Goal: Task Accomplishment & Management: Use online tool/utility

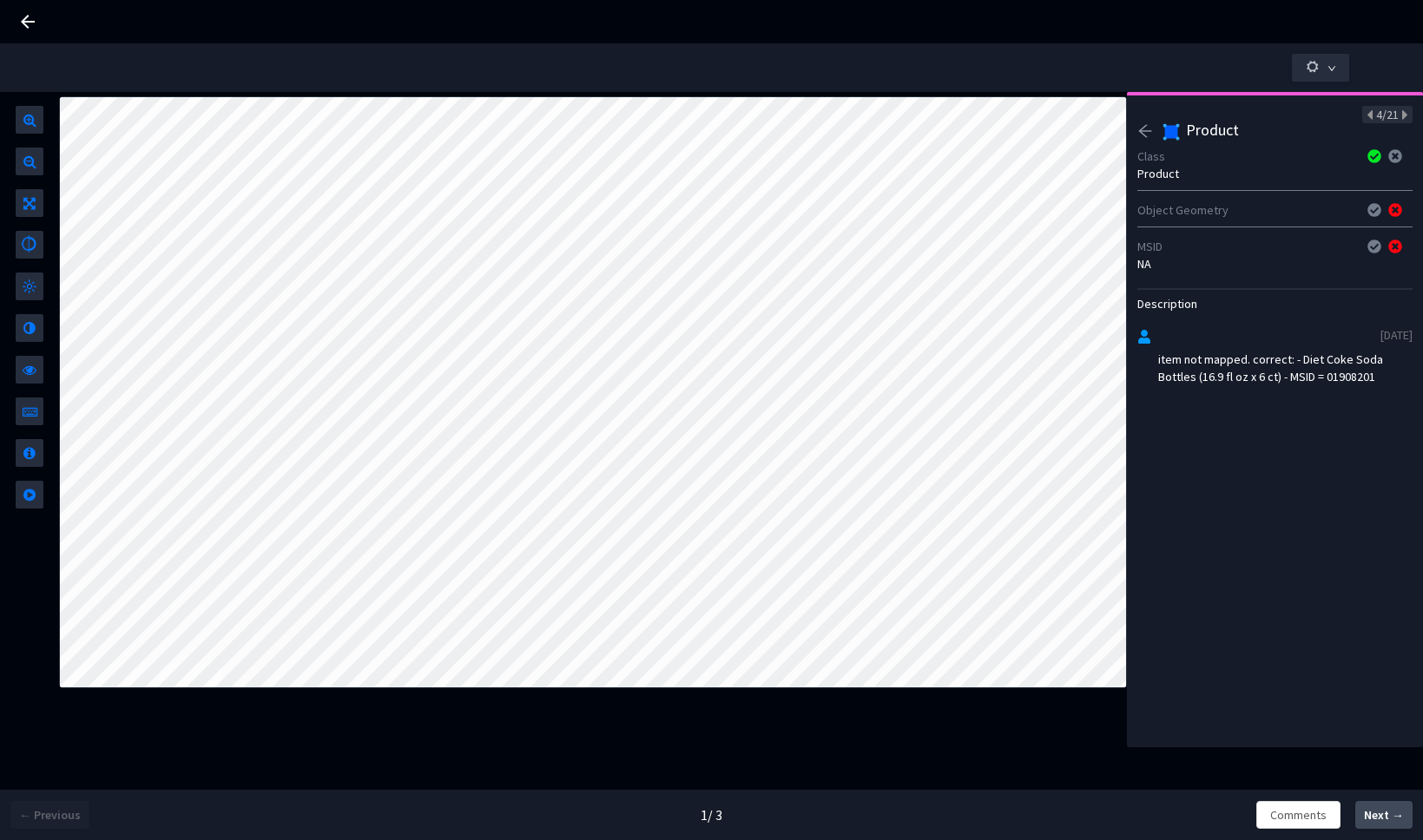
click at [1383, 820] on span "Next →" at bounding box center [1383, 815] width 40 height 18
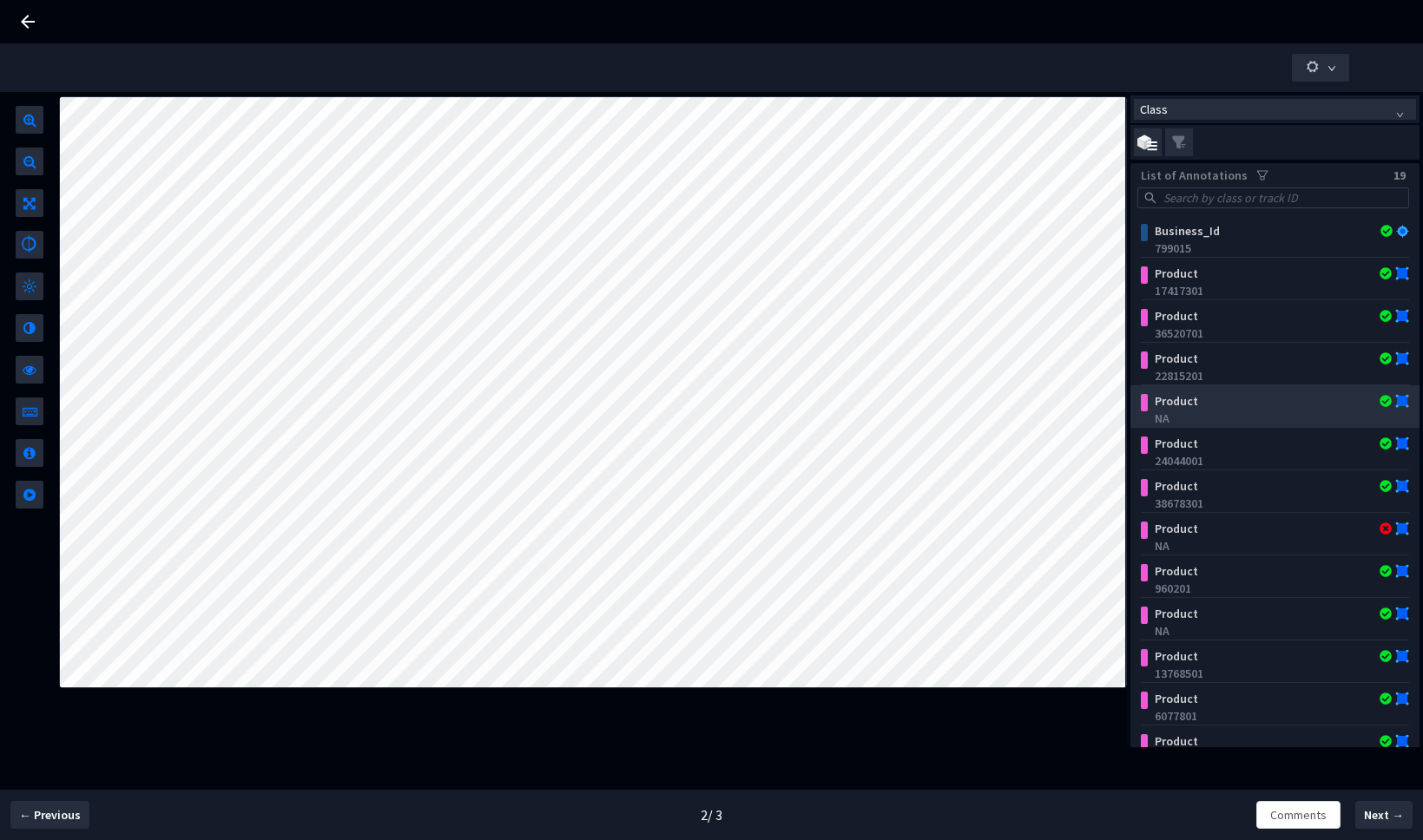
click at [1253, 413] on div "NA" at bounding box center [1277, 419] width 248 height 18
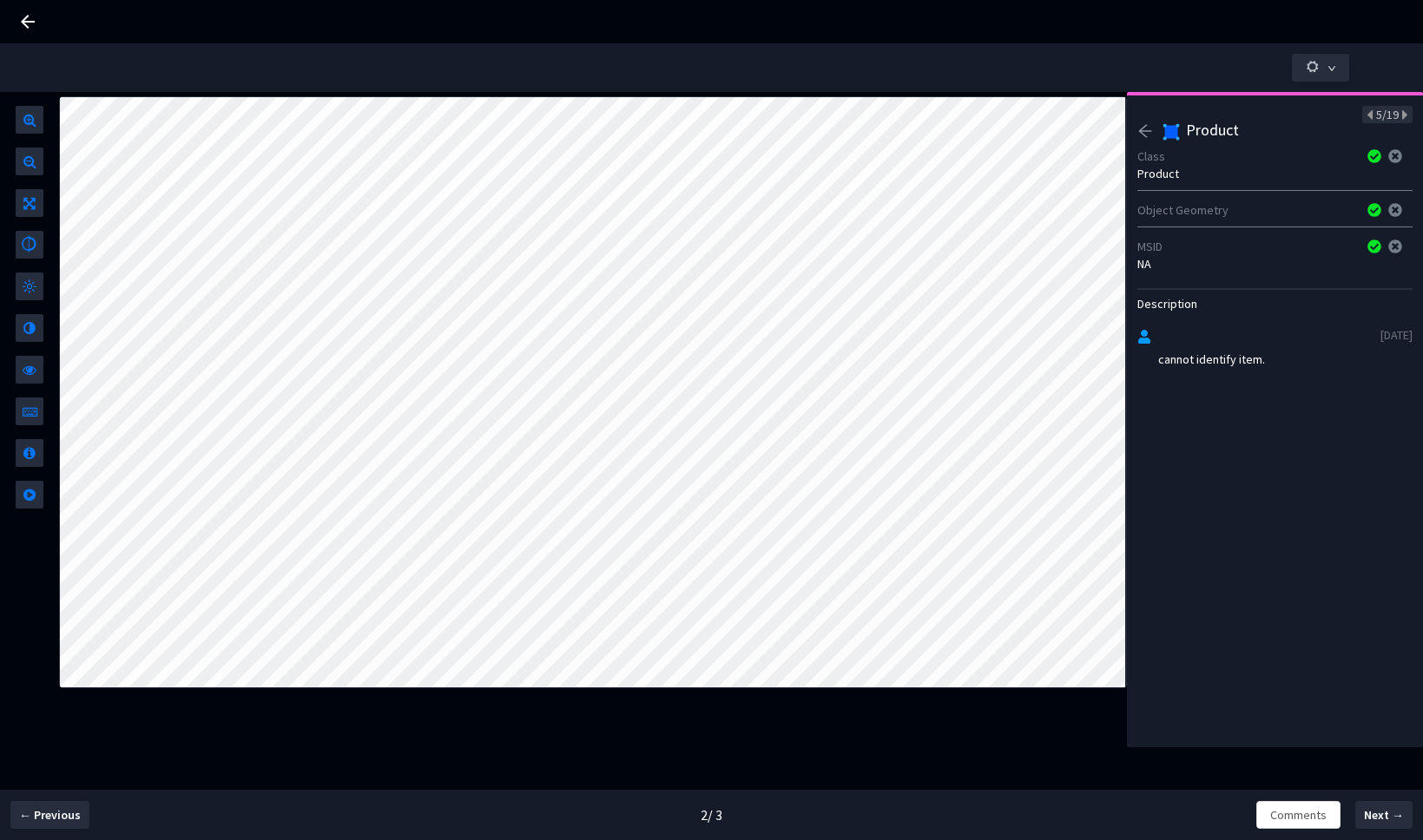
click at [1146, 126] on icon "arrow-left" at bounding box center [1145, 131] width 16 height 16
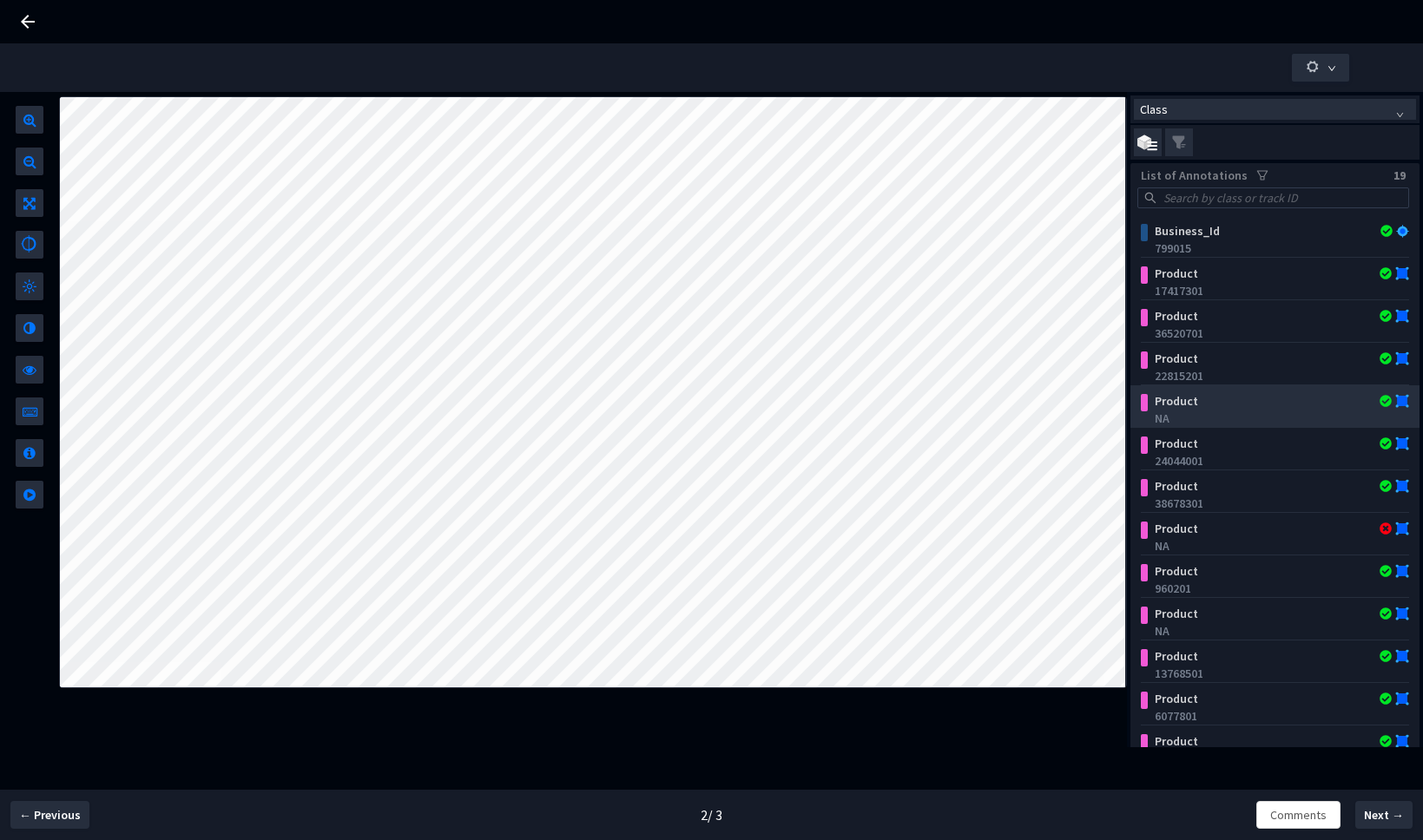
click at [1234, 412] on div "NA" at bounding box center [1277, 419] width 248 height 18
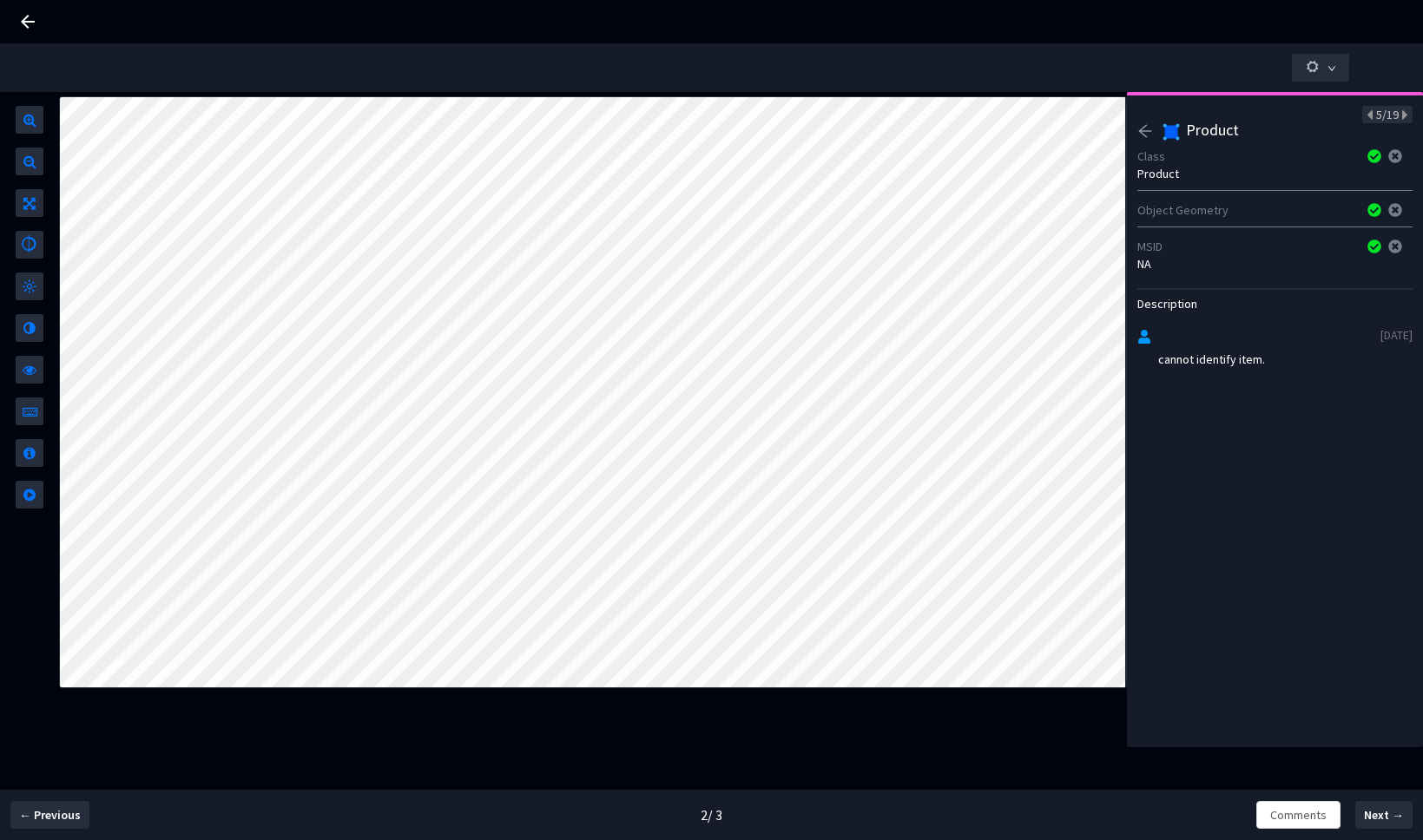
click at [1146, 131] on icon "arrow-left" at bounding box center [1144, 131] width 13 height 12
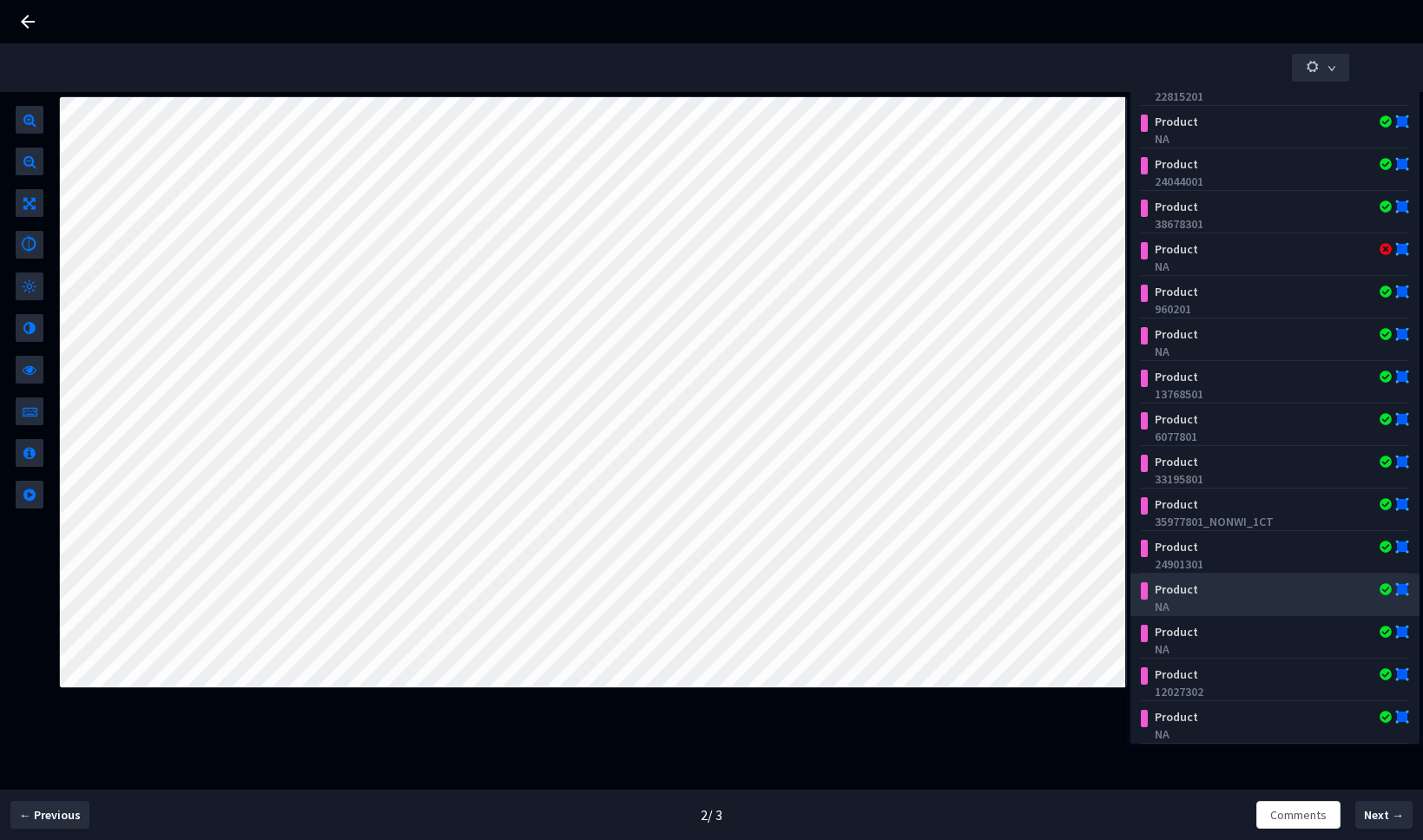
scroll to position [248, 0]
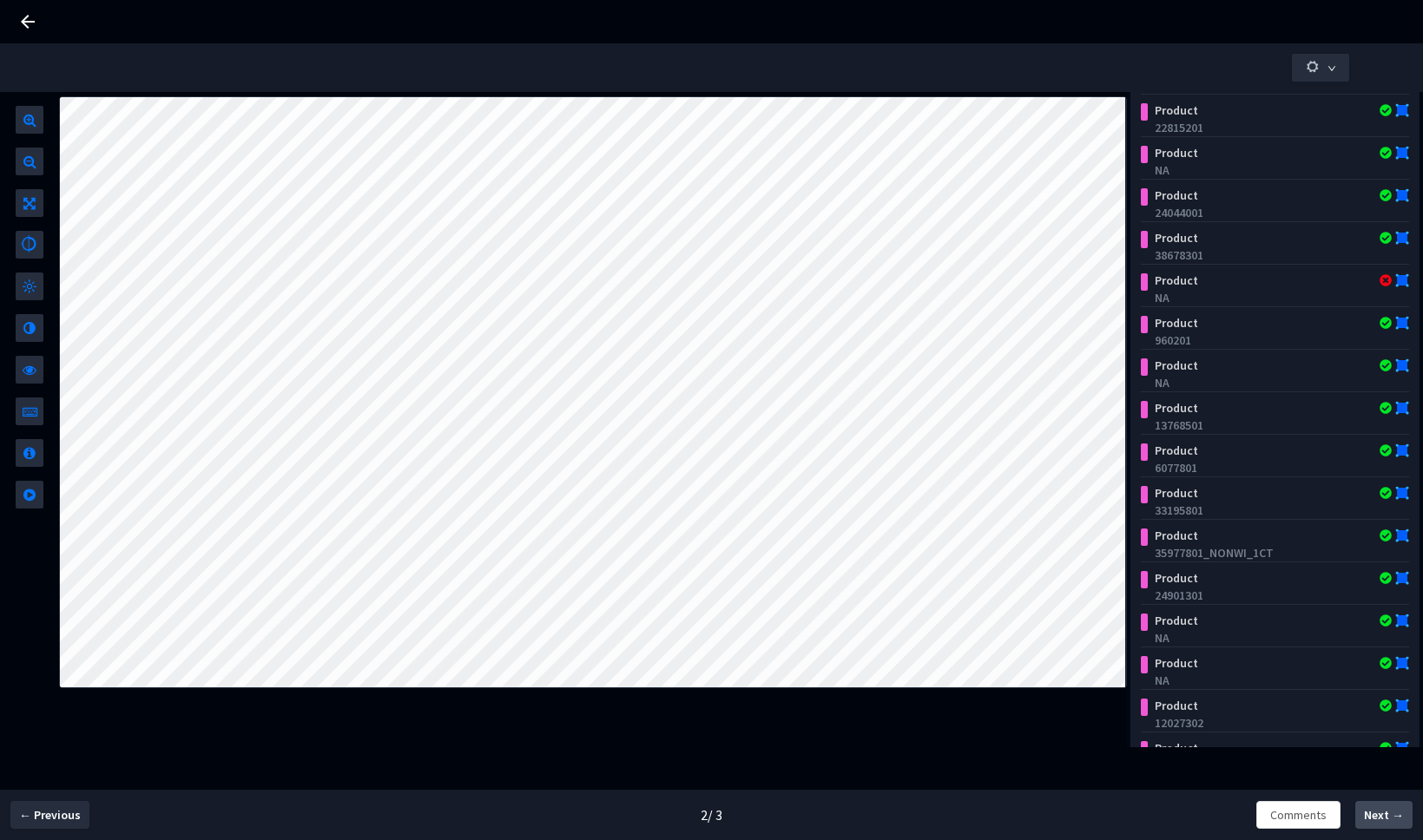
click at [1371, 812] on span "Next →" at bounding box center [1383, 815] width 40 height 18
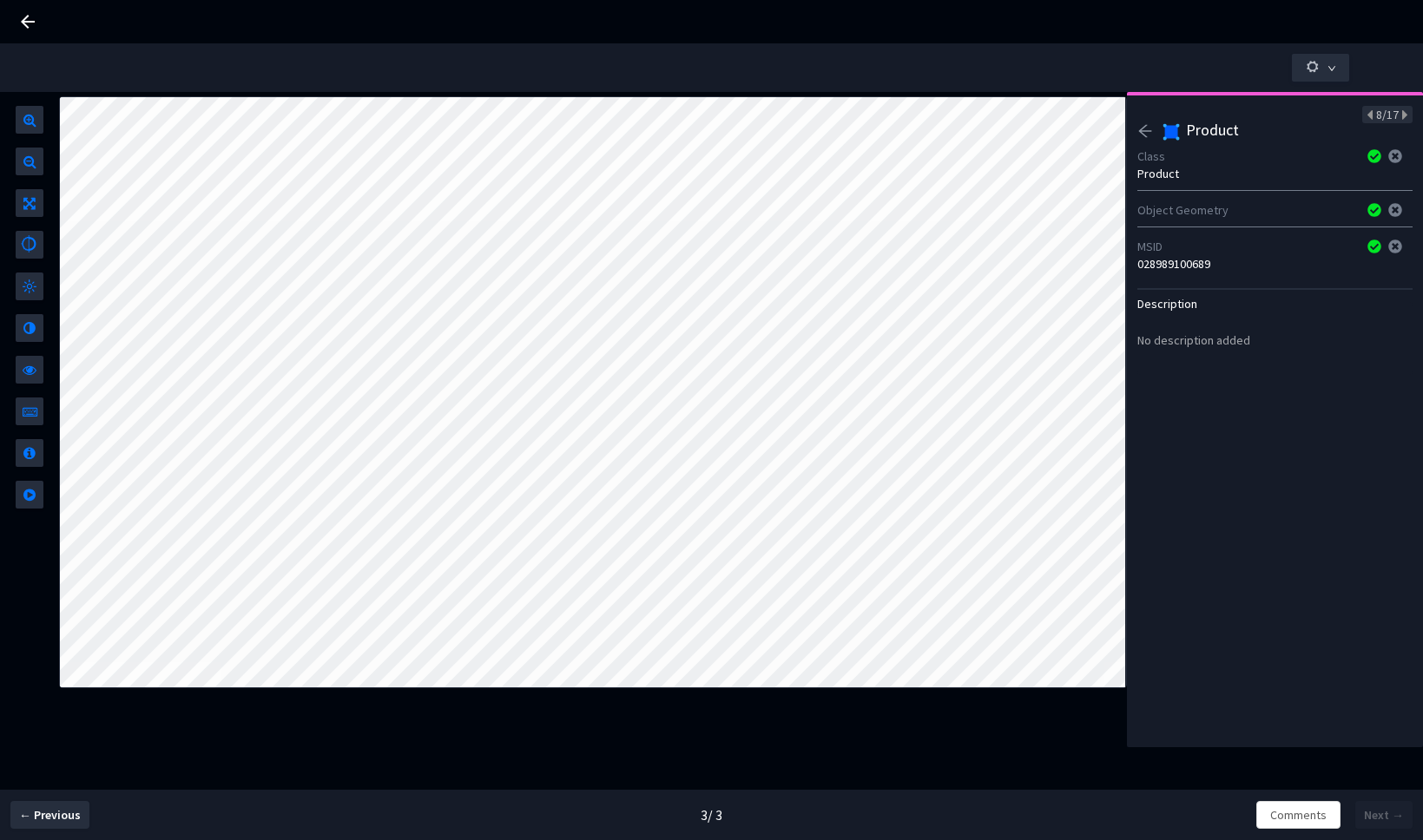
click at [1148, 137] on icon "arrow-left" at bounding box center [1145, 131] width 16 height 16
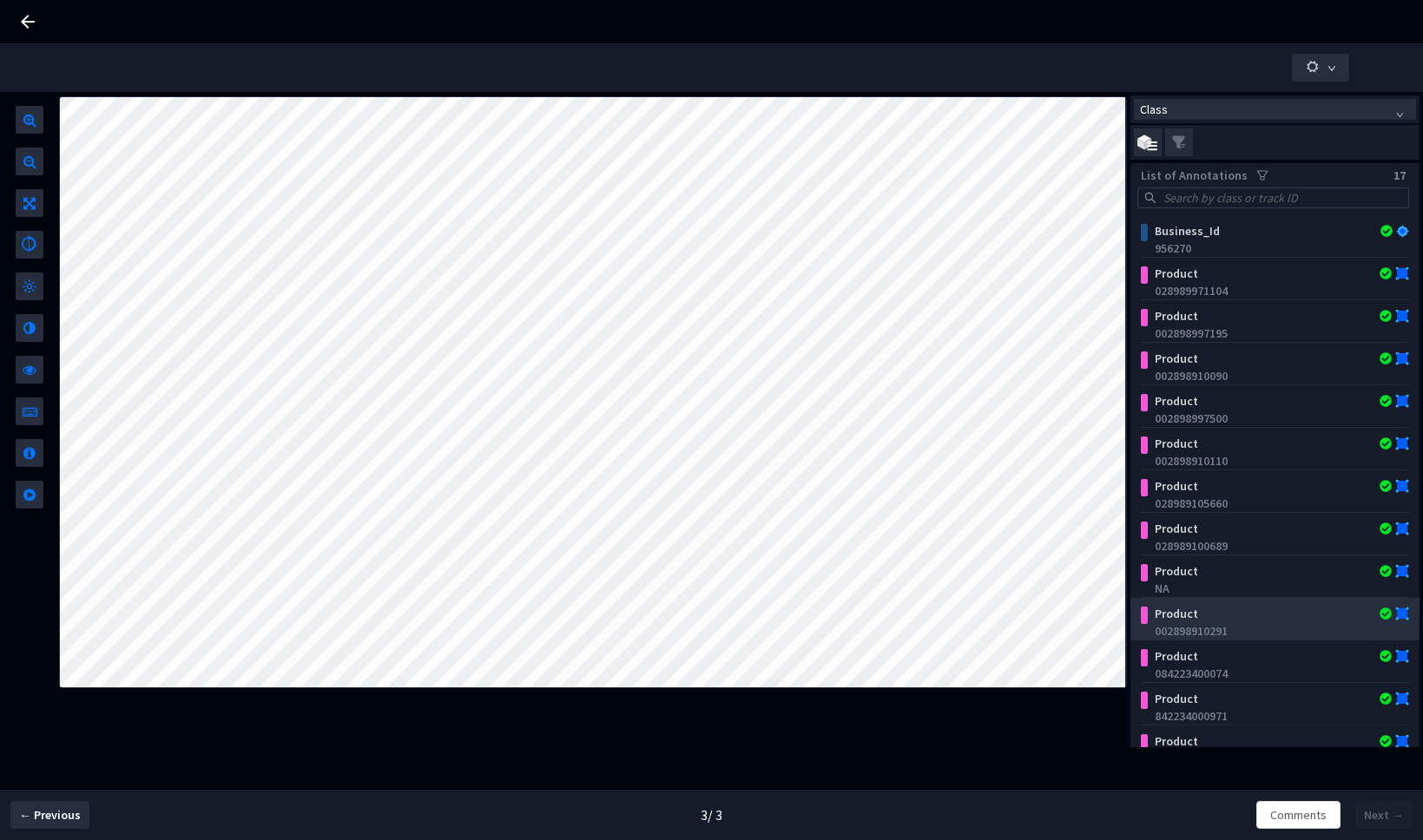
scroll to position [194, 0]
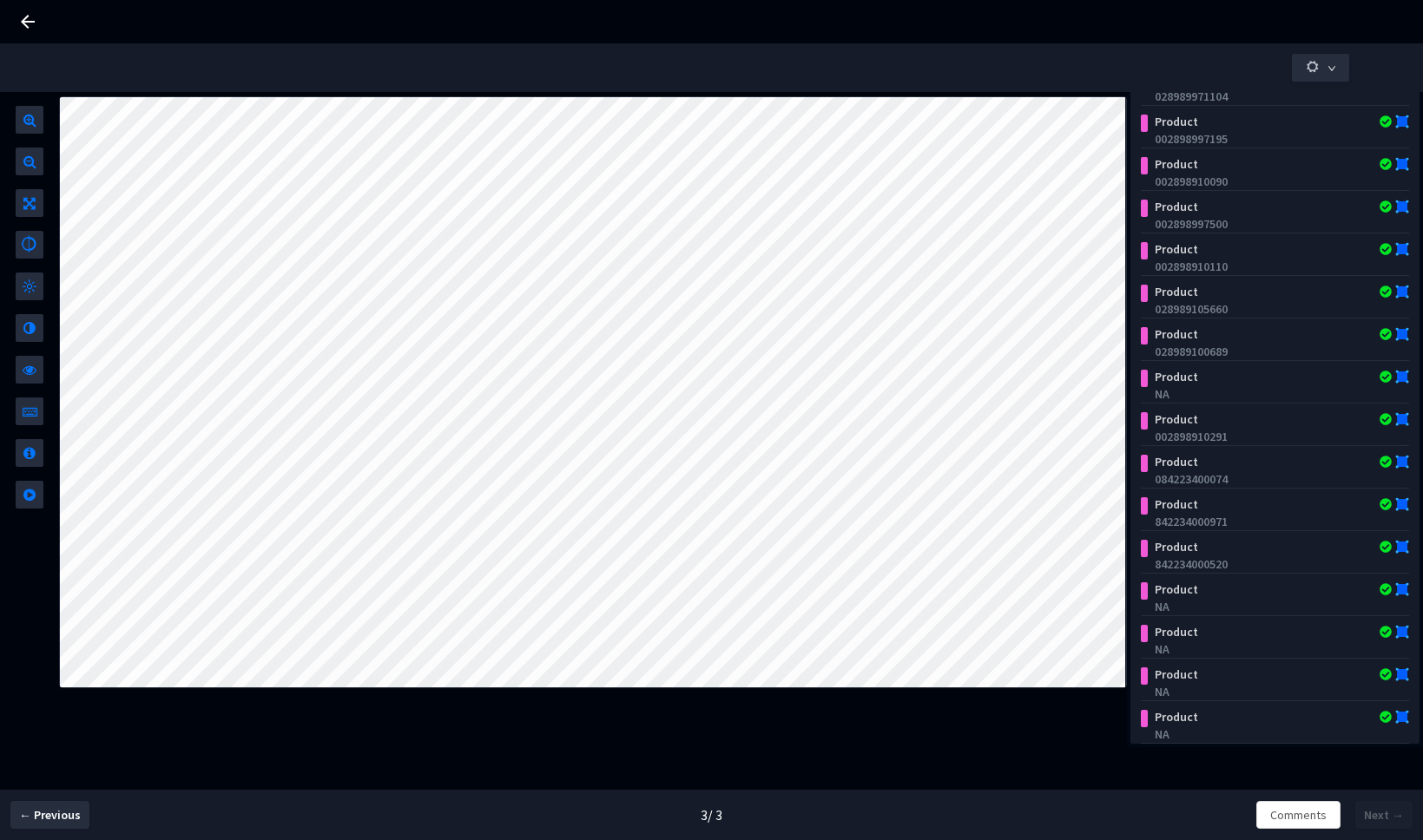
click at [1324, 784] on div "Class List of Annotations 17 Business_Id 956270 Product 028989971104 Product 00…" at bounding box center [711, 444] width 1423 height 704
click at [33, 21] on icon at bounding box center [28, 22] width 14 height 14
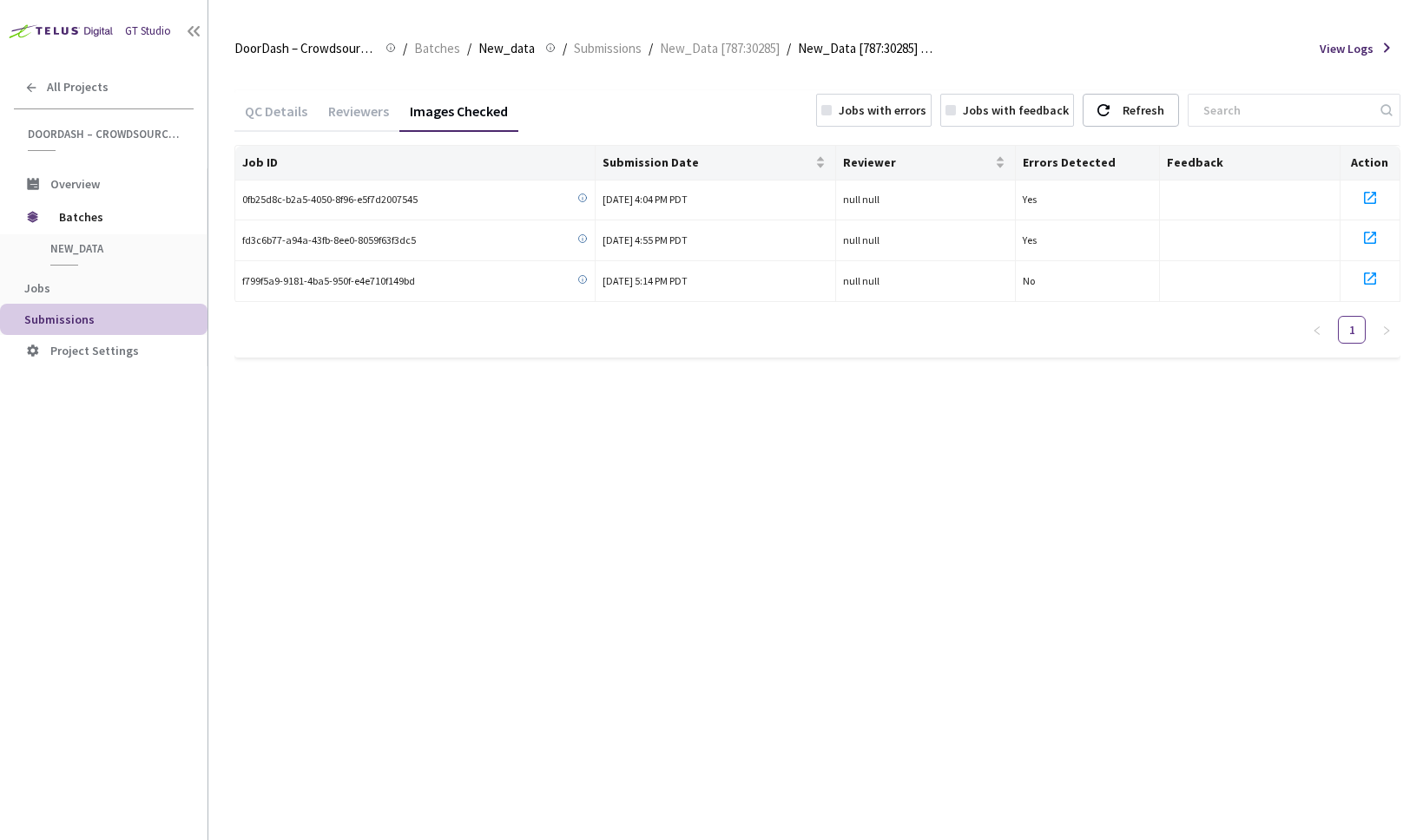
click at [350, 115] on div "Reviewers" at bounding box center [358, 117] width 81 height 30
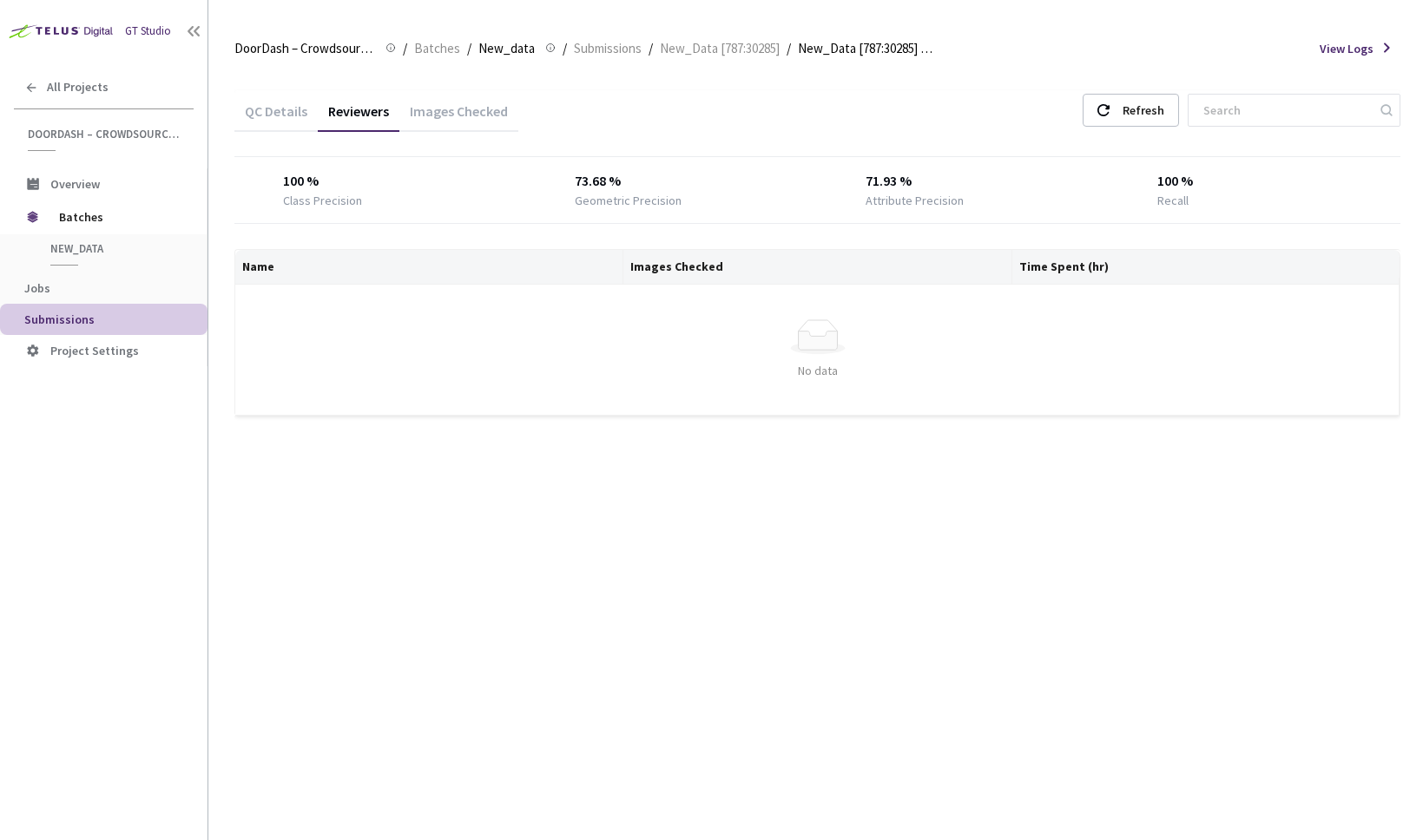
click at [277, 115] on div "QC Details" at bounding box center [276, 117] width 83 height 30
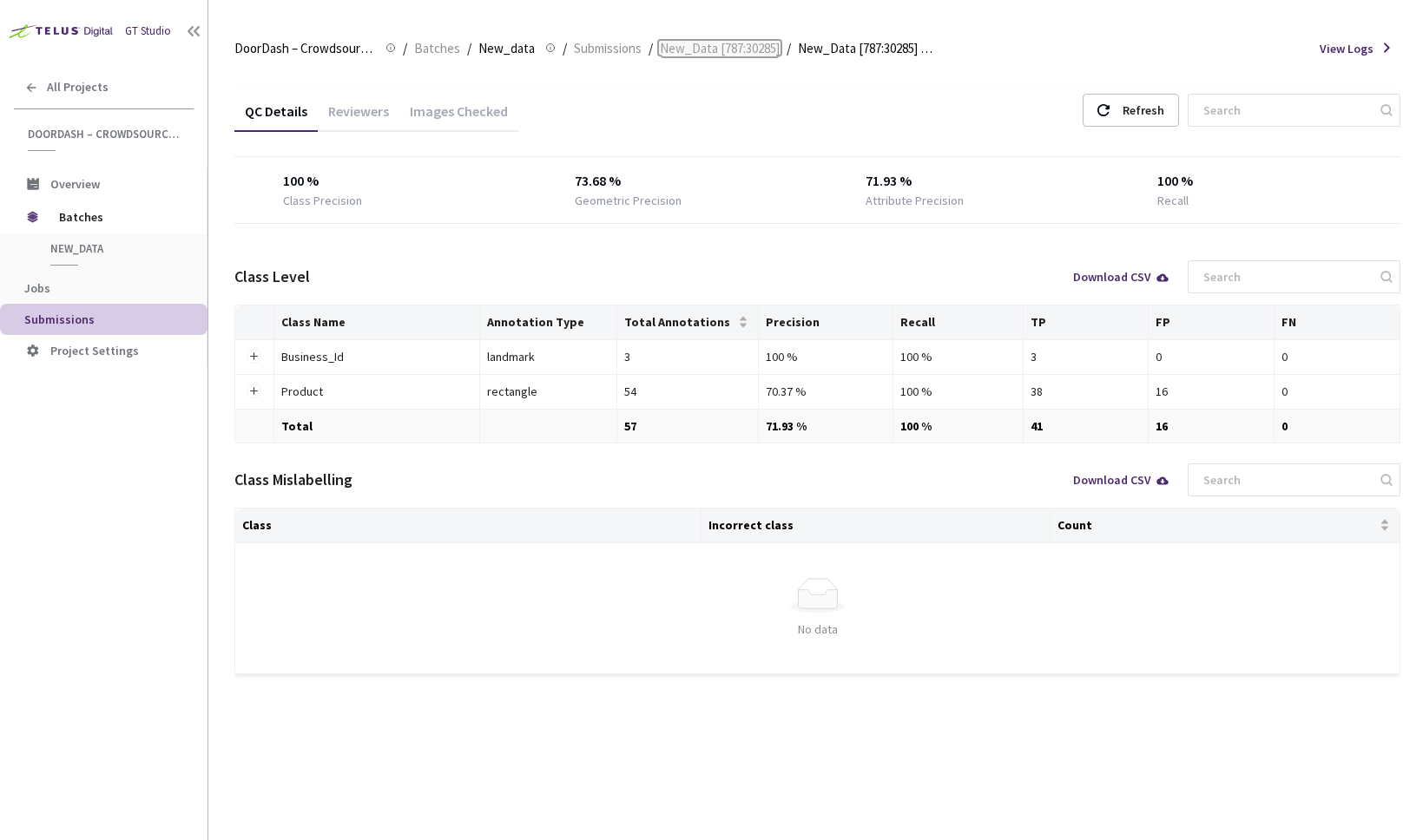
click at [685, 48] on span "New_Data [787:30285]" at bounding box center [719, 49] width 120 height 21
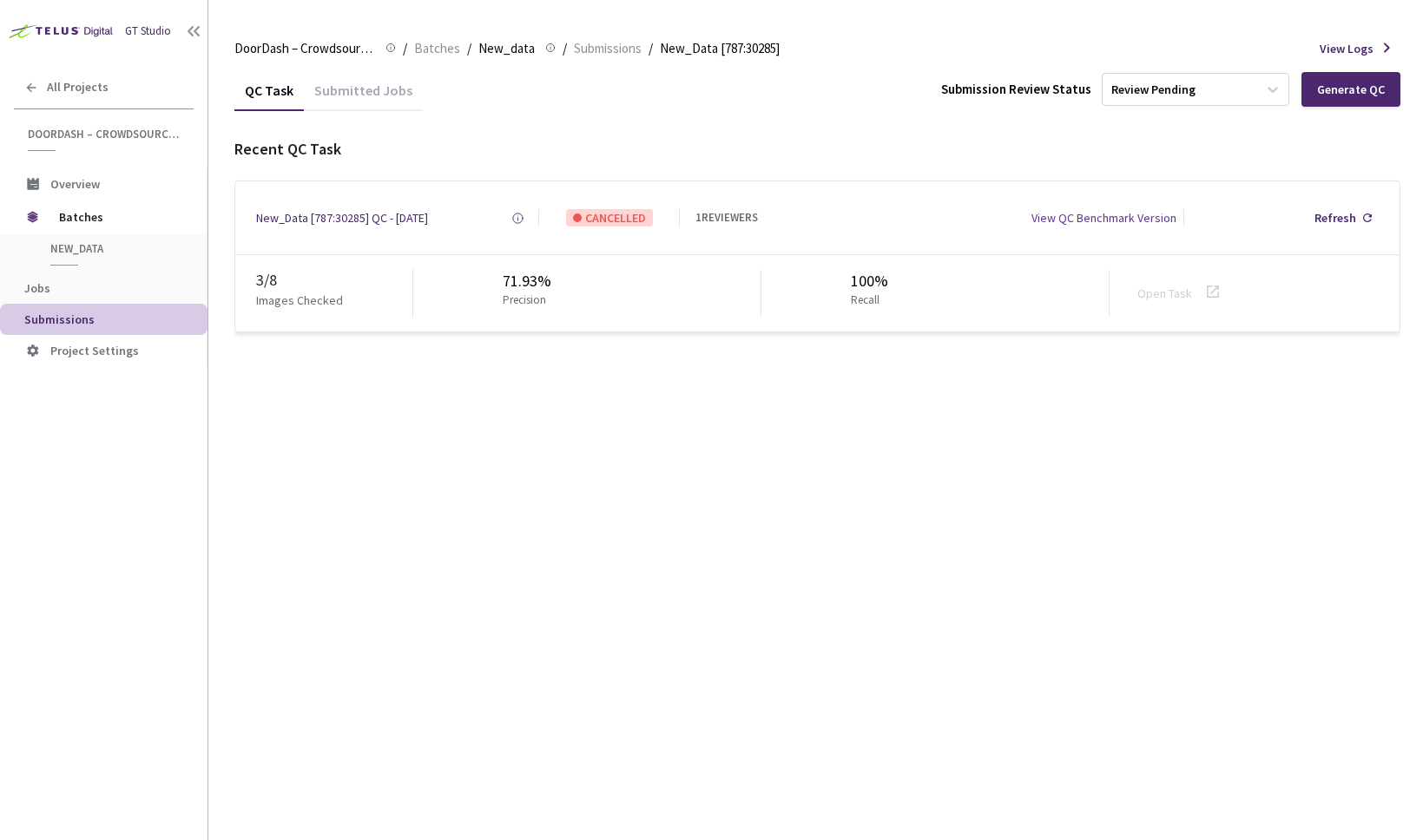
click at [589, 218] on div "CANCELLED" at bounding box center [610, 218] width 87 height 18
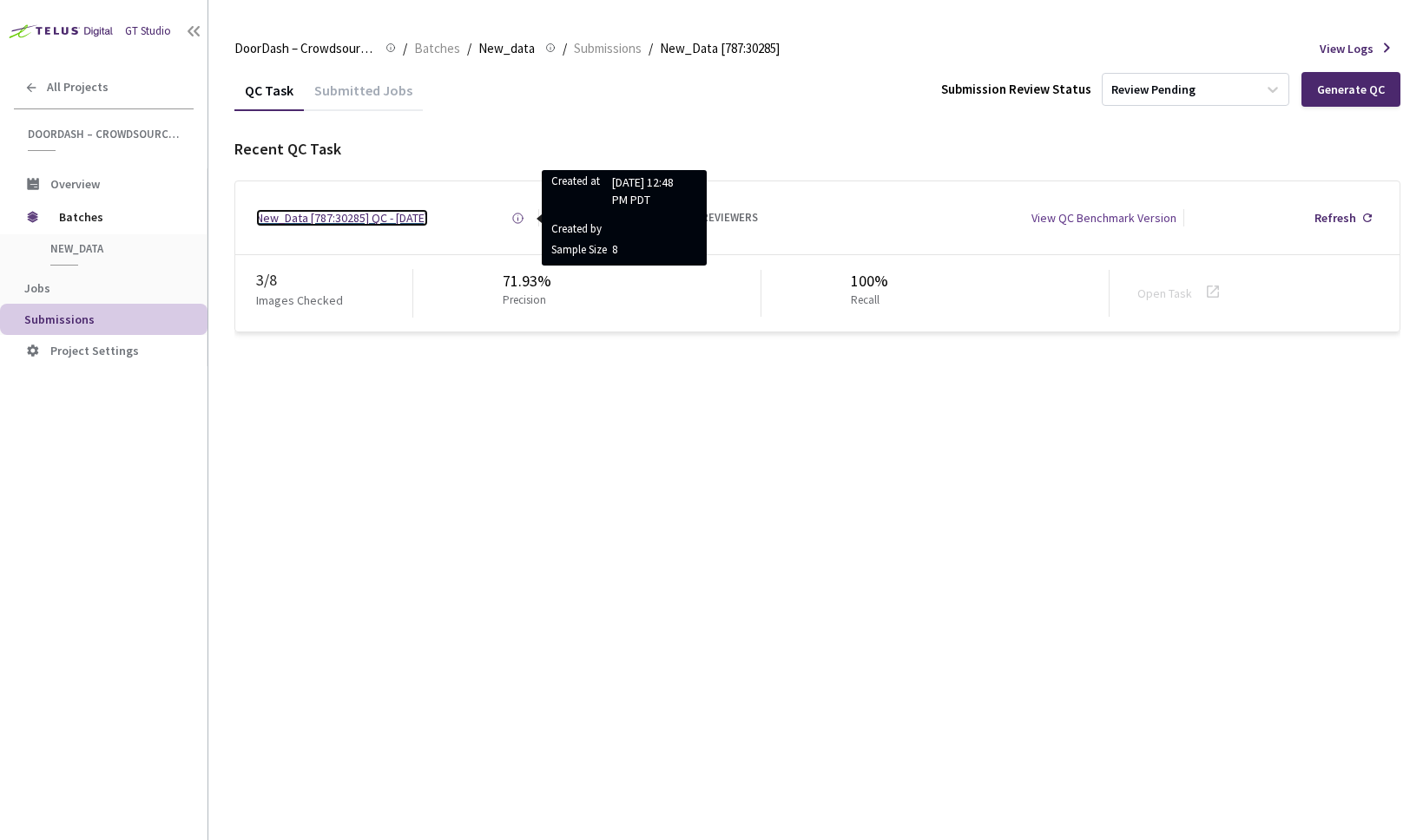
click at [428, 212] on div "New_Data [787:30285] QC - 17 Sep, 2025" at bounding box center [341, 218] width 172 height 18
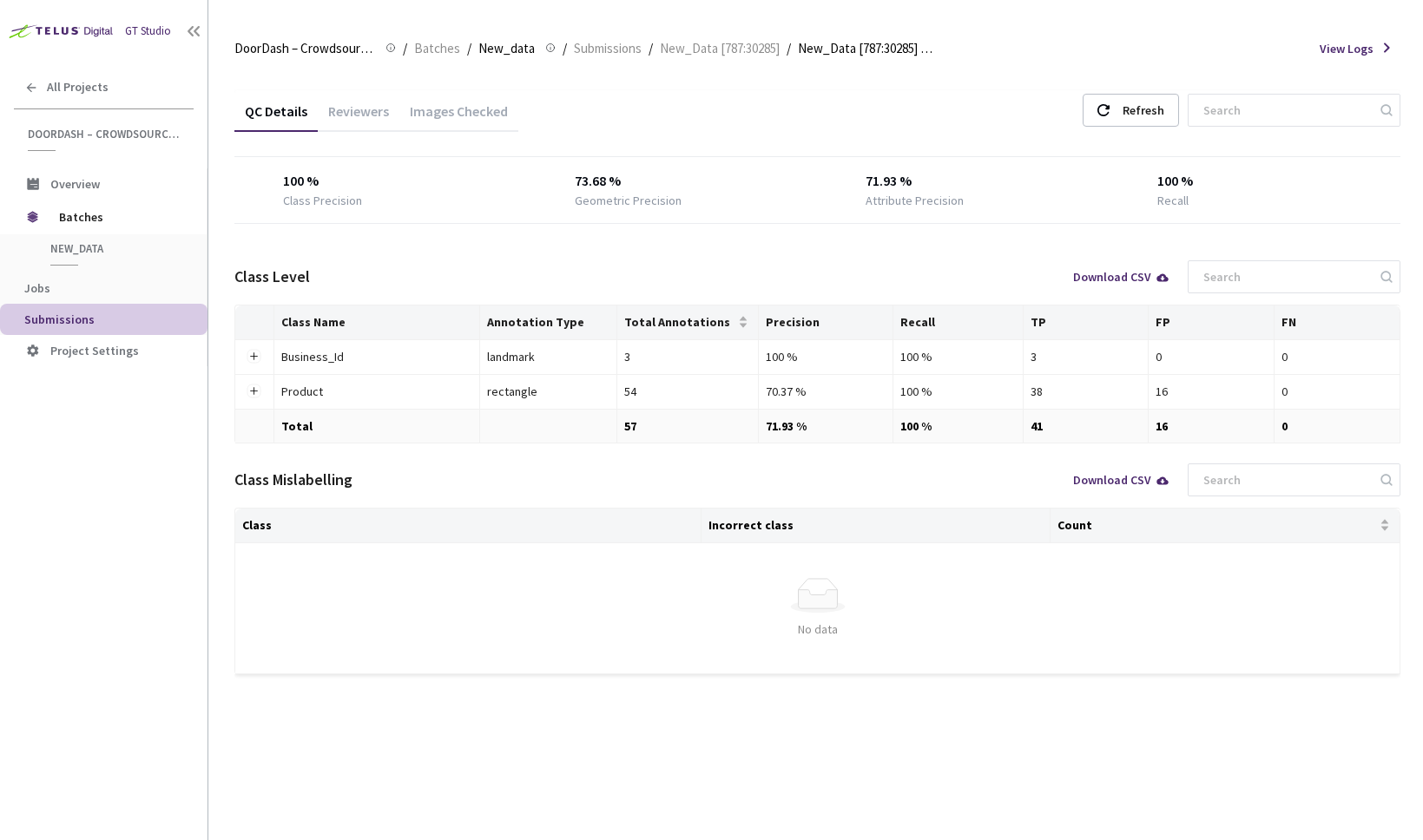
click at [351, 112] on div "Reviewers" at bounding box center [358, 117] width 81 height 30
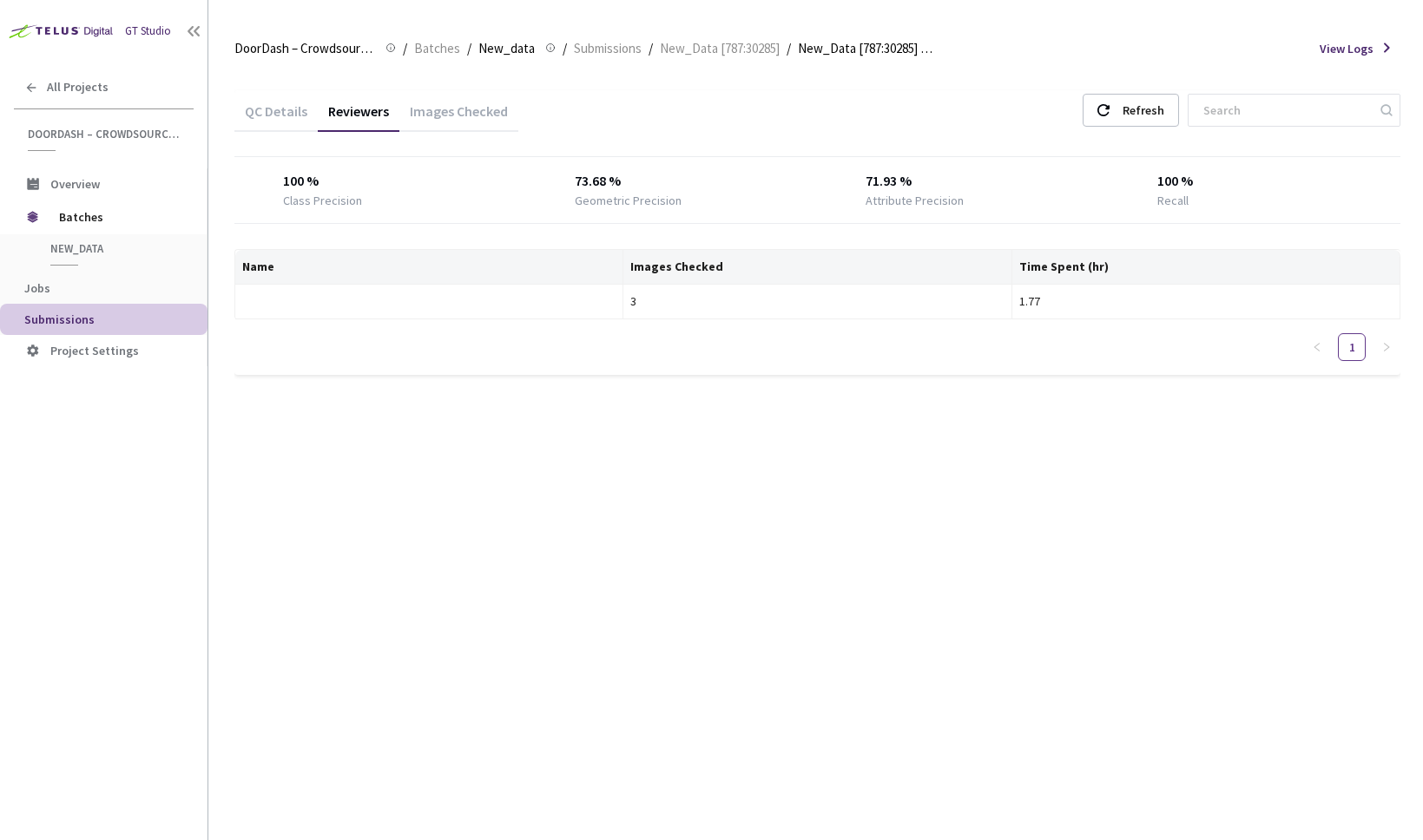
click at [434, 111] on div "Images Checked" at bounding box center [459, 117] width 119 height 30
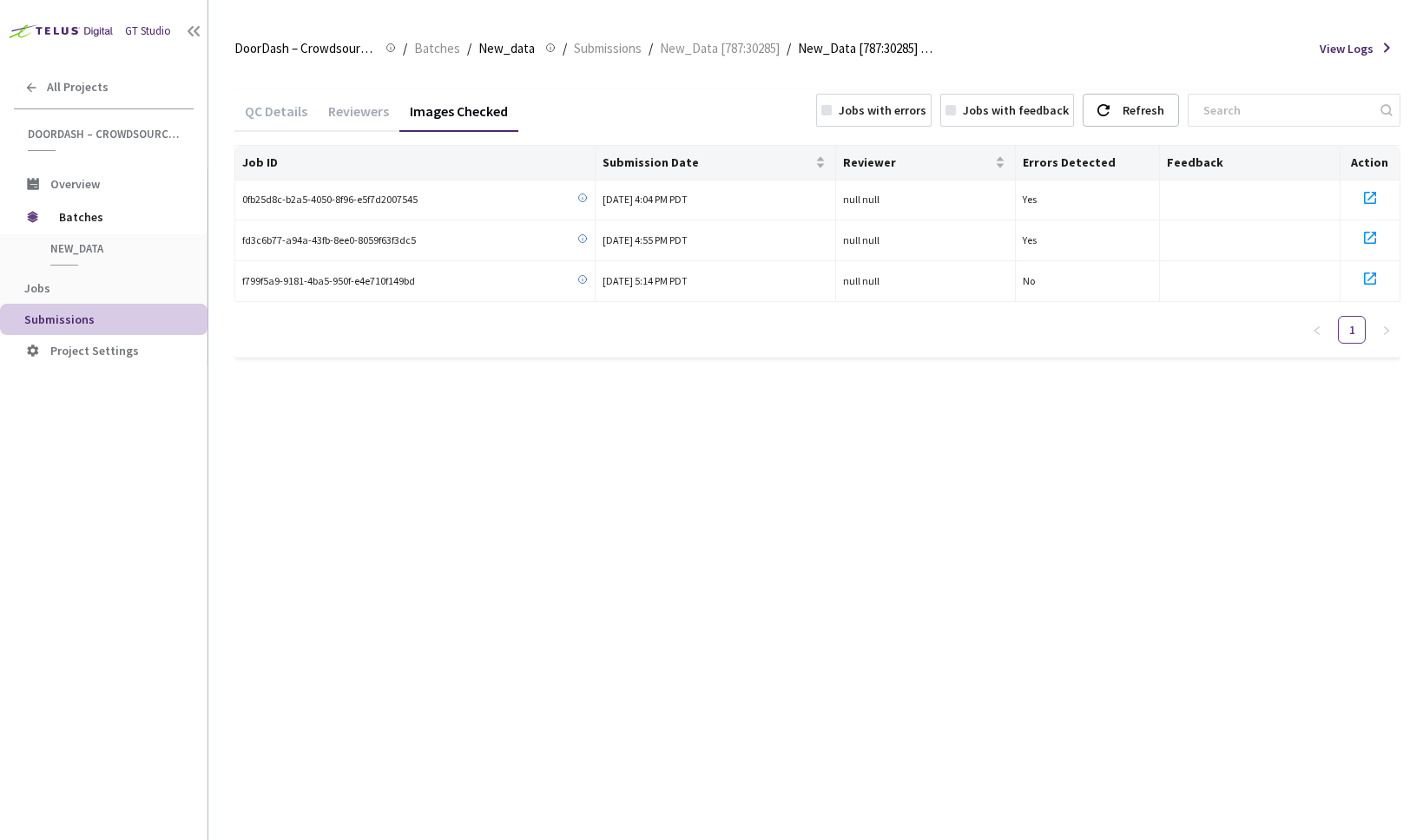
click at [262, 111] on div "QC Details" at bounding box center [276, 117] width 83 height 30
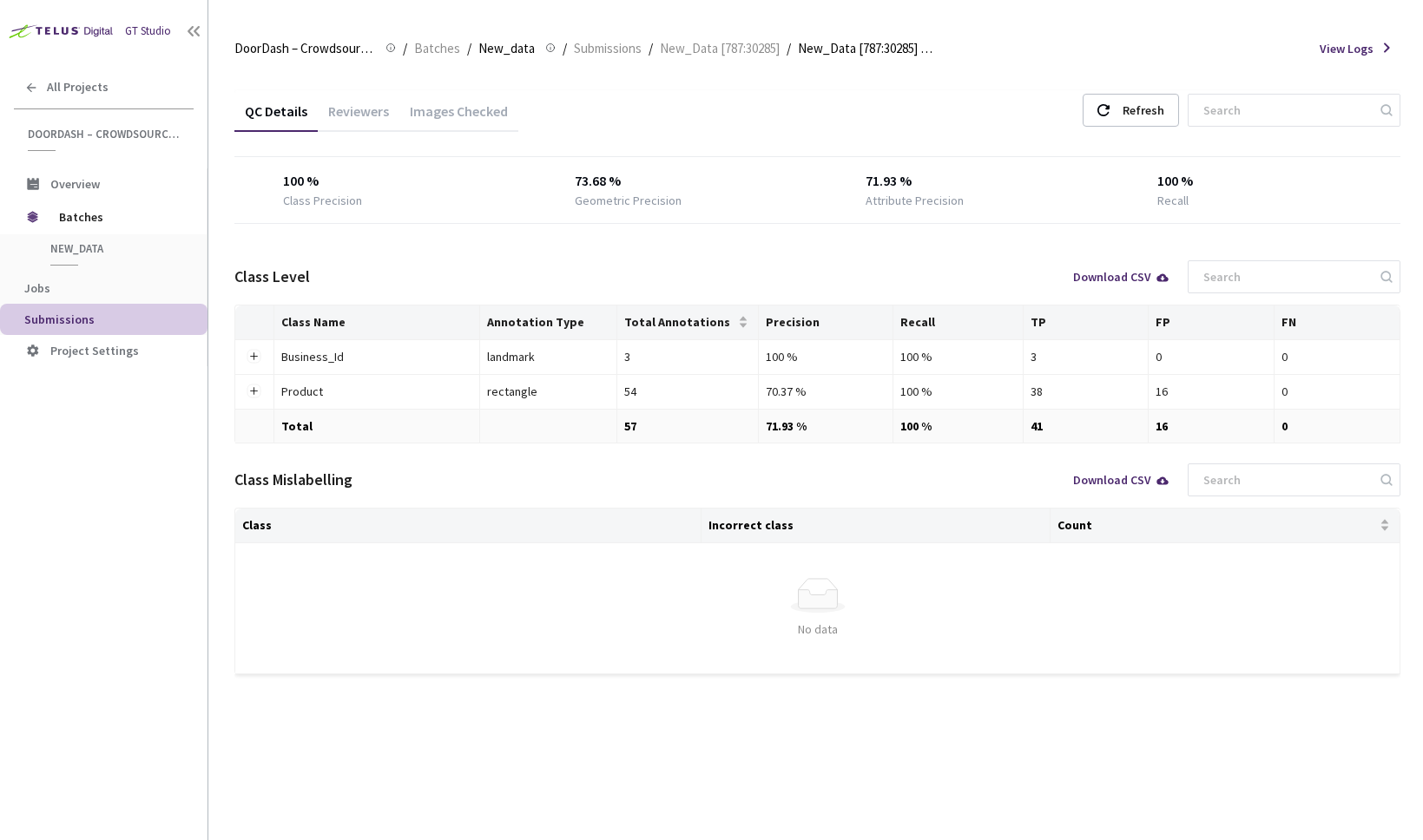
click at [418, 113] on div "Images Checked" at bounding box center [459, 117] width 119 height 30
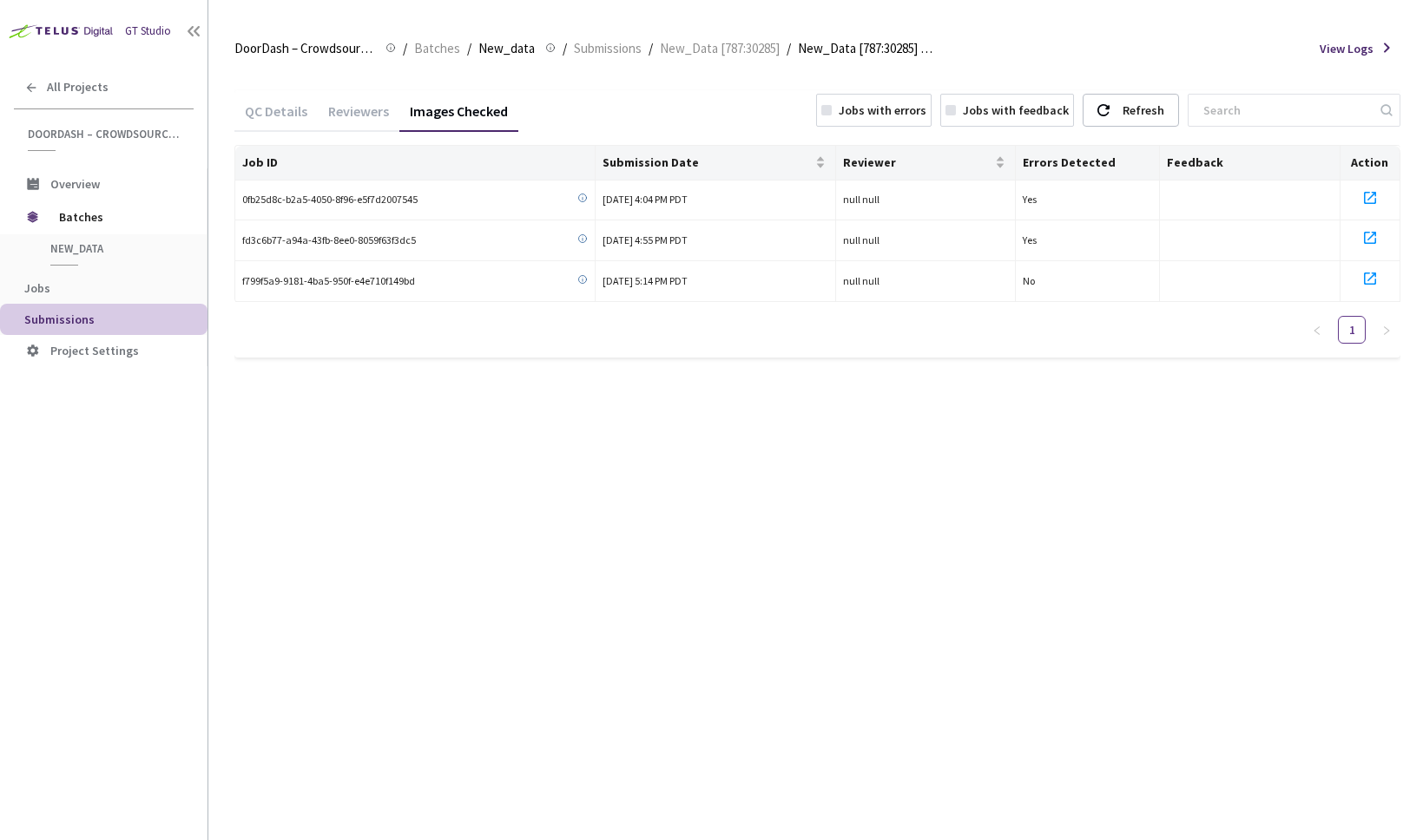
click at [352, 113] on div "Reviewers" at bounding box center [358, 117] width 81 height 30
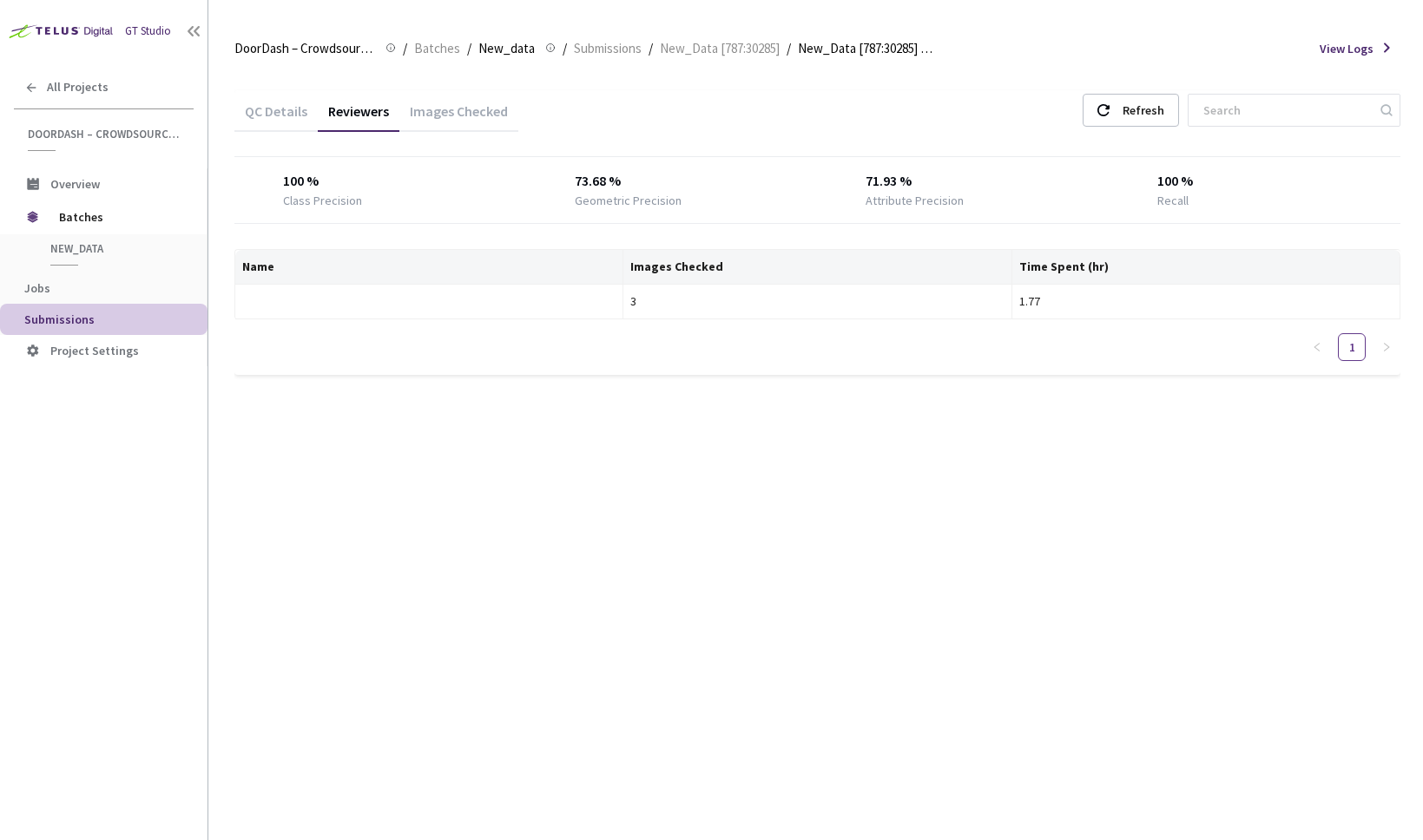
click at [296, 114] on div "QC Details" at bounding box center [276, 117] width 83 height 30
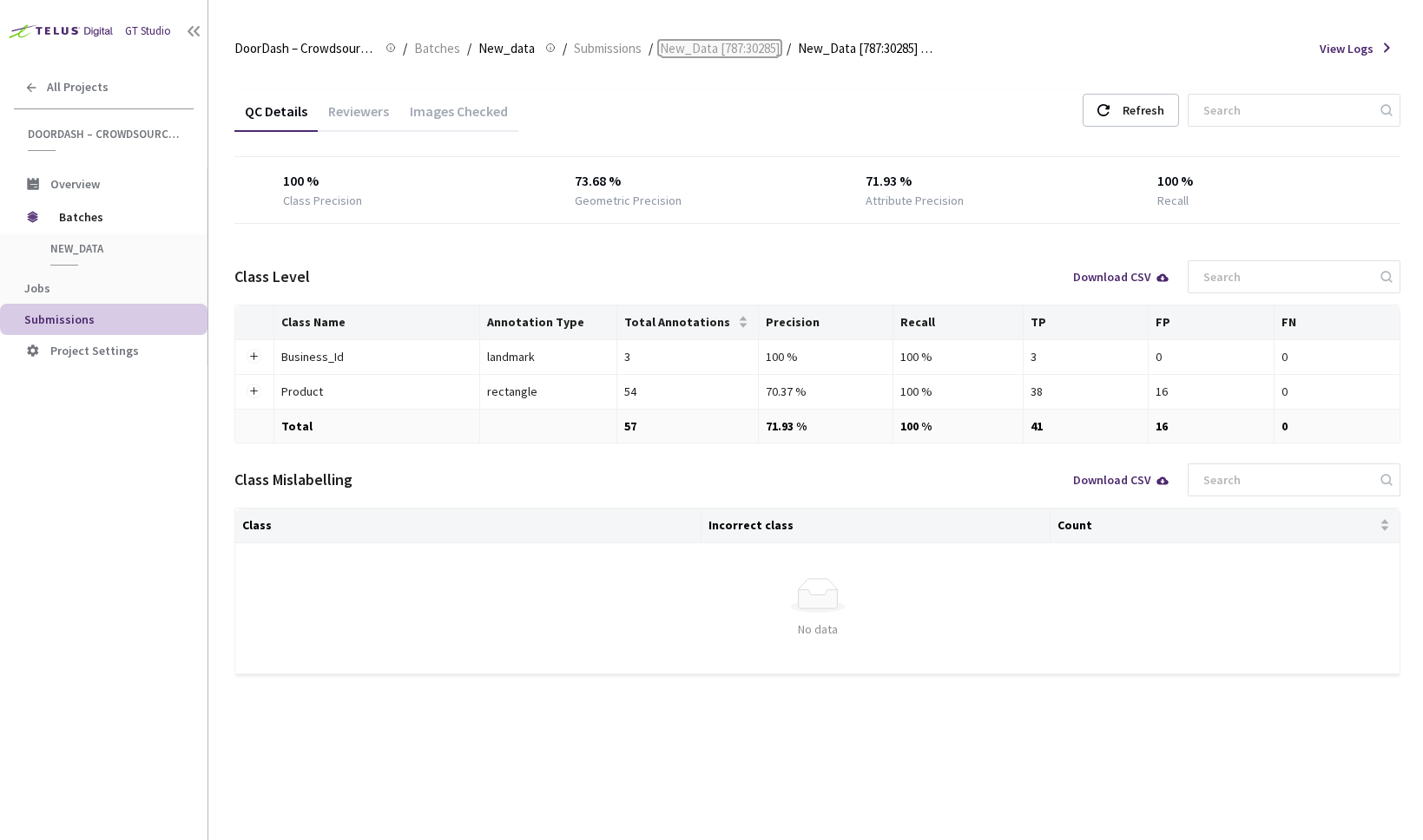
click at [721, 53] on span "New_Data [787:30285]" at bounding box center [719, 49] width 120 height 21
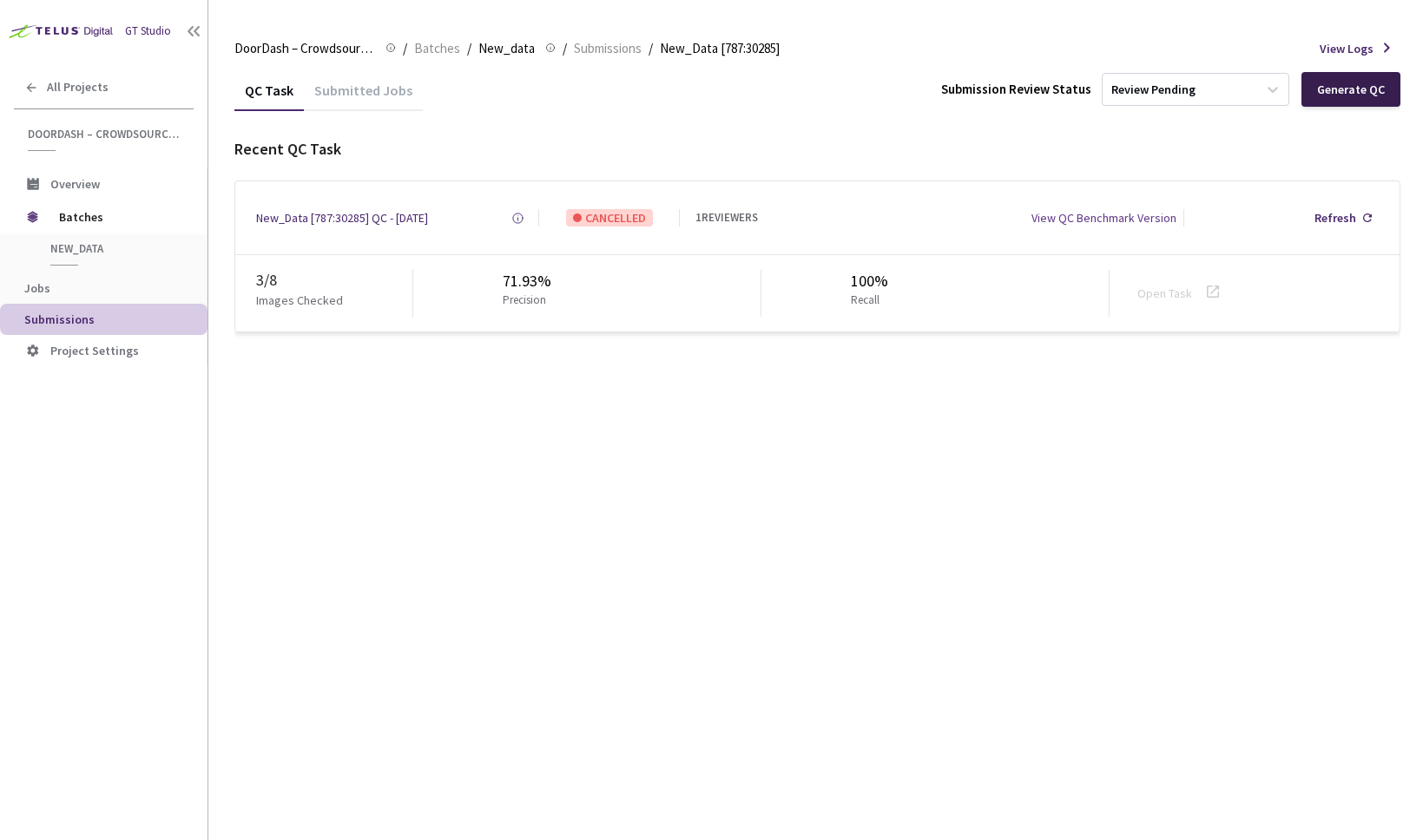
click at [1371, 82] on div "Generate QC" at bounding box center [1351, 89] width 67 height 14
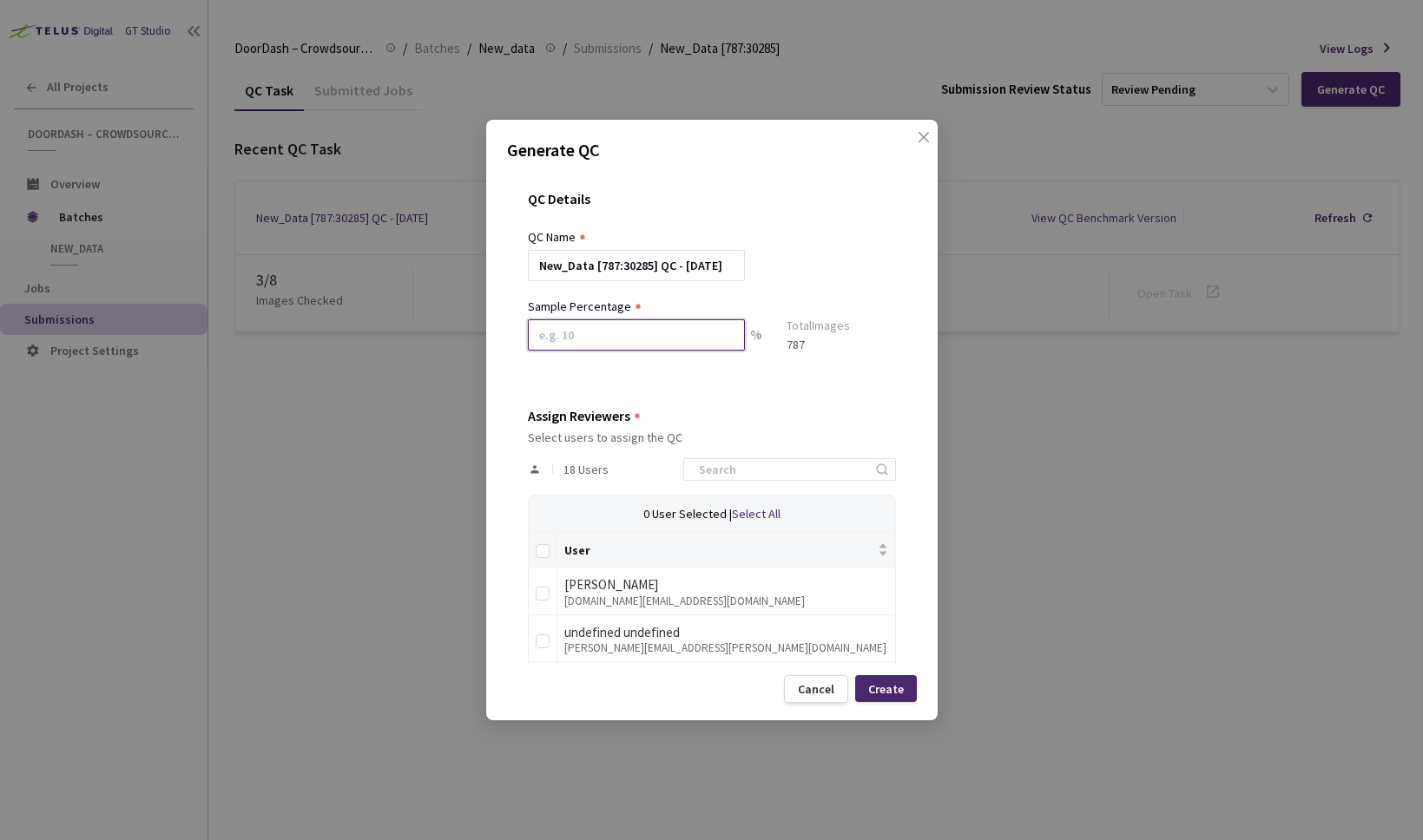
click at [662, 332] on input at bounding box center [636, 335] width 217 height 32
type input "1"
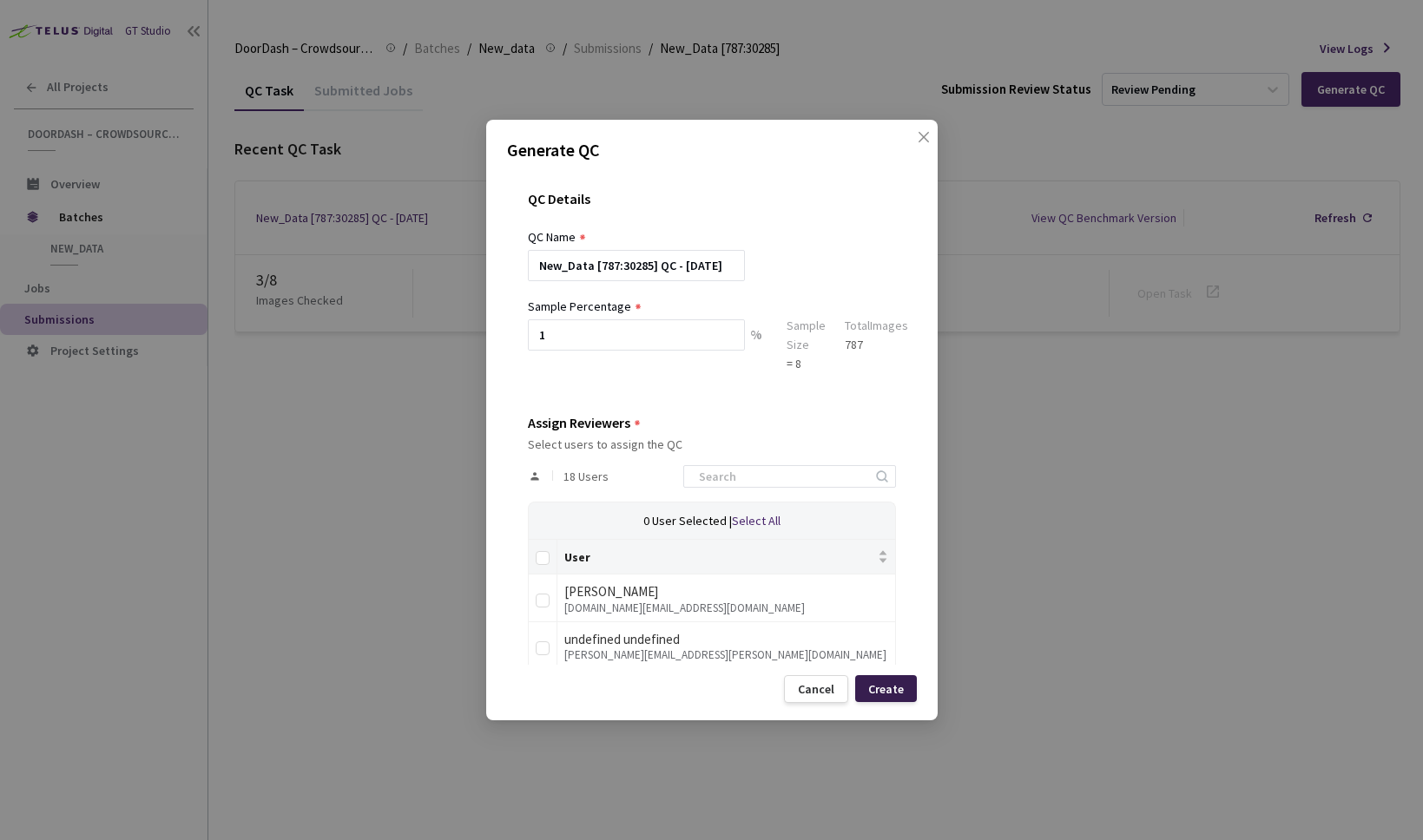
click at [908, 685] on div "Create" at bounding box center [886, 688] width 61 height 27
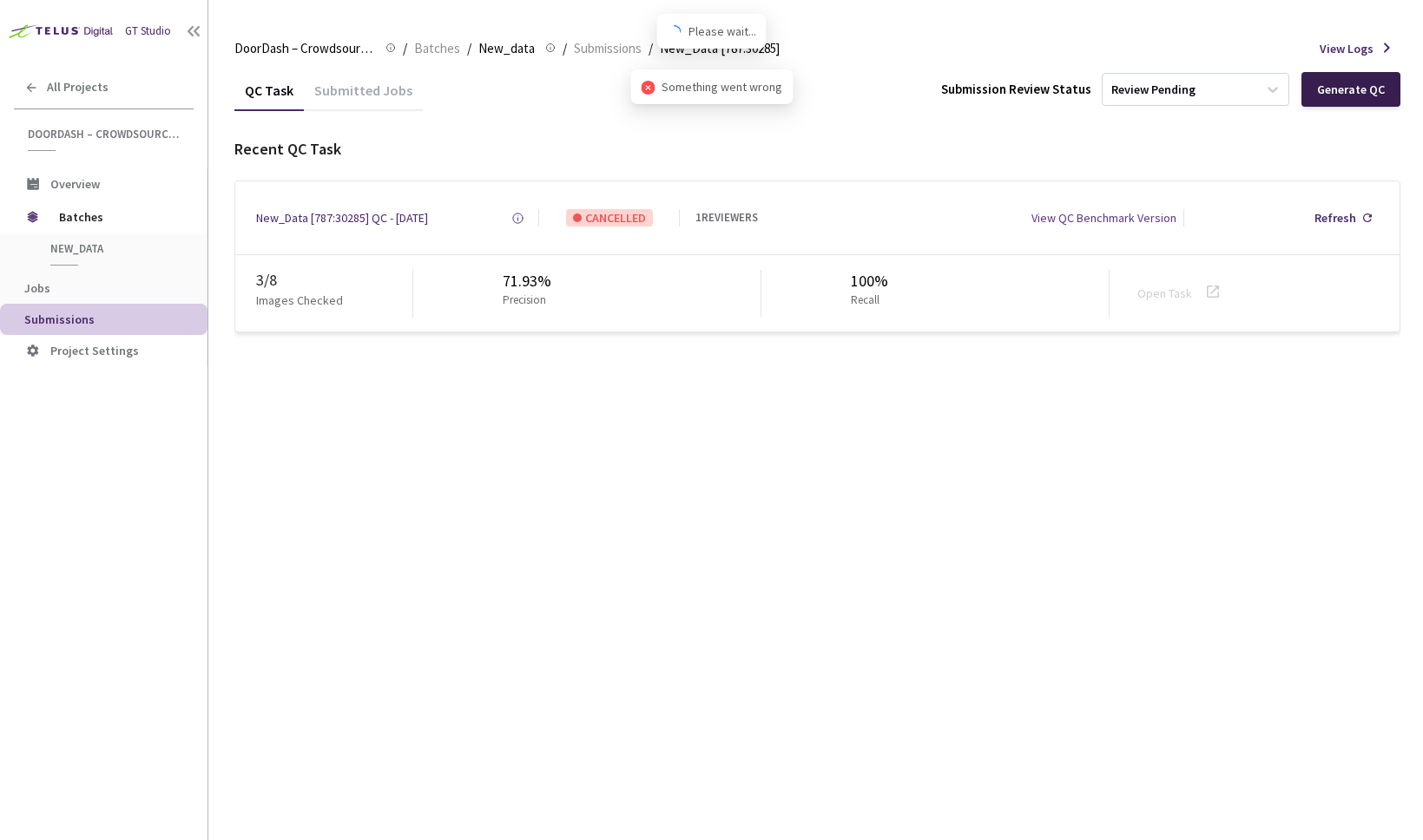
click at [1349, 85] on div "Generate QC" at bounding box center [1351, 89] width 67 height 14
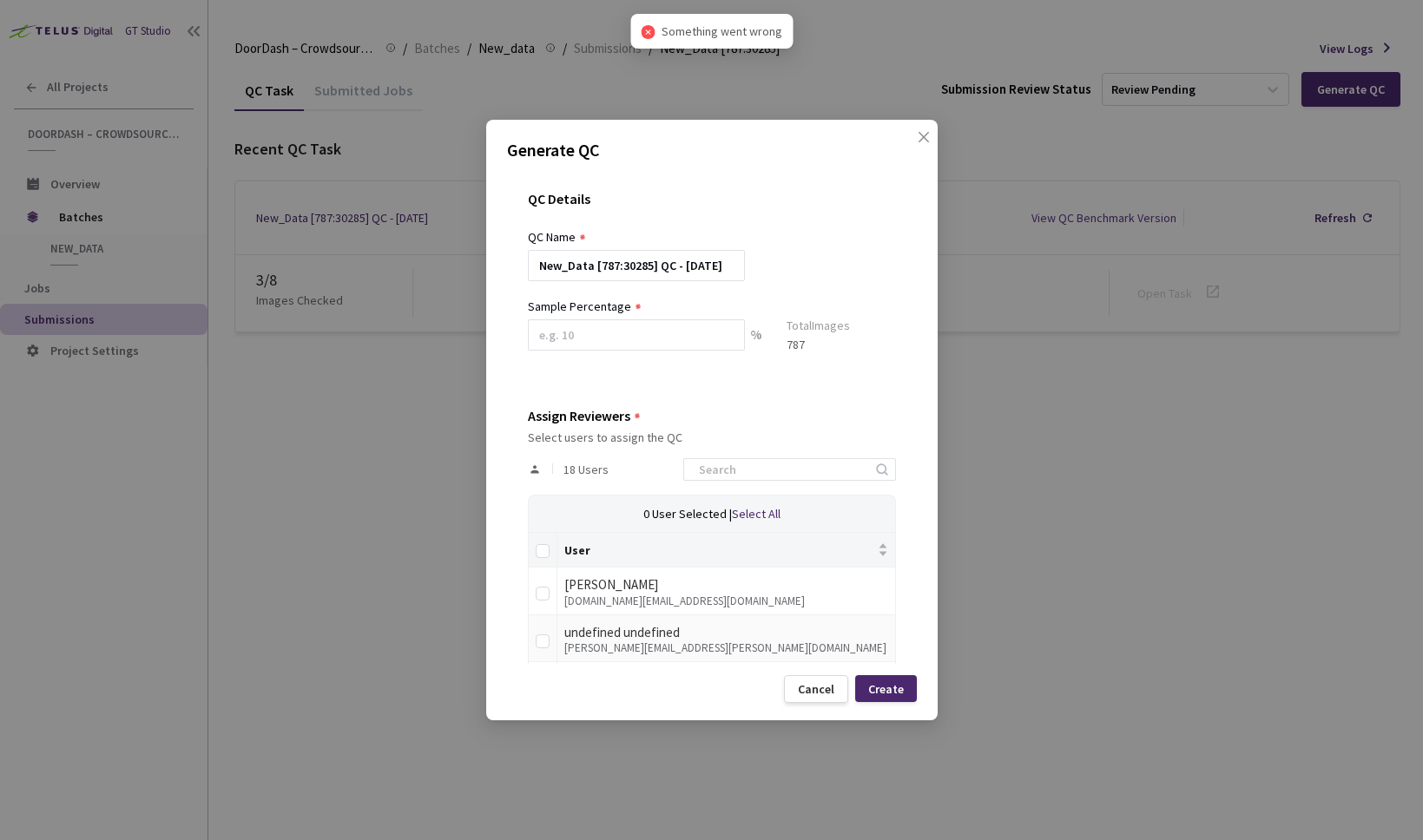
click at [582, 638] on div "undefined undefined" at bounding box center [726, 633] width 324 height 21
click at [538, 644] on input "checkbox" at bounding box center [542, 642] width 14 height 14
checkbox input "true"
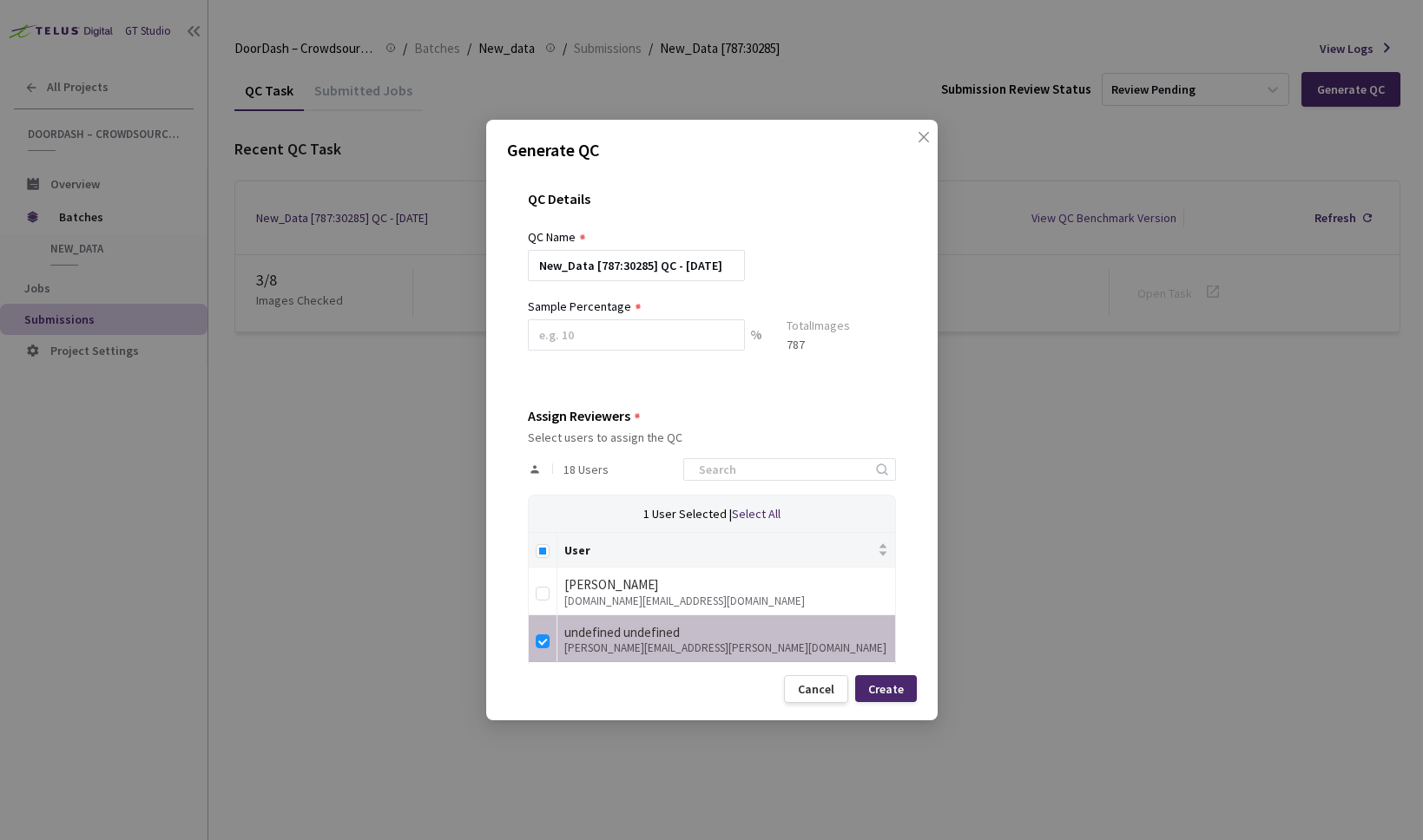
click at [900, 686] on div "Create" at bounding box center [886, 689] width 36 height 14
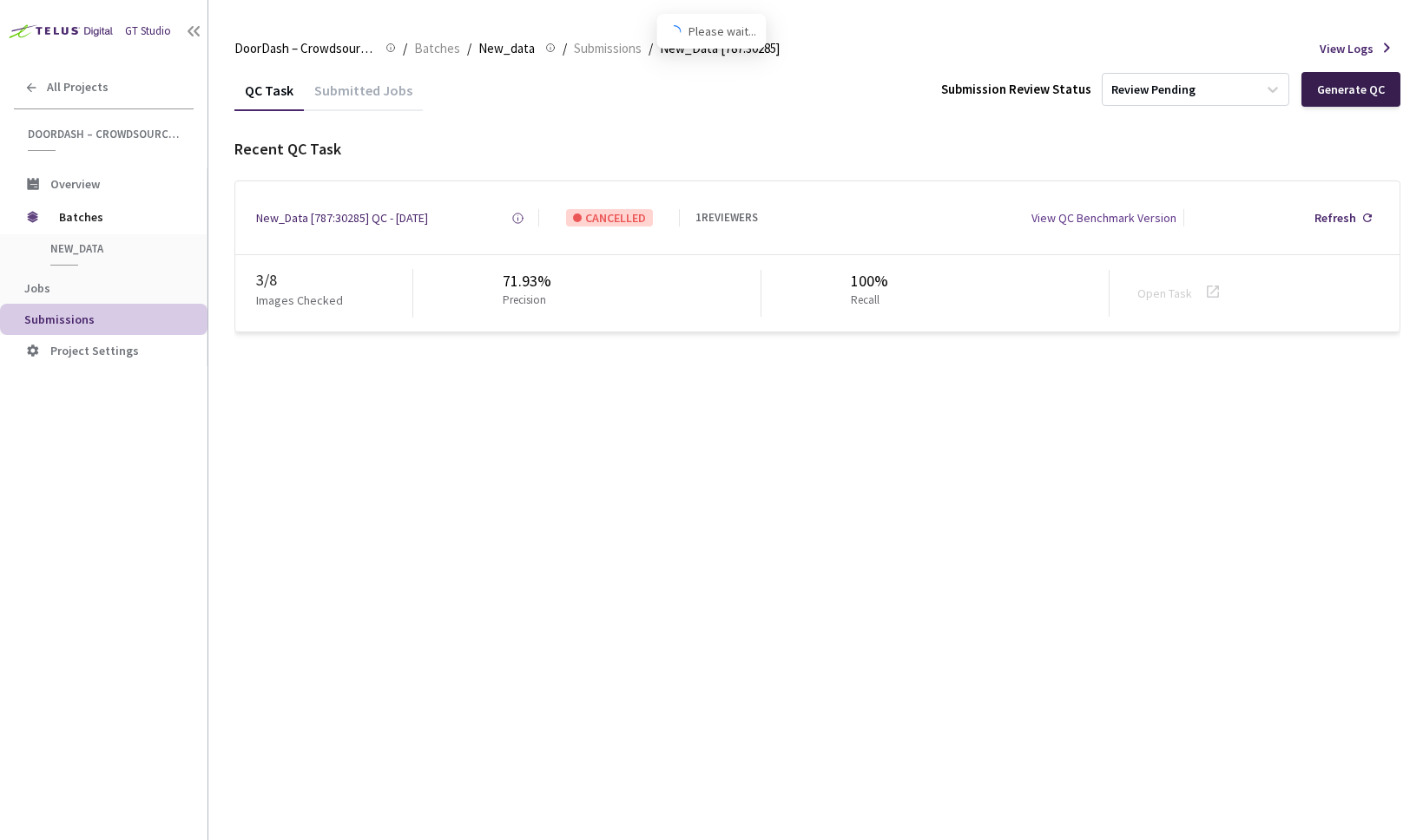
click at [1335, 92] on div "Generate QC" at bounding box center [1351, 89] width 67 height 14
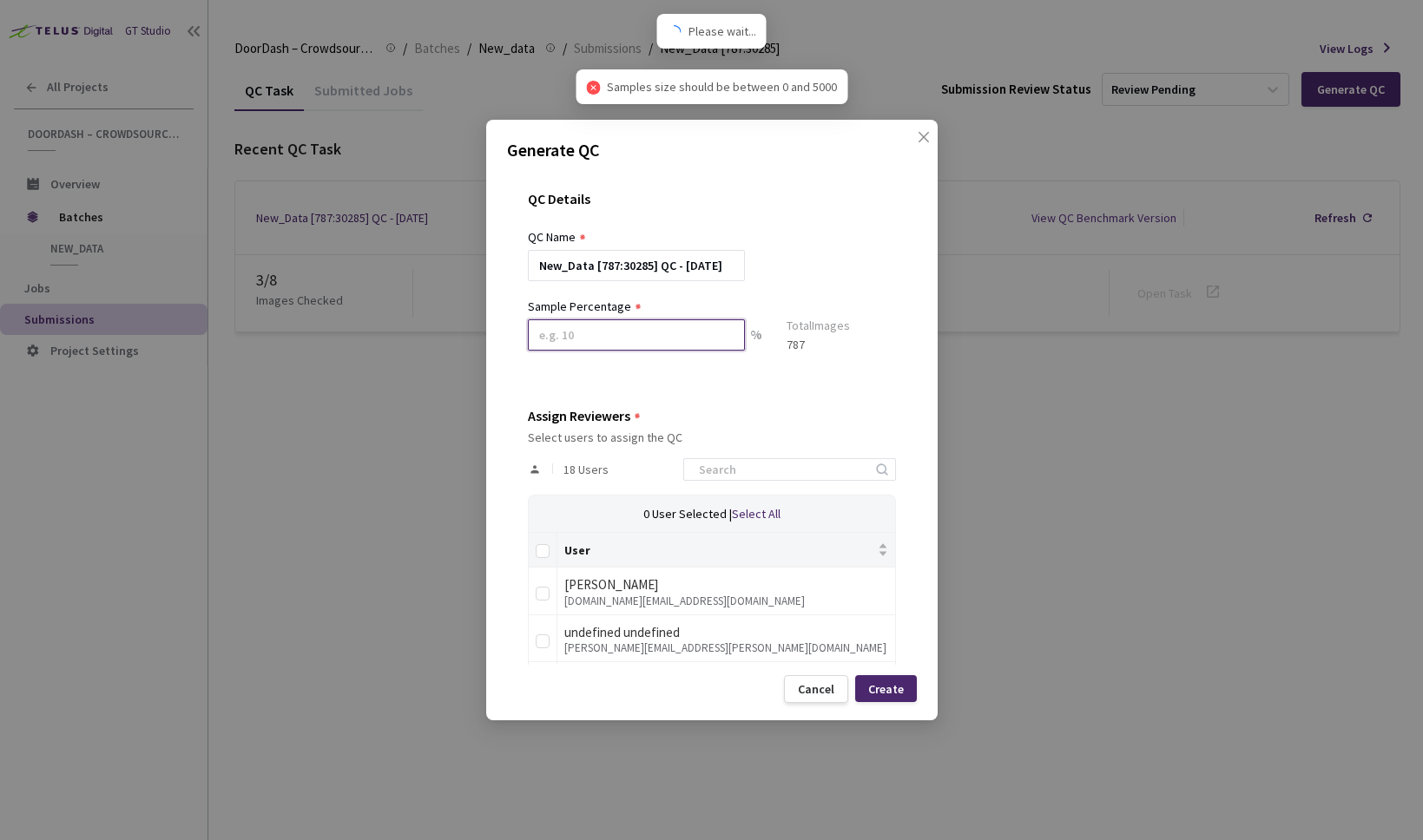
click at [543, 339] on input at bounding box center [636, 335] width 217 height 32
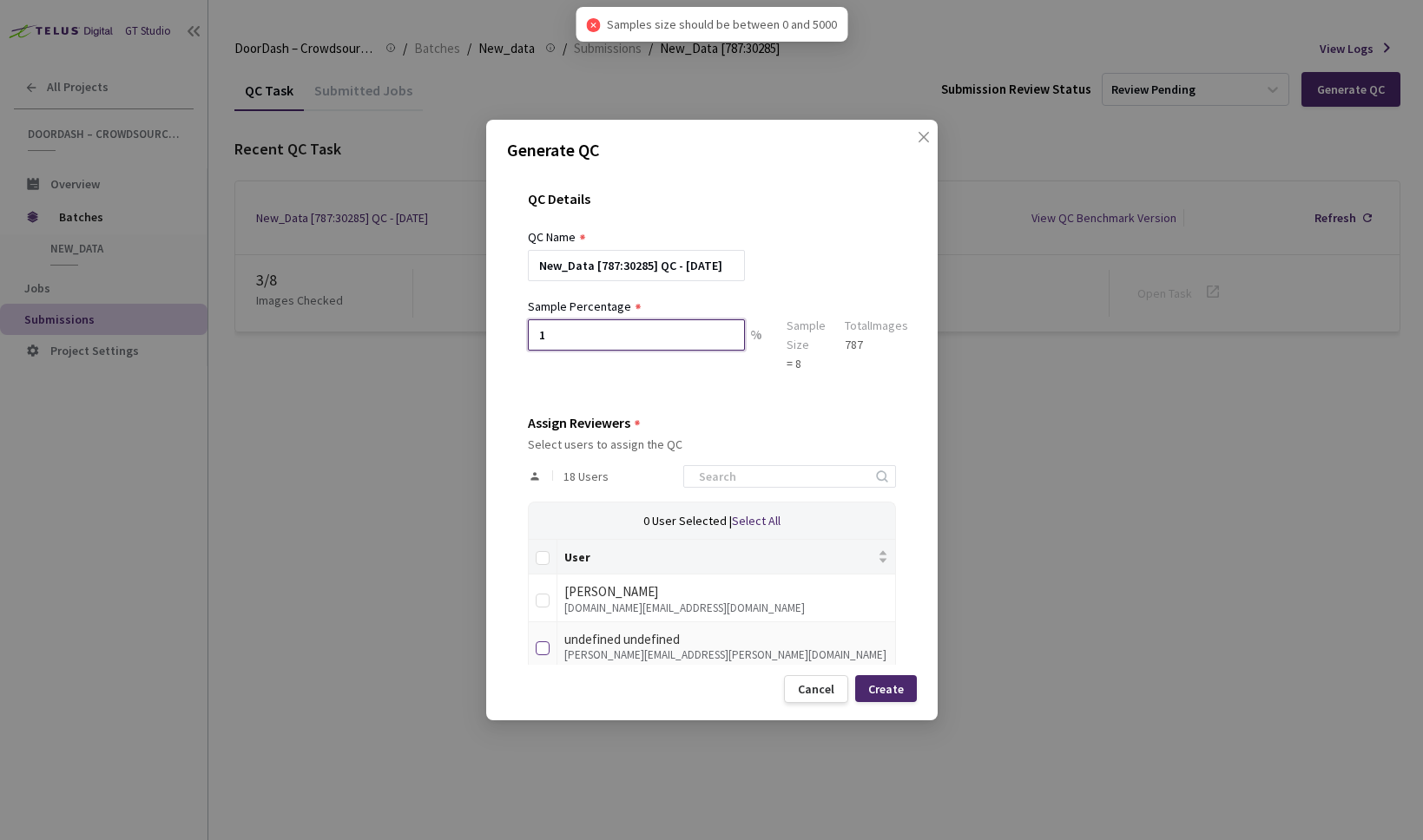
type input "1"
click at [537, 643] on input "checkbox" at bounding box center [542, 649] width 14 height 14
checkbox input "true"
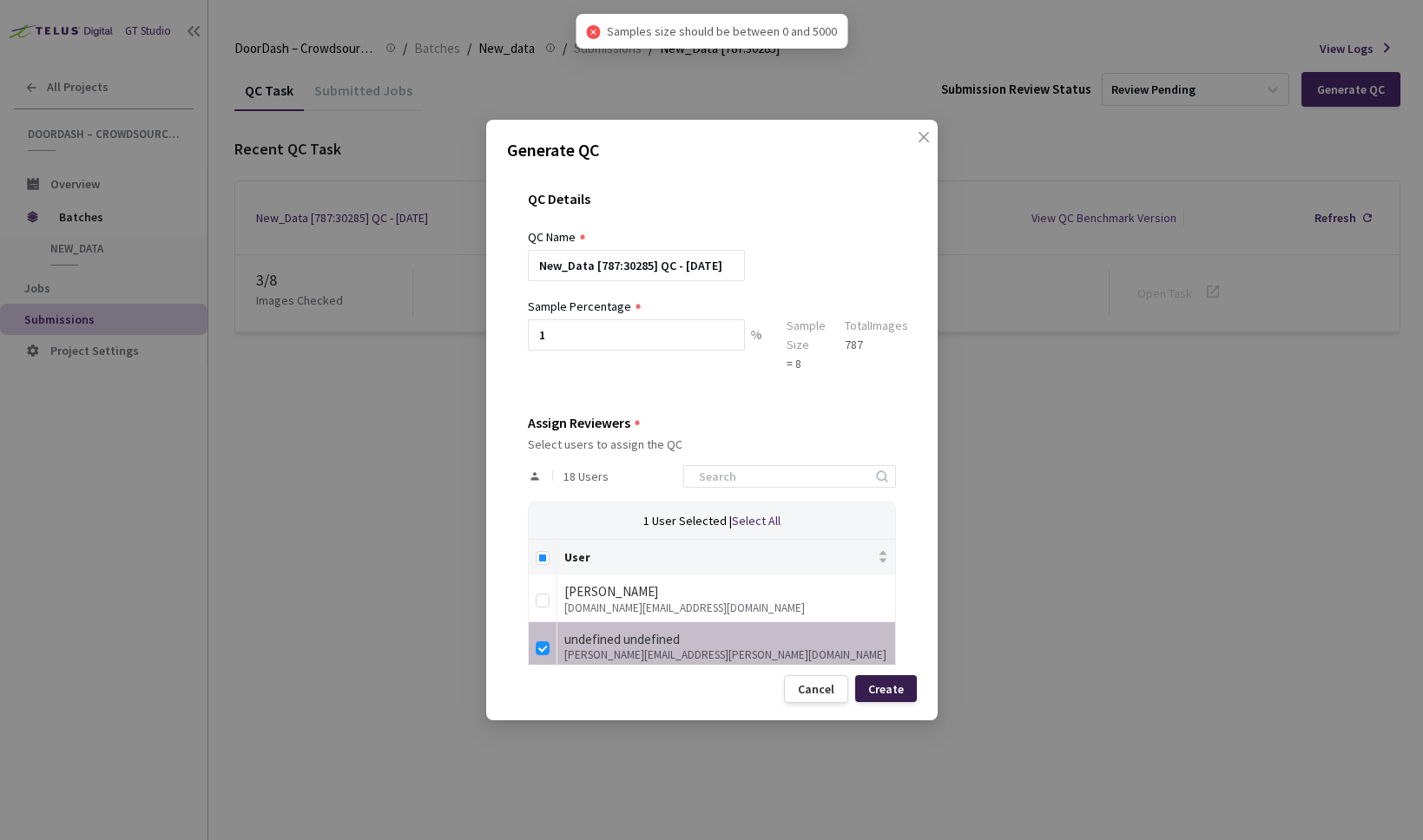
click at [909, 683] on div "Create" at bounding box center [886, 688] width 61 height 27
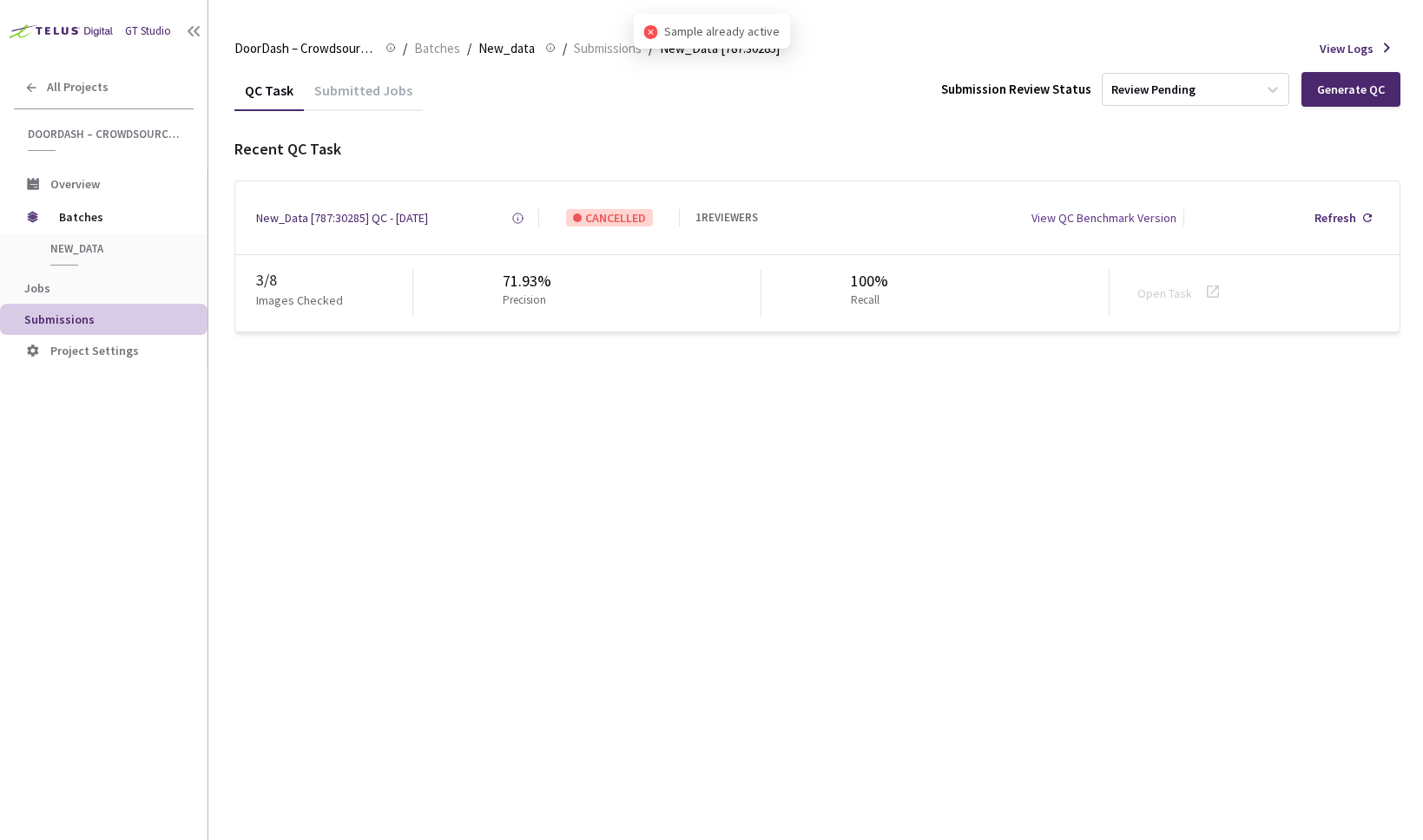
click at [825, 386] on div "QC Task Submitted Jobs Submission Review Status Review Pending Generate QC Rece…" at bounding box center [817, 454] width 1166 height 771
click at [1202, 110] on div "QC Task Submitted Jobs Submission Review Status Review Pending Generate QC Rece…" at bounding box center [817, 200] width 1166 height 263
click at [1216, 91] on div "Review Pending" at bounding box center [1180, 89] width 155 height 28
click at [885, 120] on div "QC Task Submitted Jobs Submission Review Status option Review Pending focused, …" at bounding box center [817, 200] width 1166 height 263
click at [341, 100] on div "Submitted Jobs" at bounding box center [363, 96] width 119 height 30
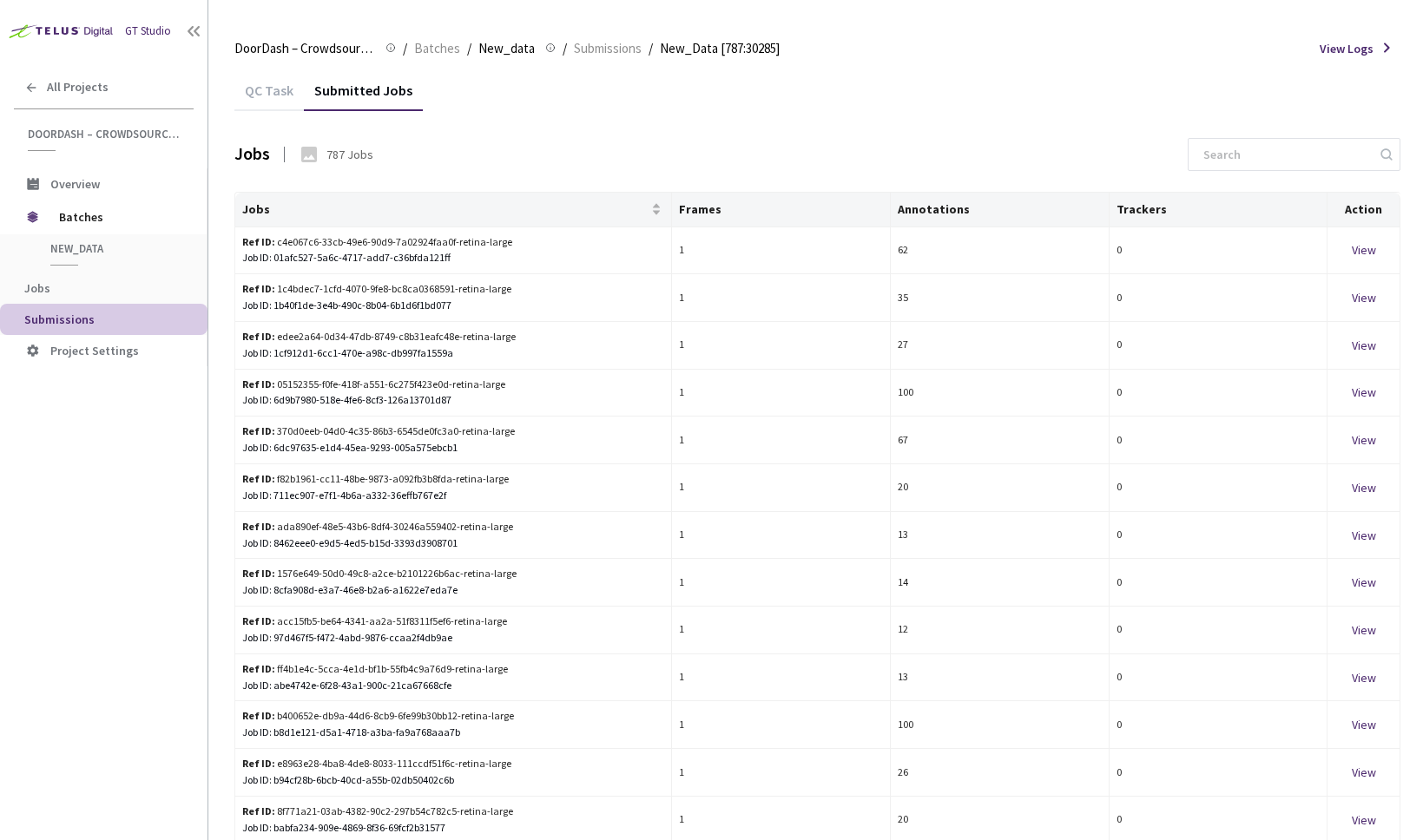
click at [288, 100] on div "QC Task" at bounding box center [269, 96] width 69 height 30
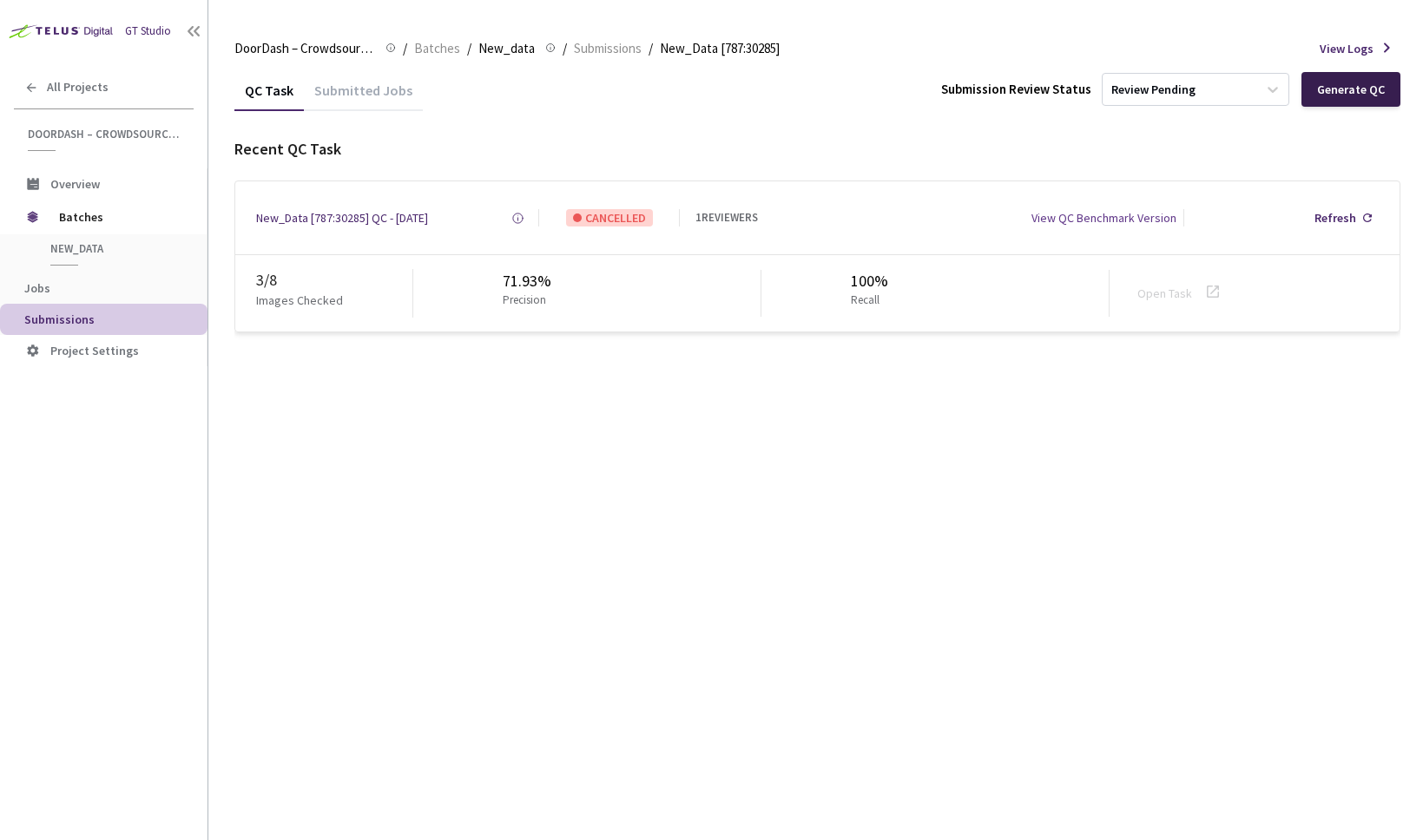
click at [1350, 95] on div "Generate QC" at bounding box center [1351, 89] width 67 height 14
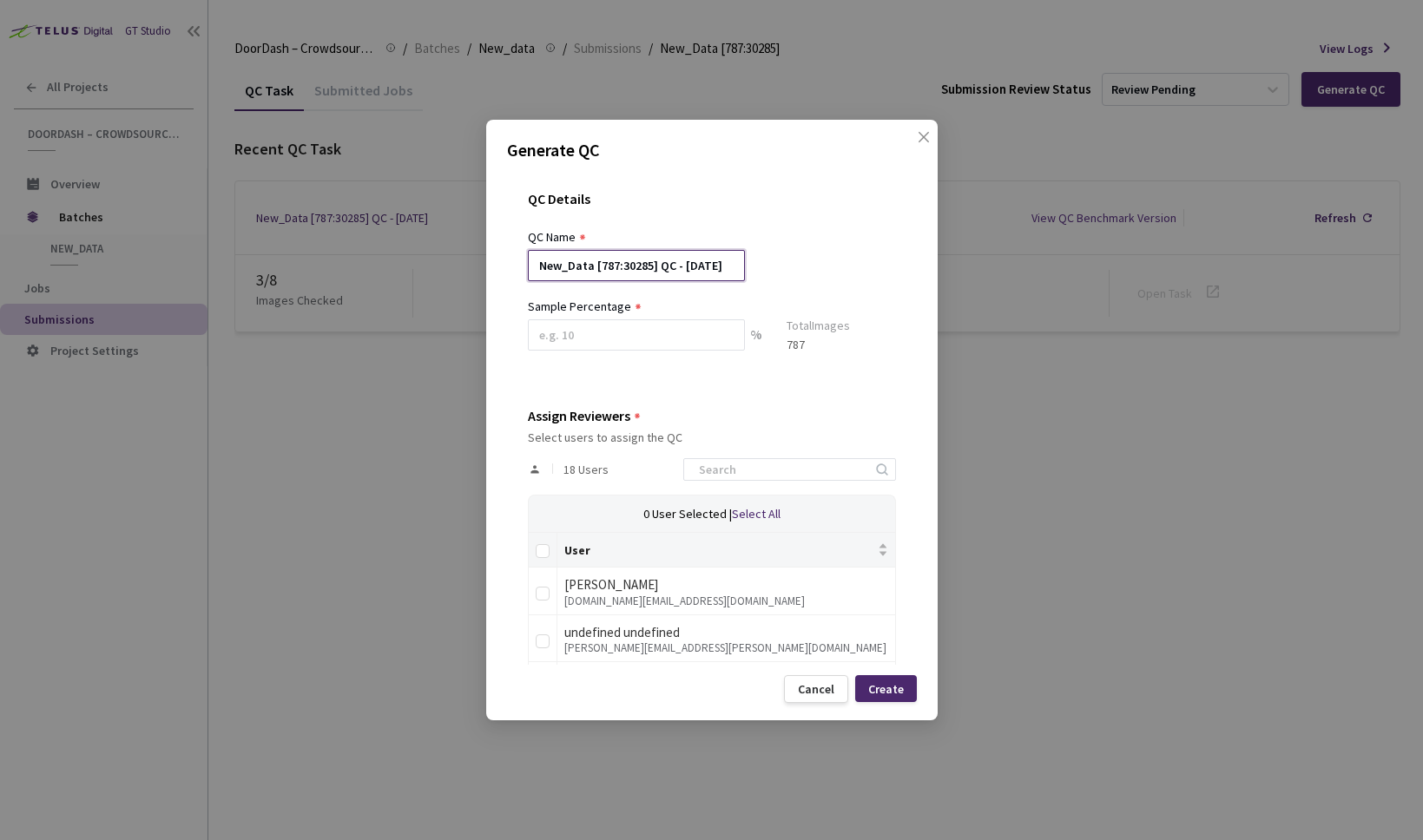
click at [653, 270] on input "New_Data [787:30285] QC - 19 Sep, 2025" at bounding box center [636, 266] width 217 height 32
type input "9/19/25 SL"
click at [643, 342] on input at bounding box center [636, 335] width 217 height 32
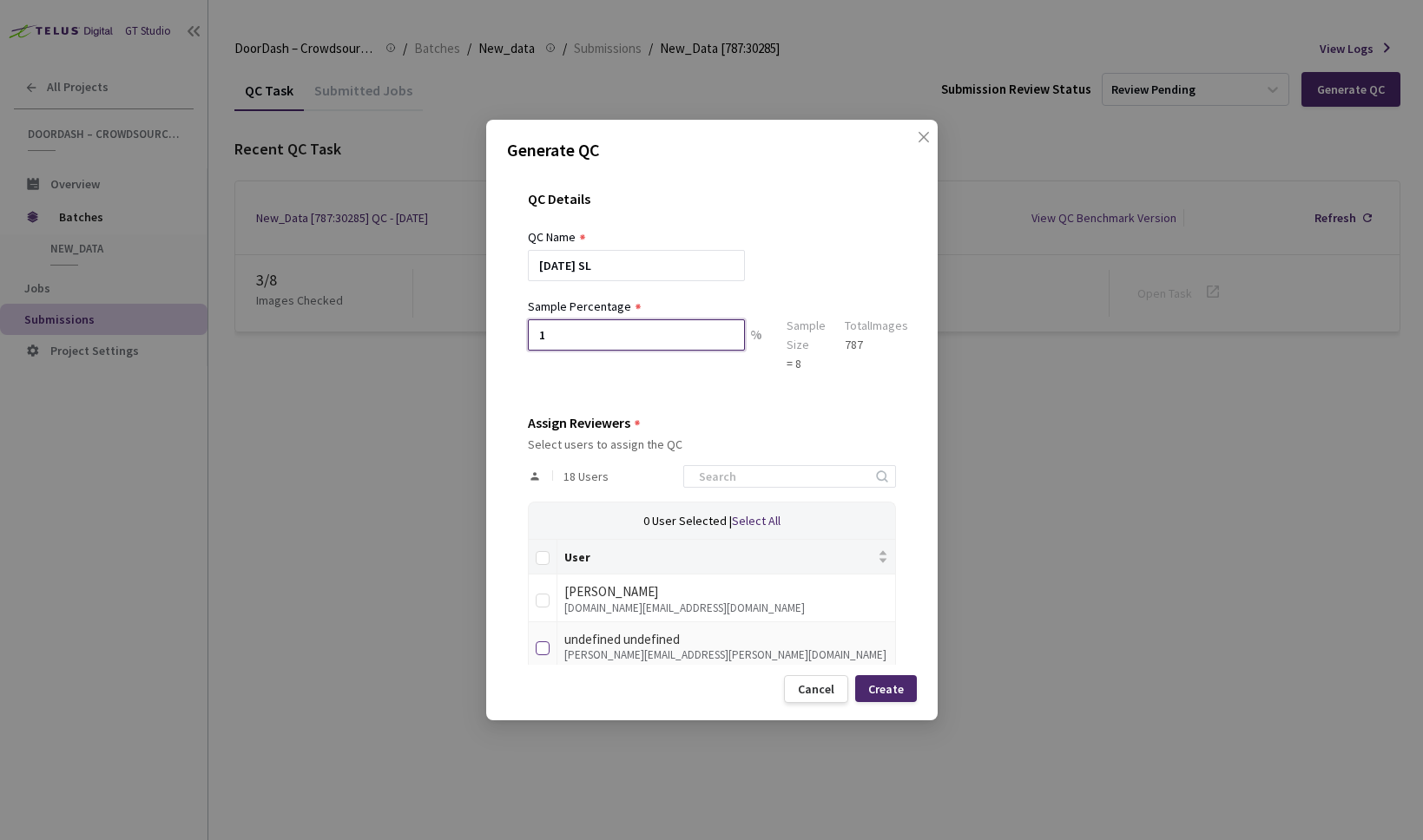
type input "1"
click at [546, 655] on input "checkbox" at bounding box center [542, 649] width 14 height 14
checkbox input "true"
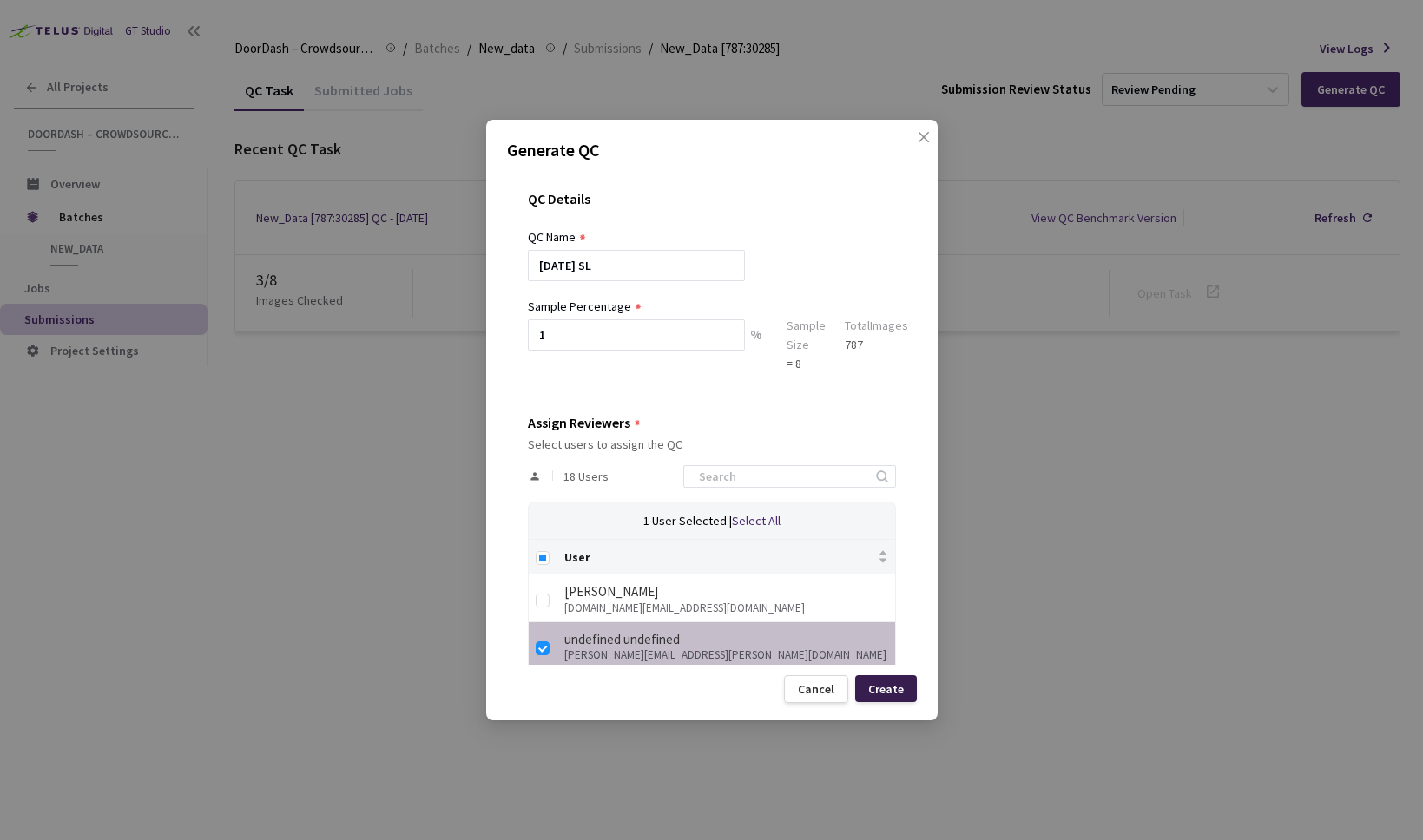
click at [890, 699] on div "Create" at bounding box center [886, 688] width 61 height 27
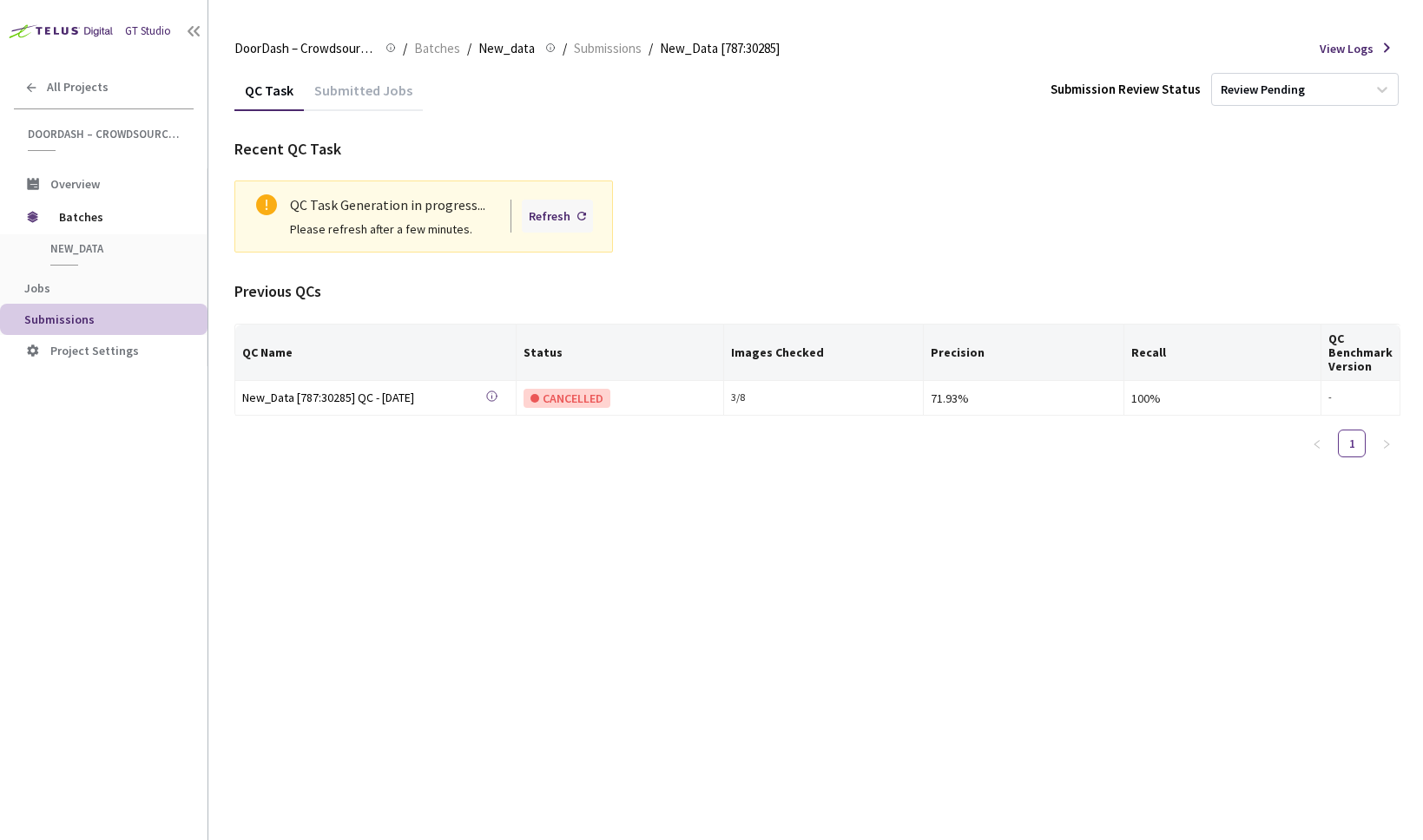
click at [559, 219] on div "Refresh" at bounding box center [549, 215] width 42 height 19
click at [565, 224] on div "Refresh" at bounding box center [549, 215] width 42 height 19
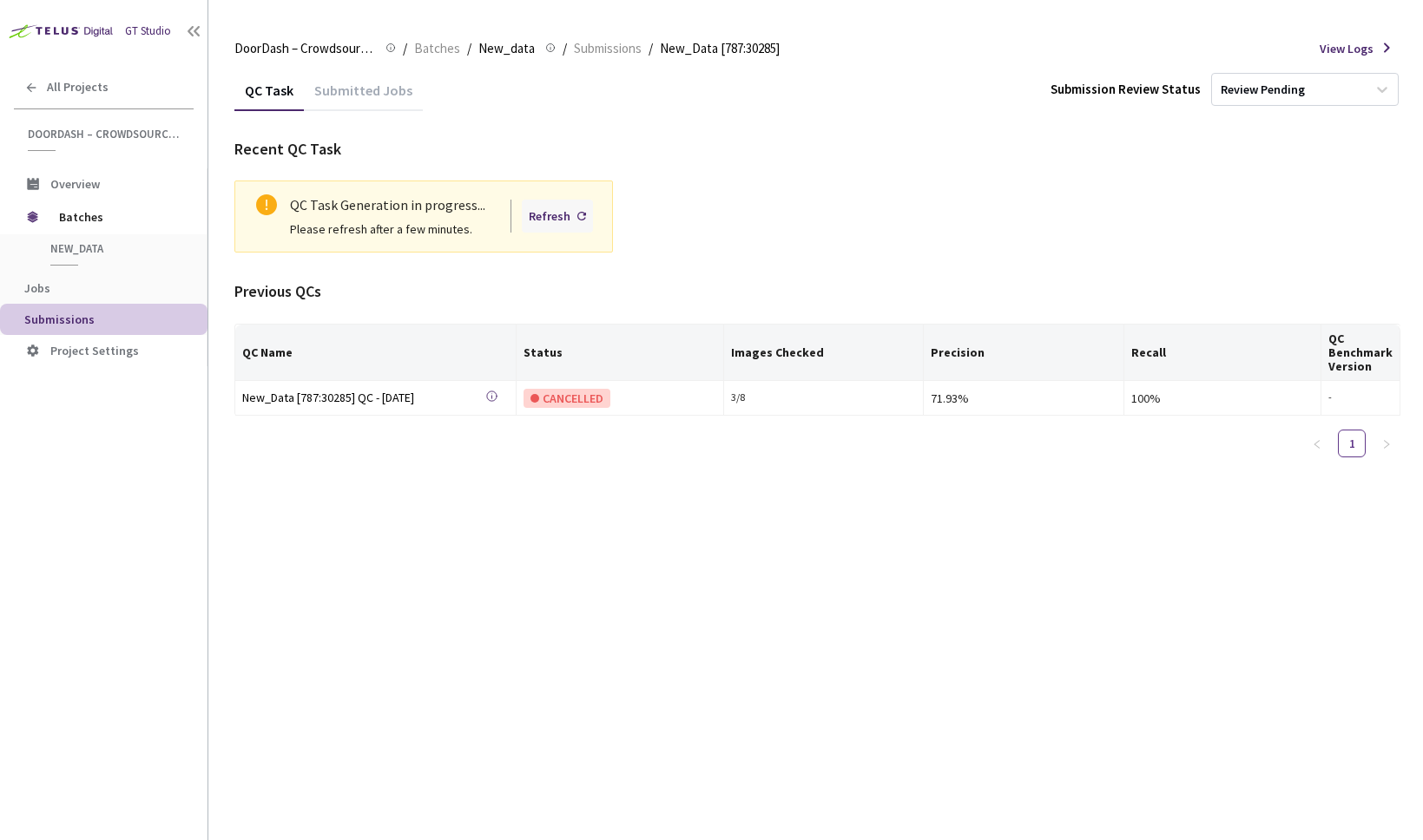
click at [570, 220] on div "Refresh" at bounding box center [549, 215] width 42 height 19
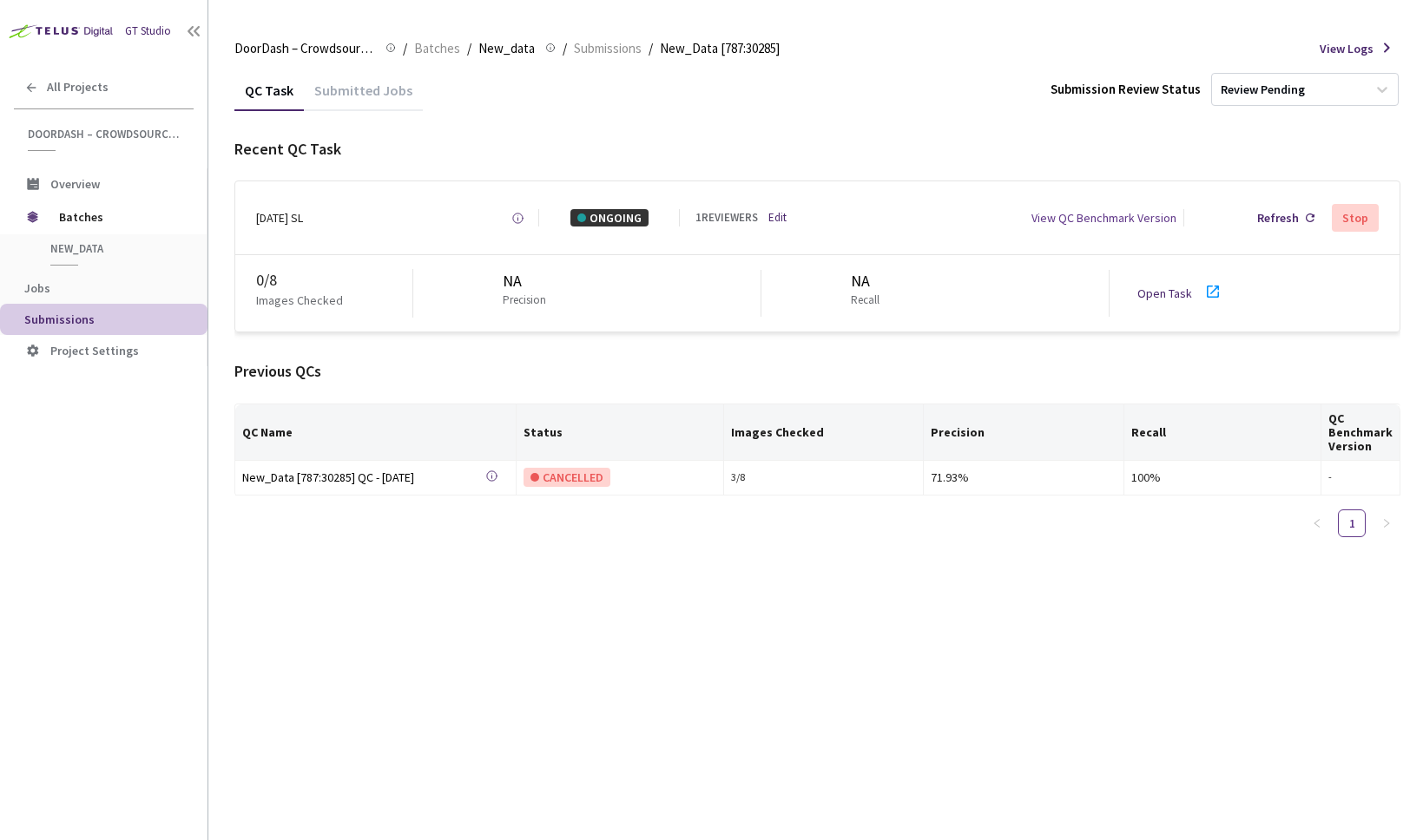
click at [1174, 296] on link "Open Task" at bounding box center [1164, 294] width 55 height 16
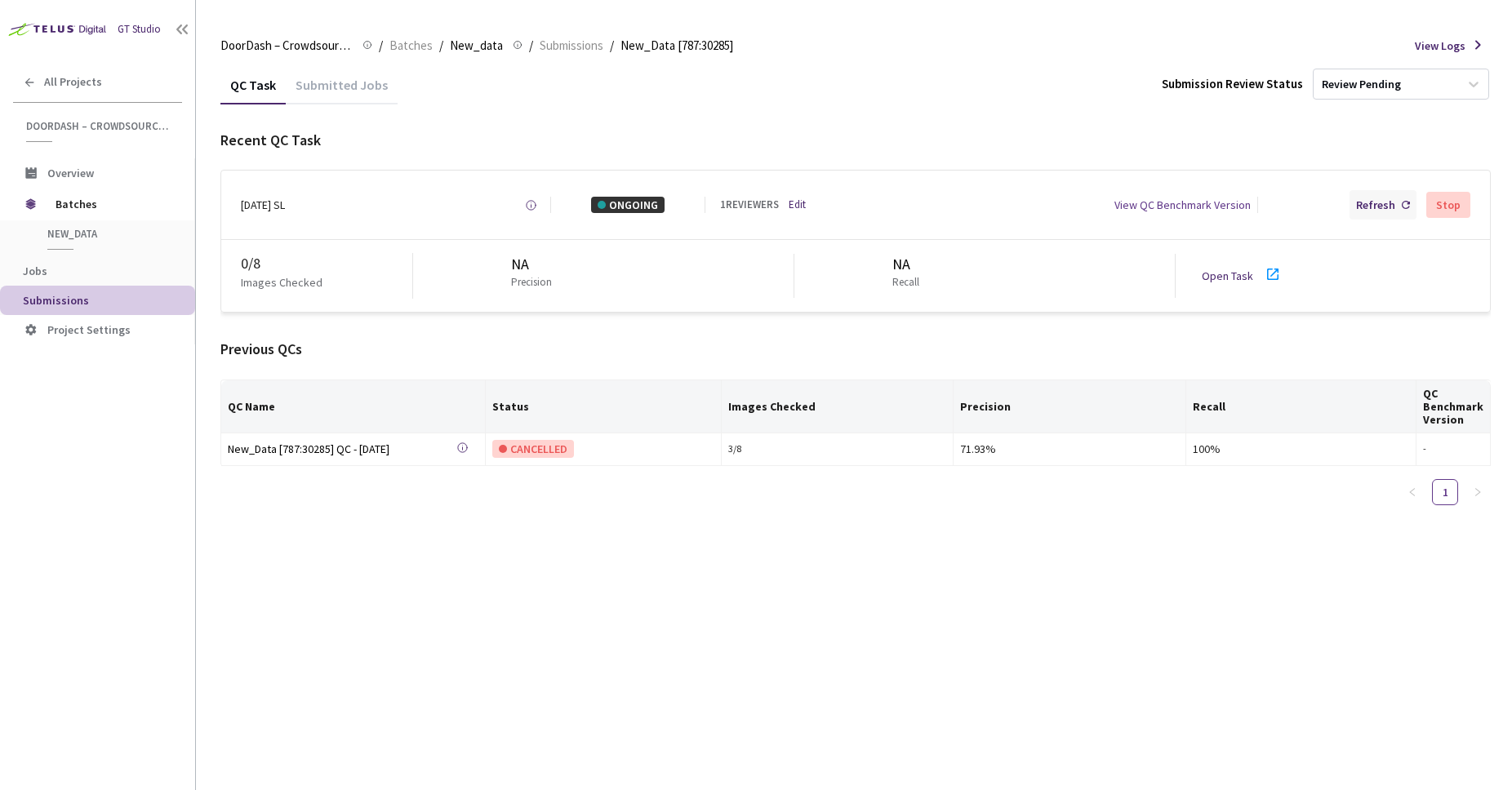
click at [1338, 205] on div "Refresh" at bounding box center [1376, 205] width 39 height 17
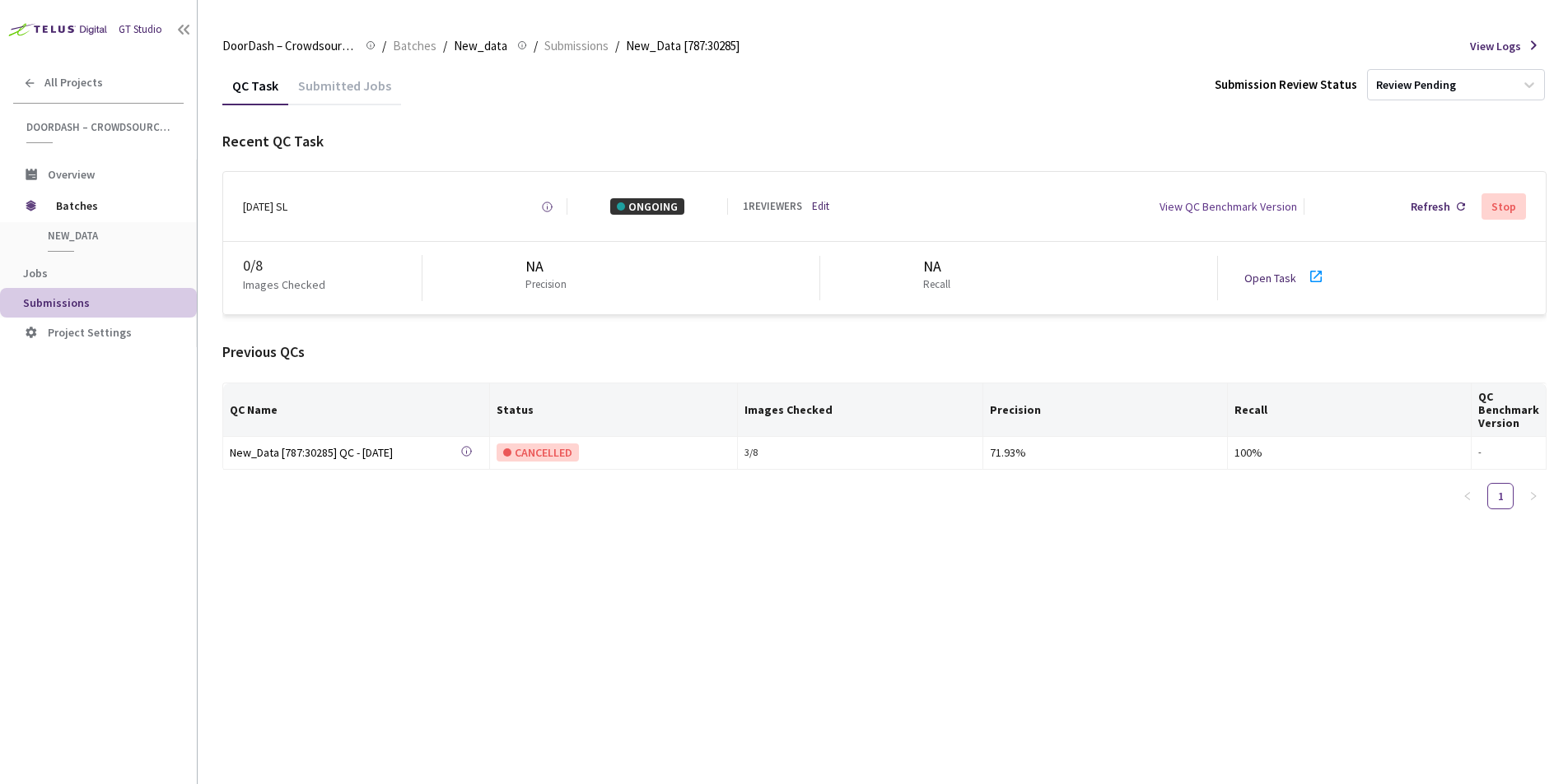
click at [357, 98] on div "Submitted Jobs" at bounding box center [344, 91] width 113 height 28
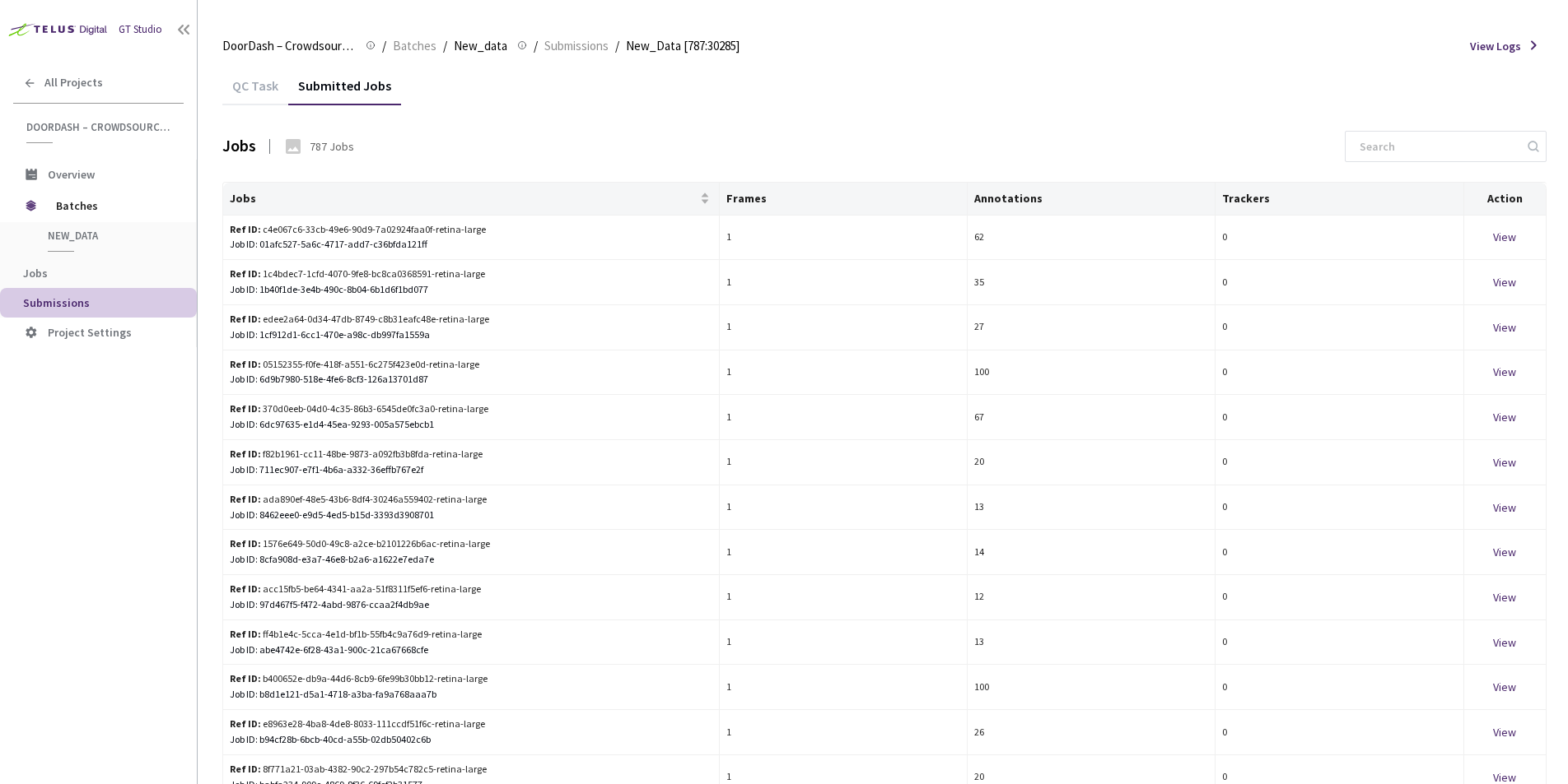
click at [243, 81] on div "QC Task" at bounding box center [255, 91] width 66 height 28
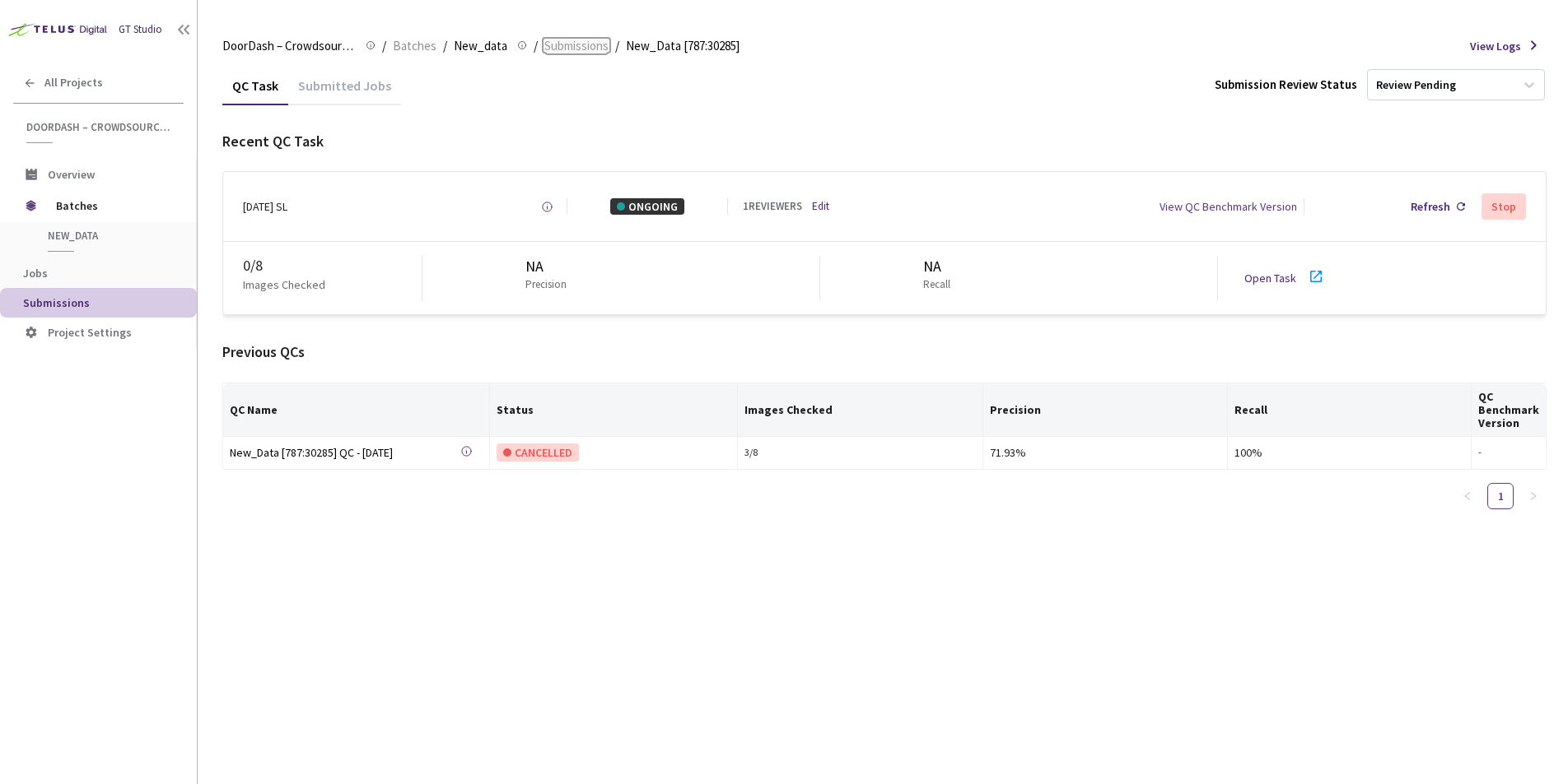
click at [591, 48] on span "Submissions" at bounding box center [577, 46] width 64 height 20
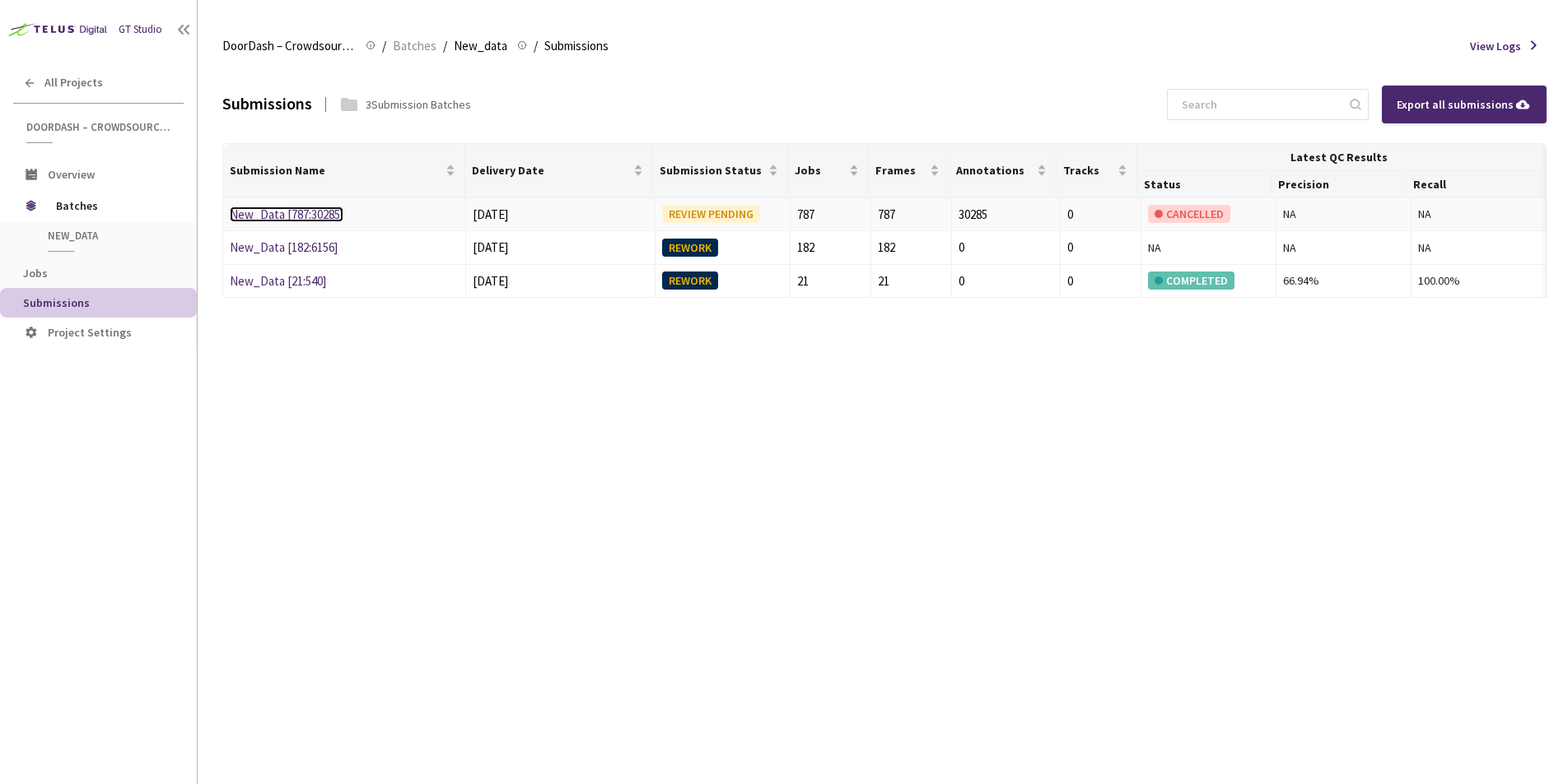
click at [294, 214] on link "New_Data [787:30285]" at bounding box center [286, 214] width 114 height 16
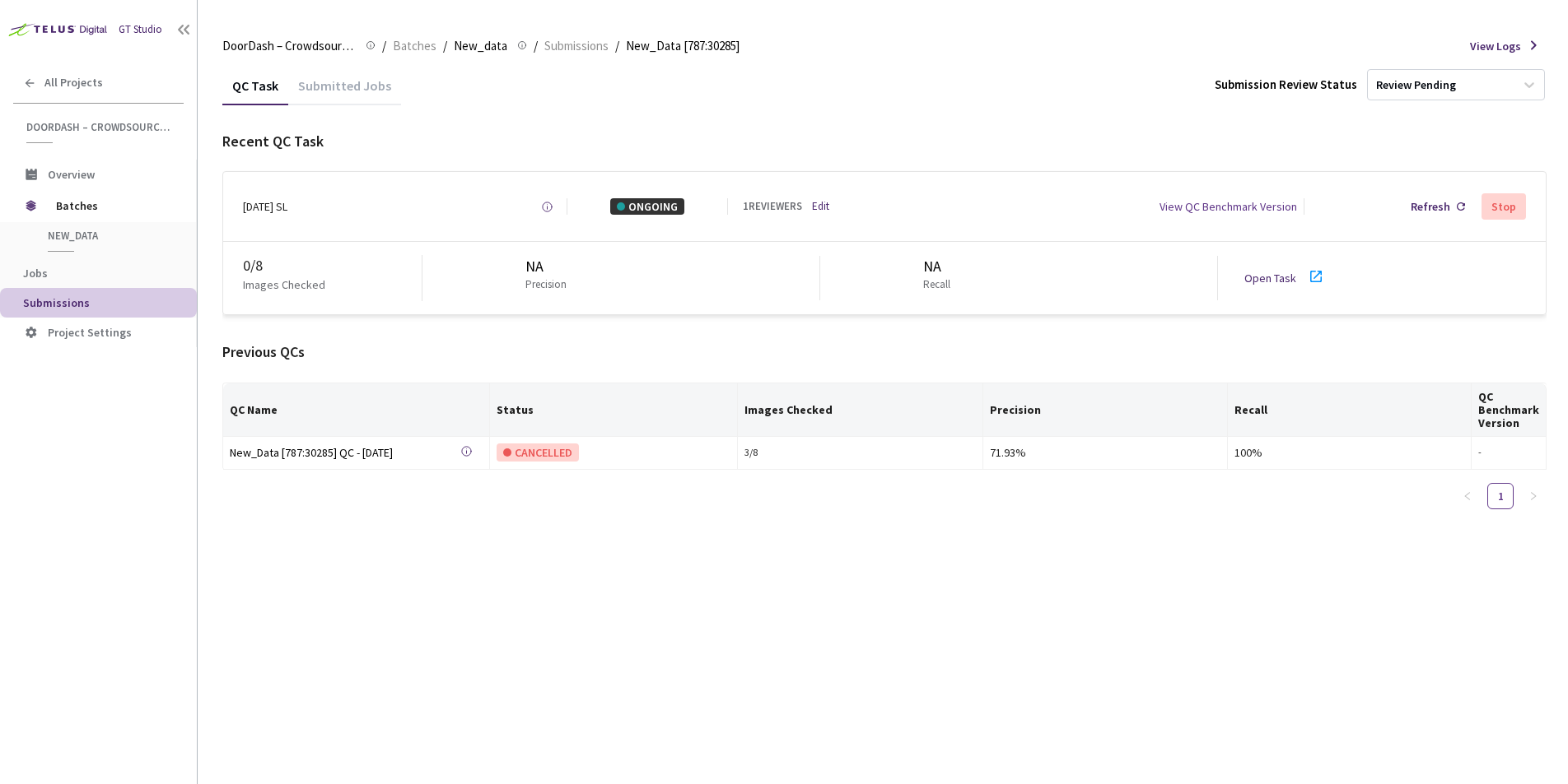
click at [1192, 201] on div "View QC Benchmark Version" at bounding box center [1228, 207] width 137 height 17
click at [275, 212] on div "9/19/25 SL" at bounding box center [264, 207] width 44 height 17
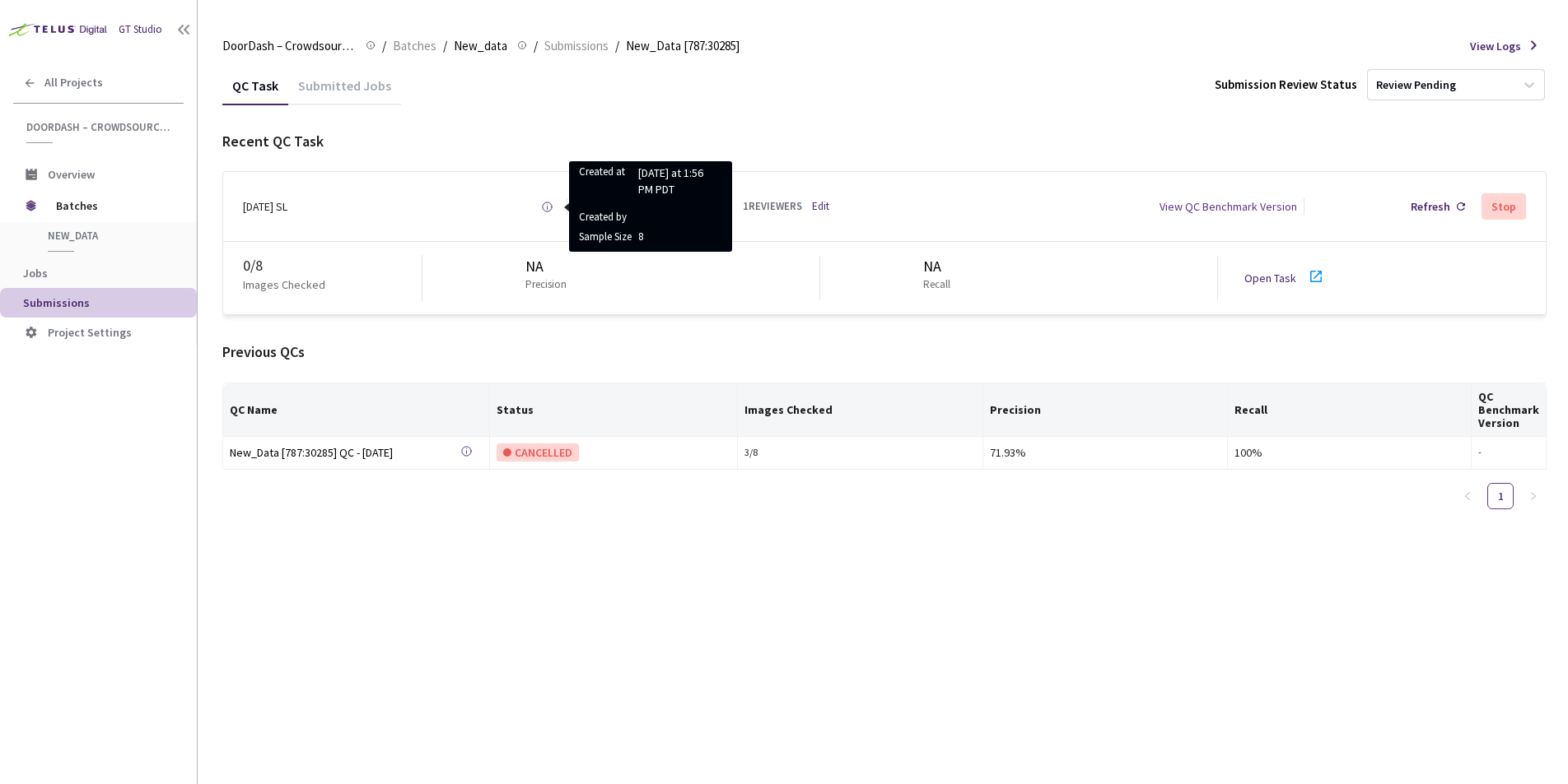
click at [541, 209] on icon at bounding box center [546, 207] width 12 height 12
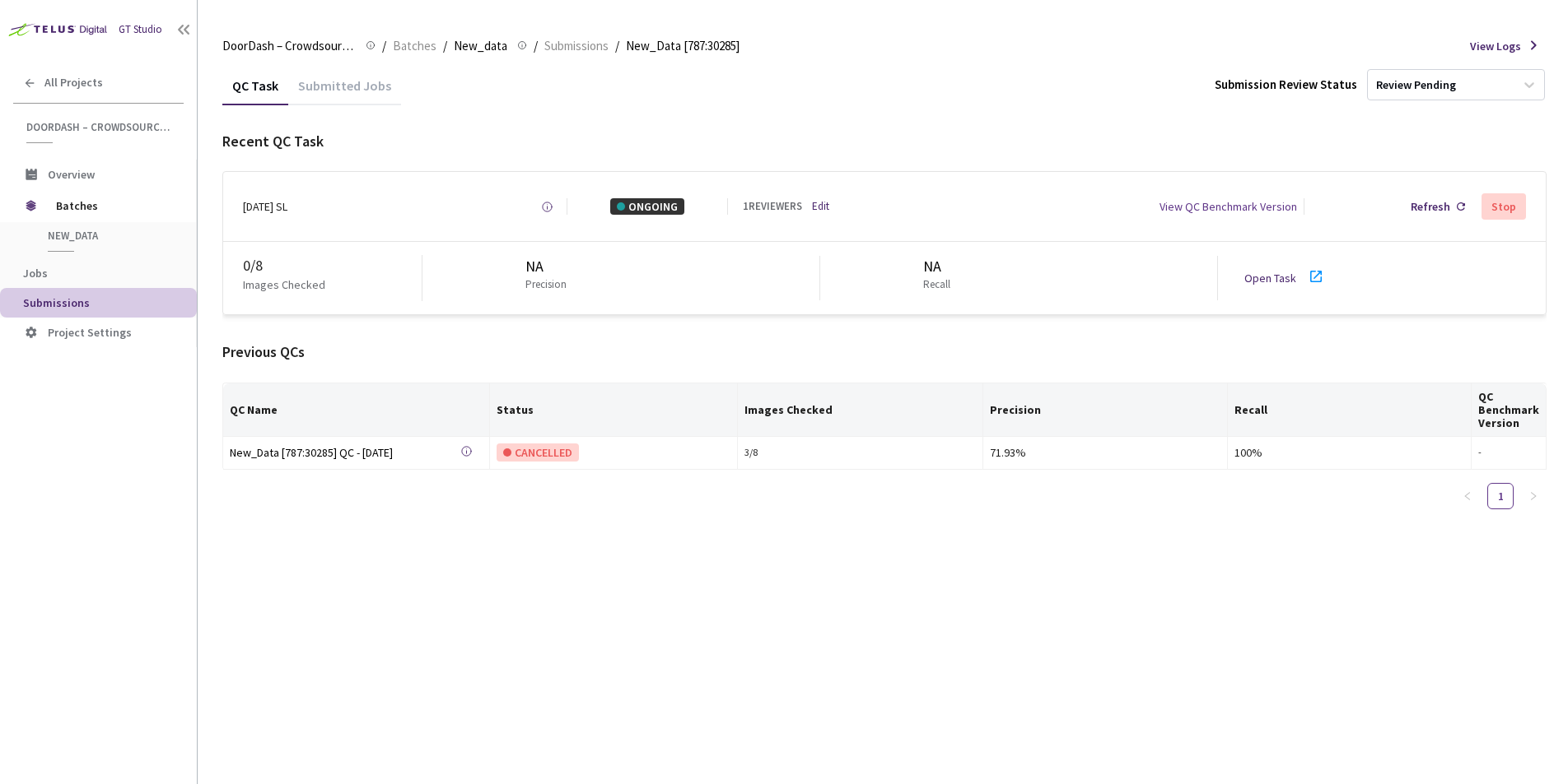
click at [307, 85] on div "Submitted Jobs" at bounding box center [344, 91] width 113 height 28
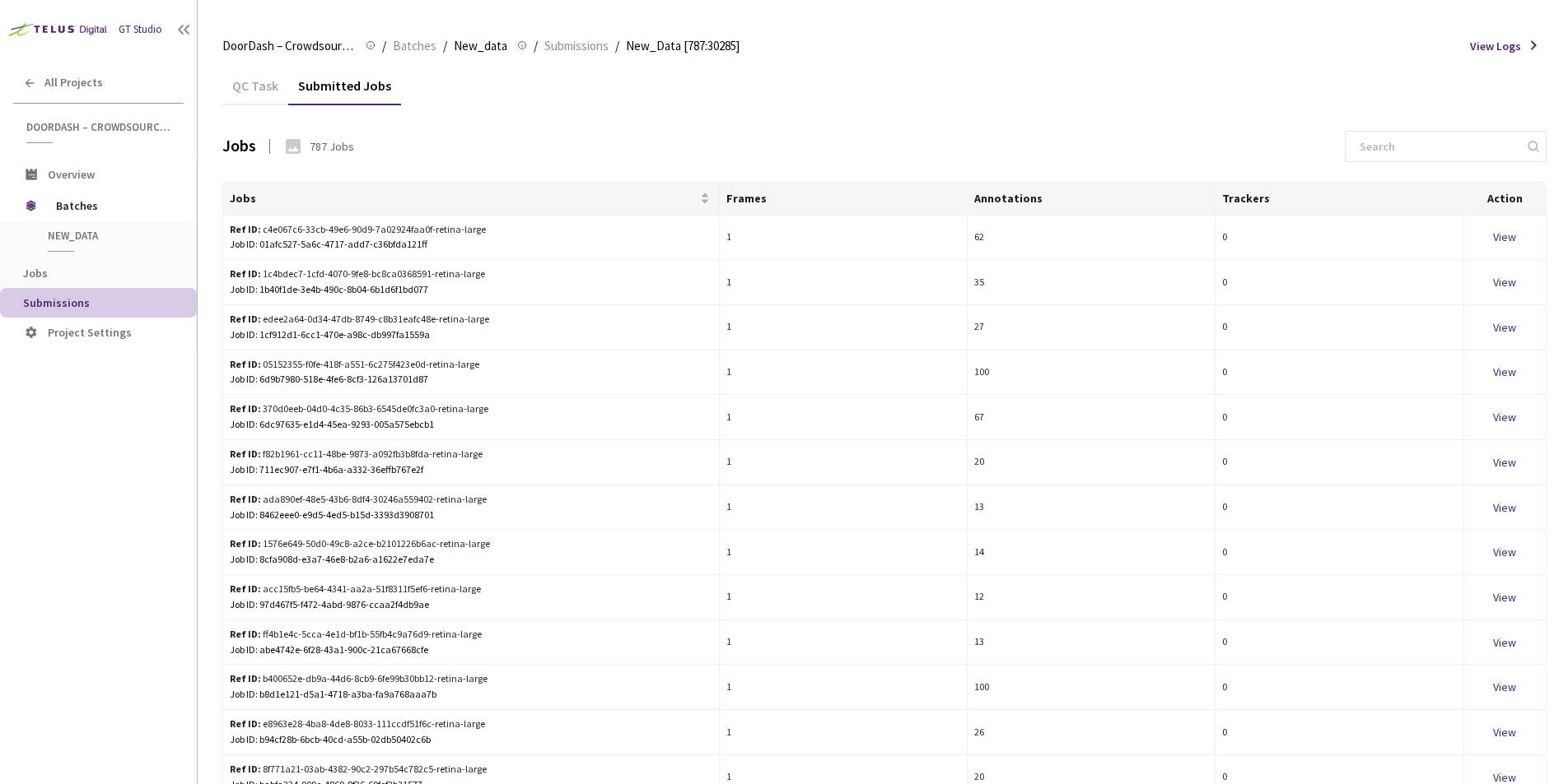
click at [255, 89] on div "QC Task" at bounding box center [255, 91] width 66 height 28
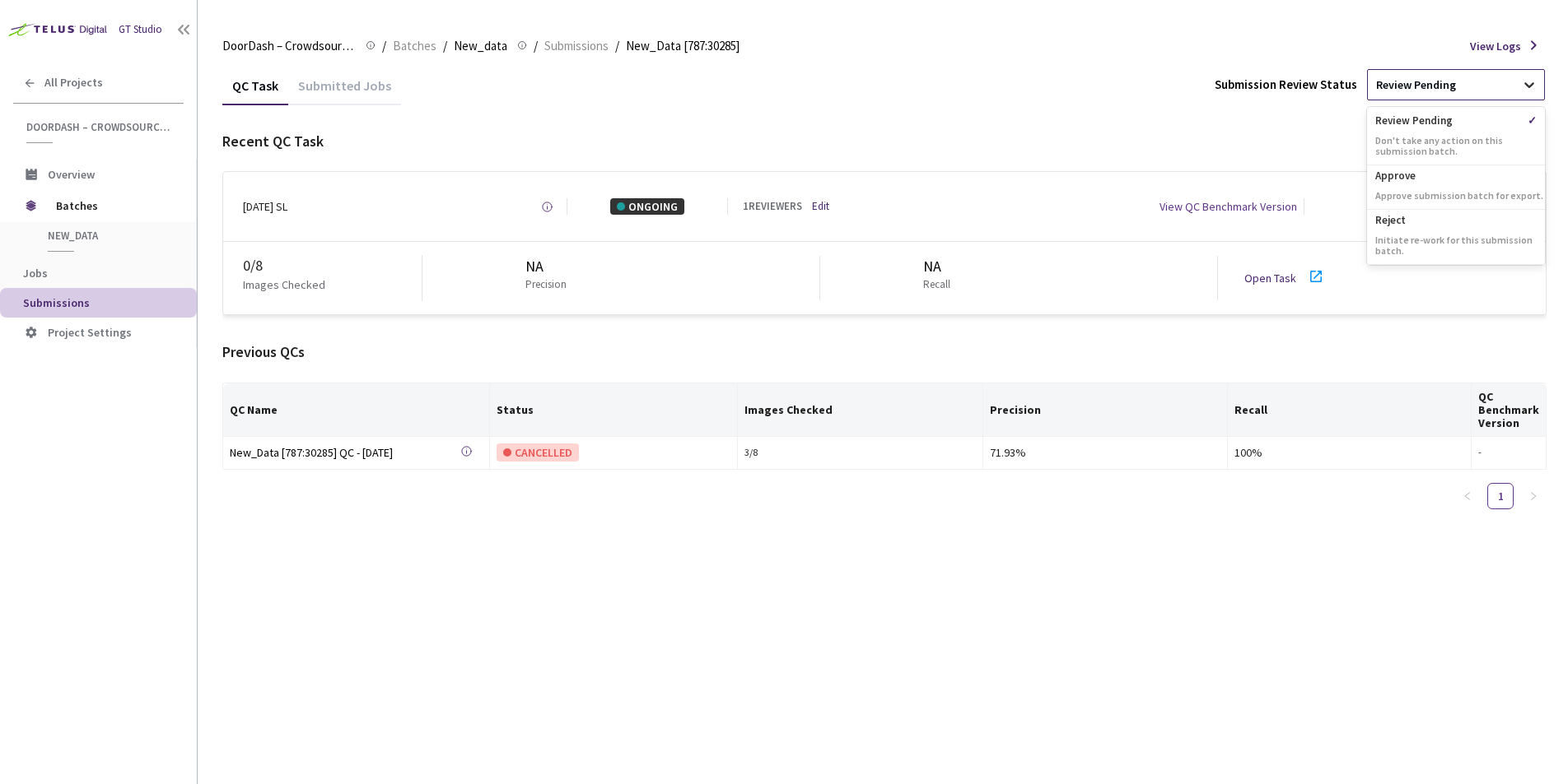
click at [1349, 91] on icon at bounding box center [1529, 85] width 17 height 17
click at [1084, 126] on div "QC Task Submitted Jobs Submission Review Status option Approve focused, 2 of 3.…" at bounding box center [884, 294] width 1324 height 457
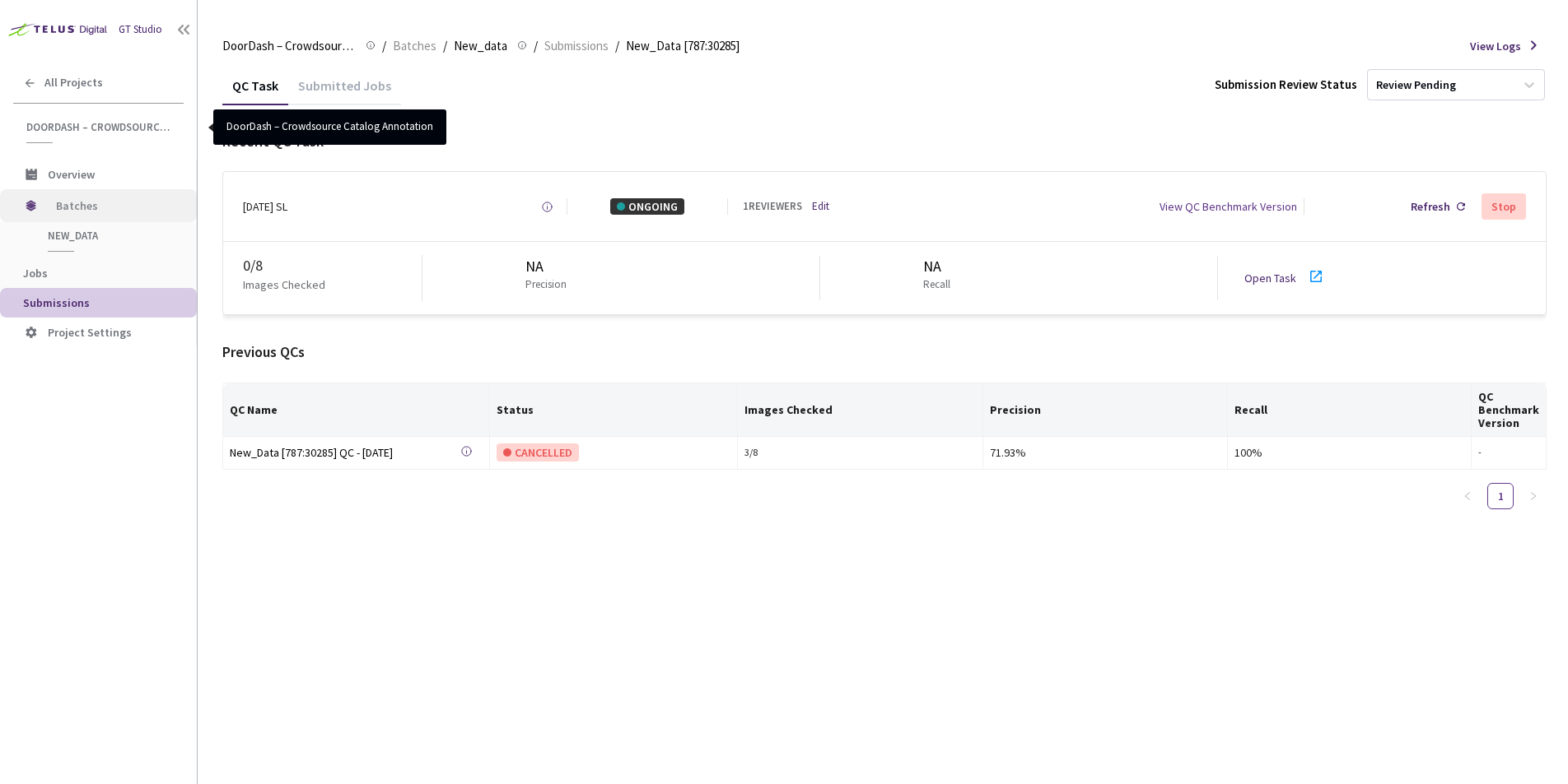
click at [94, 207] on span "Batches" at bounding box center [113, 205] width 113 height 33
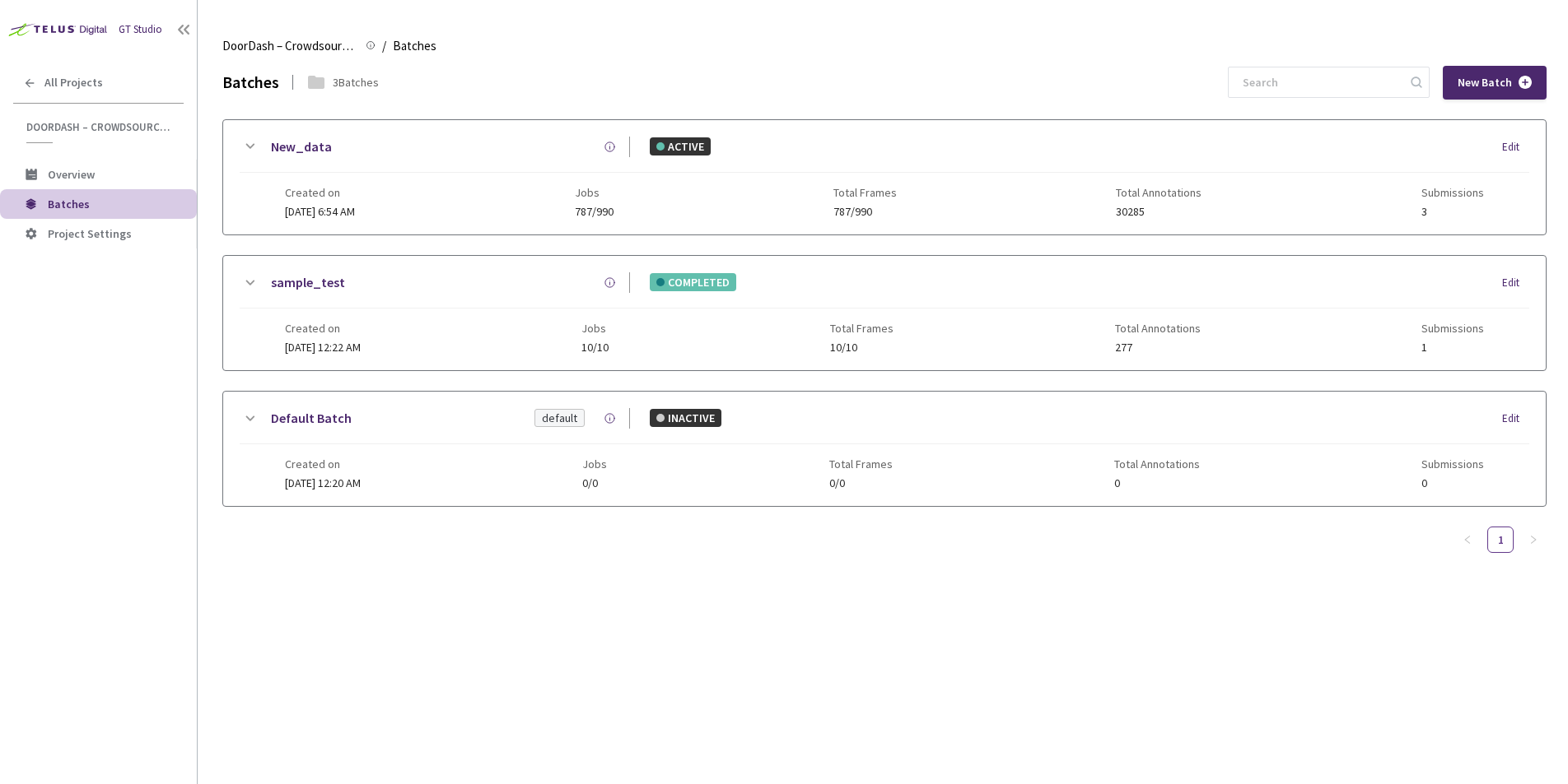
click at [325, 213] on span "[DATE] 6:54 AM" at bounding box center [320, 212] width 70 height 15
click at [312, 170] on div "New_data ACTIVE Edit" at bounding box center [884, 154] width 1290 height 37
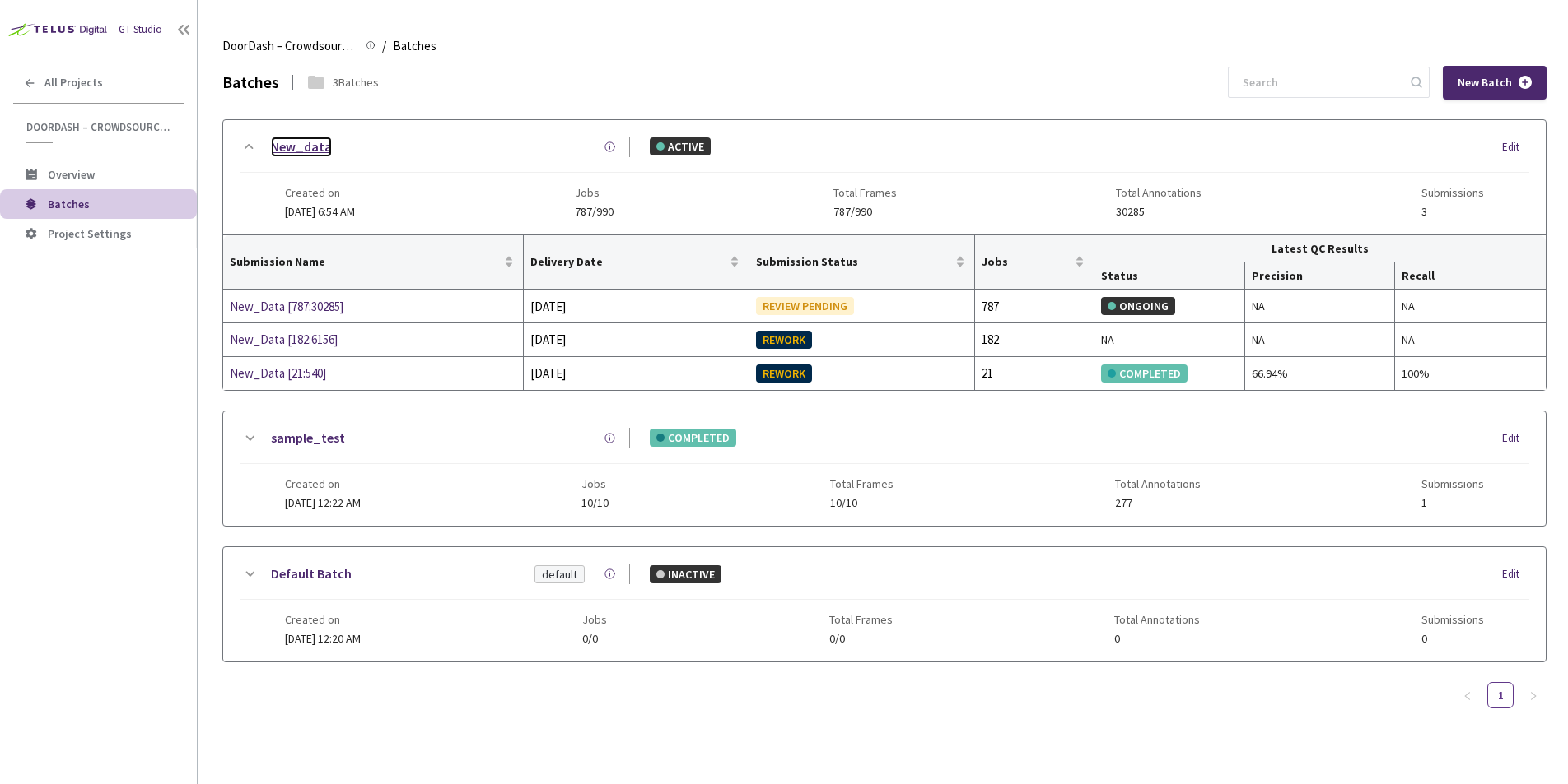
click at [307, 149] on link "New_data" at bounding box center [301, 147] width 61 height 21
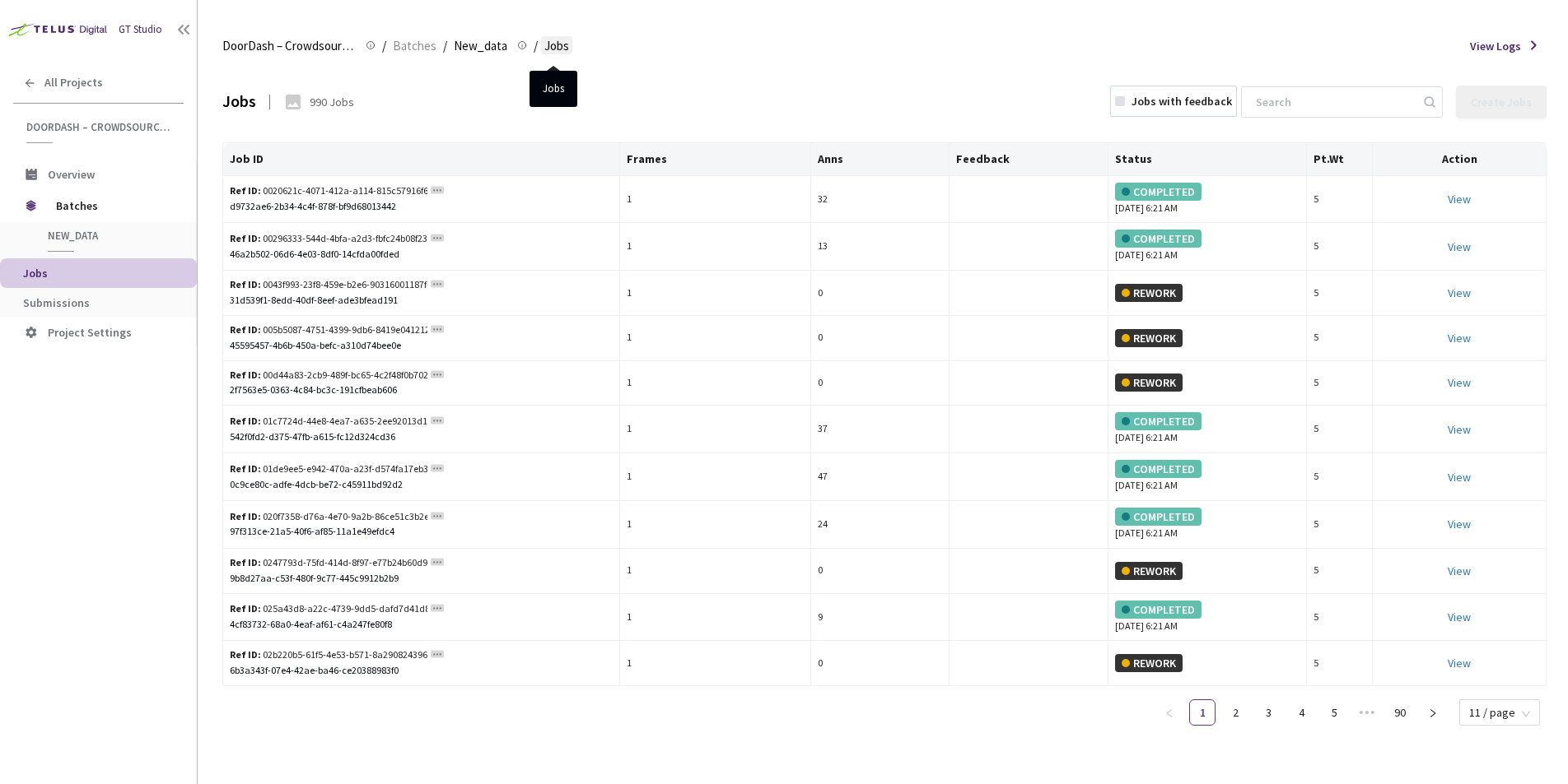
click at [555, 47] on span "Jobs" at bounding box center [557, 46] width 24 height 20
click at [88, 321] on li "Project Settings" at bounding box center [98, 333] width 197 height 30
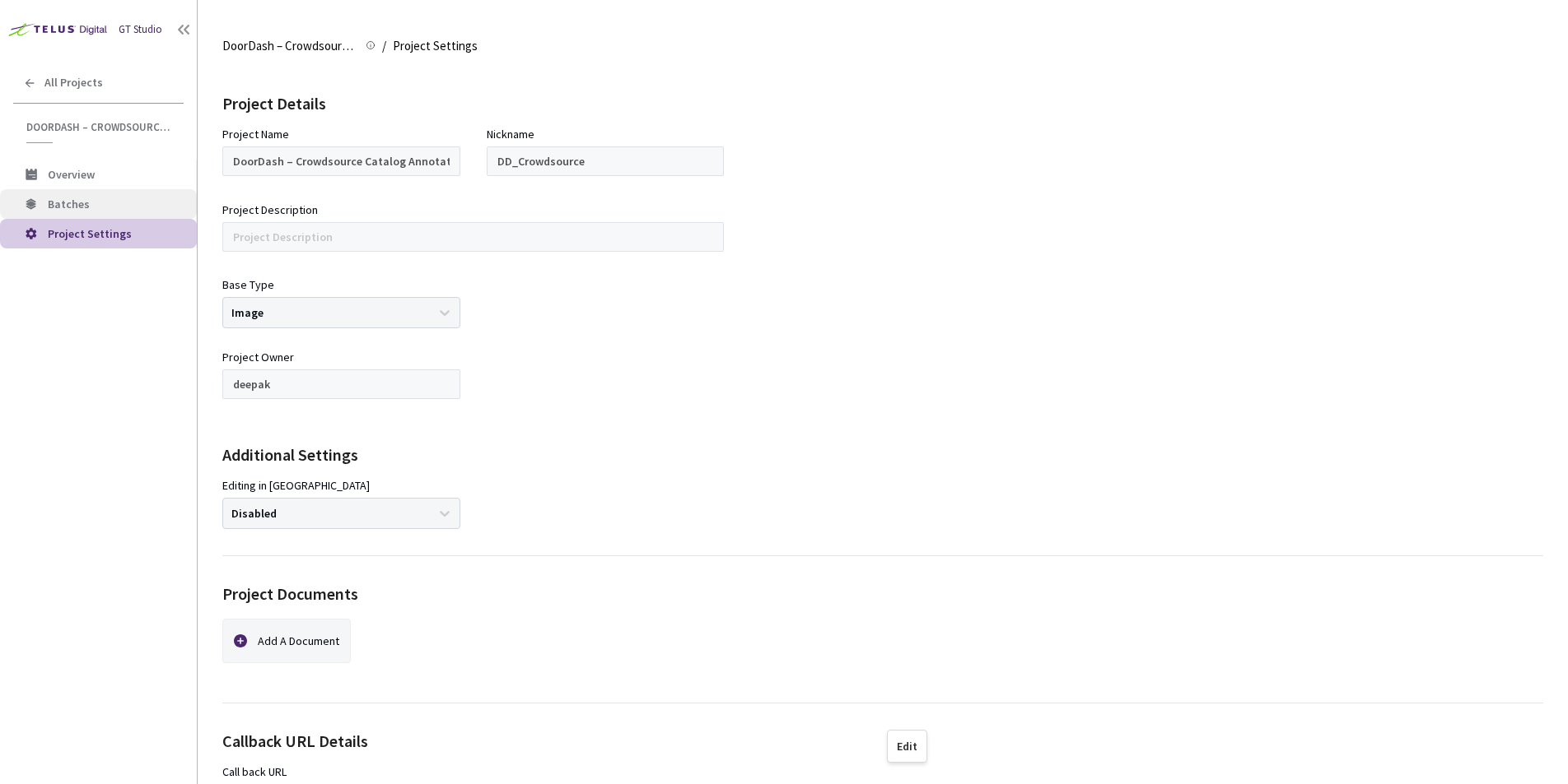
click at [123, 208] on span "Batches" at bounding box center [116, 204] width 135 height 14
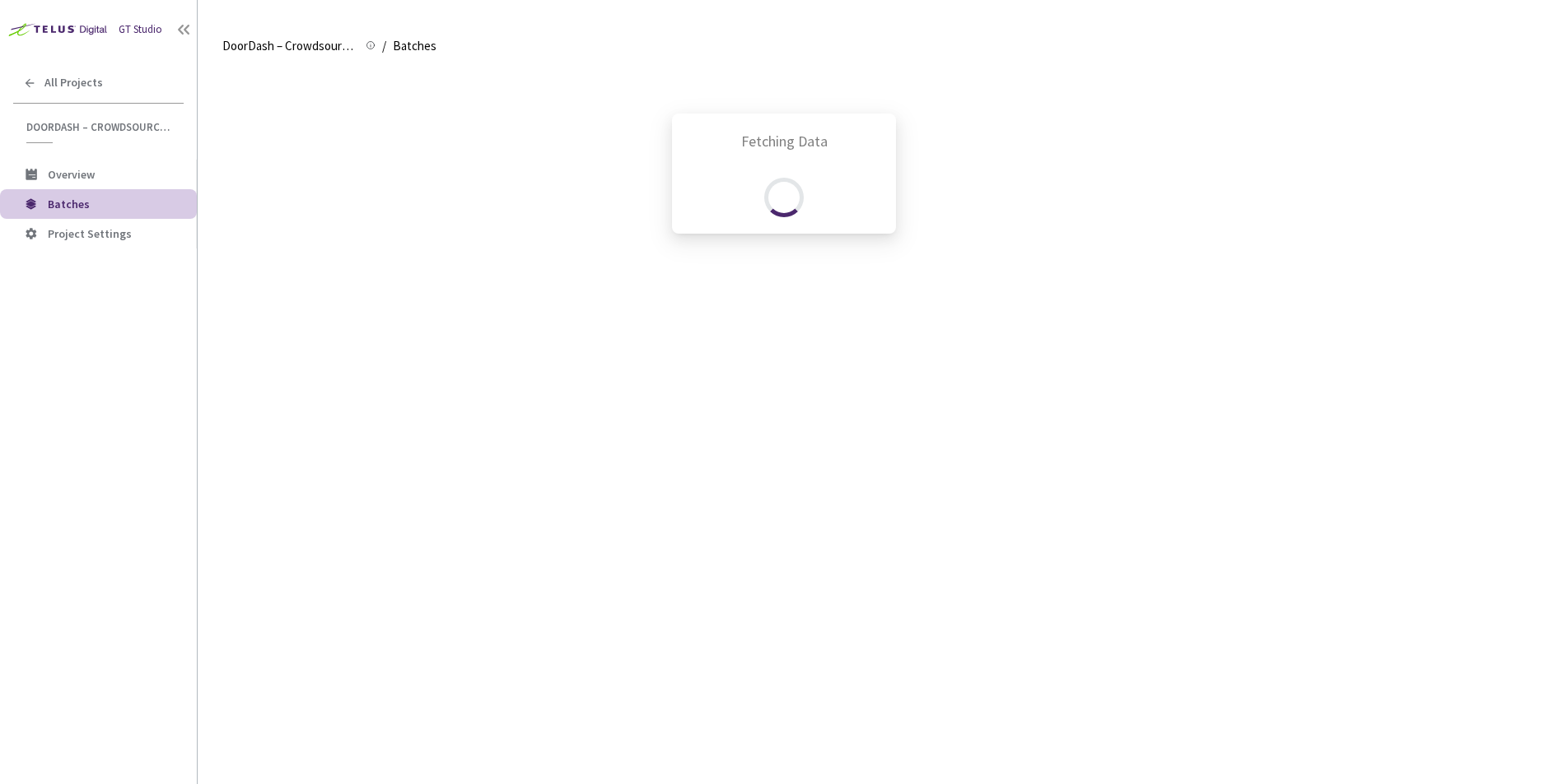
click at [126, 187] on div "Fetching Data" at bounding box center [784, 392] width 1568 height 784
click at [132, 179] on div "Fetching Data" at bounding box center [784, 392] width 1568 height 784
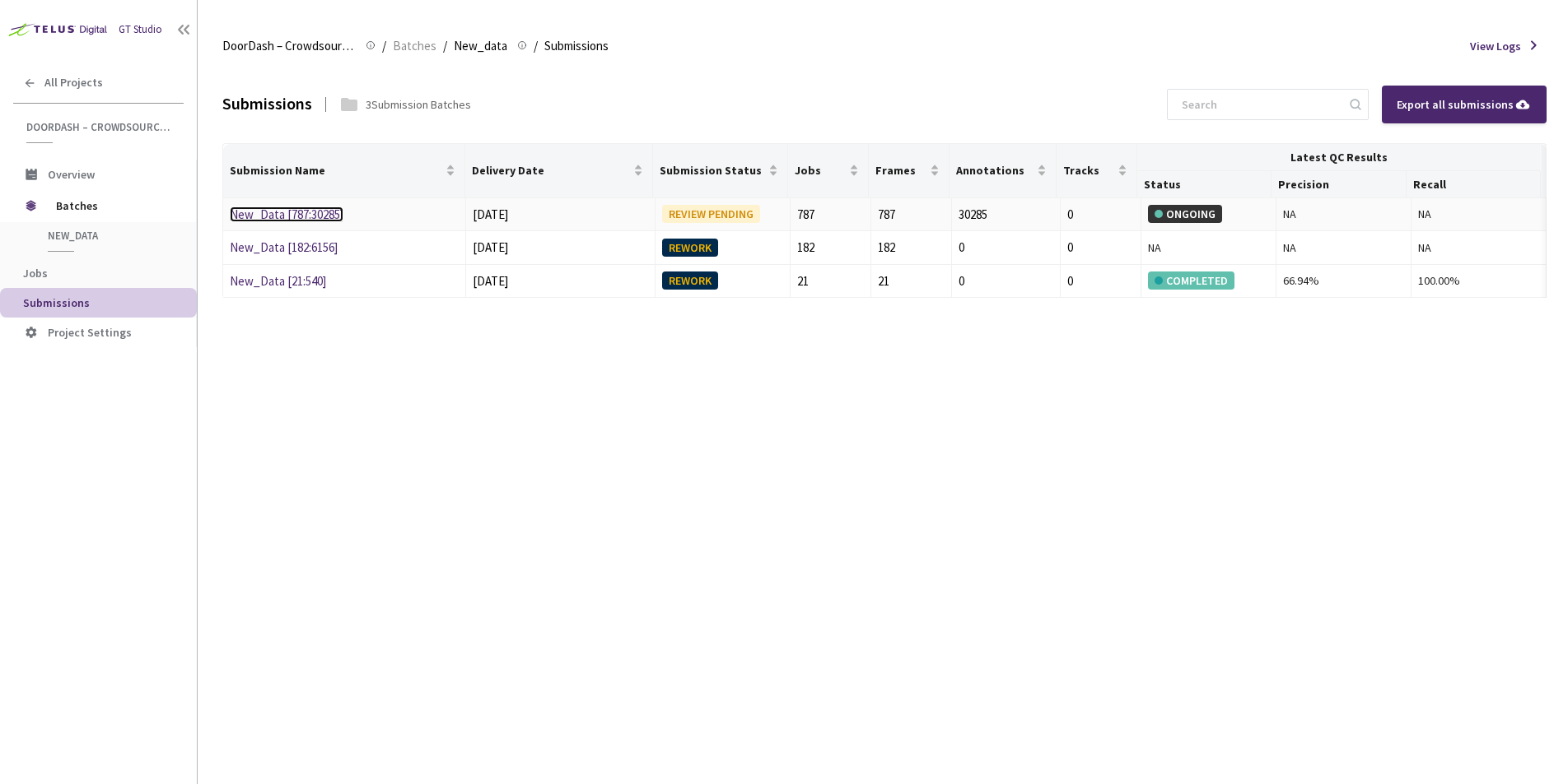
click at [312, 221] on link "New_Data [787:30285]" at bounding box center [286, 214] width 114 height 16
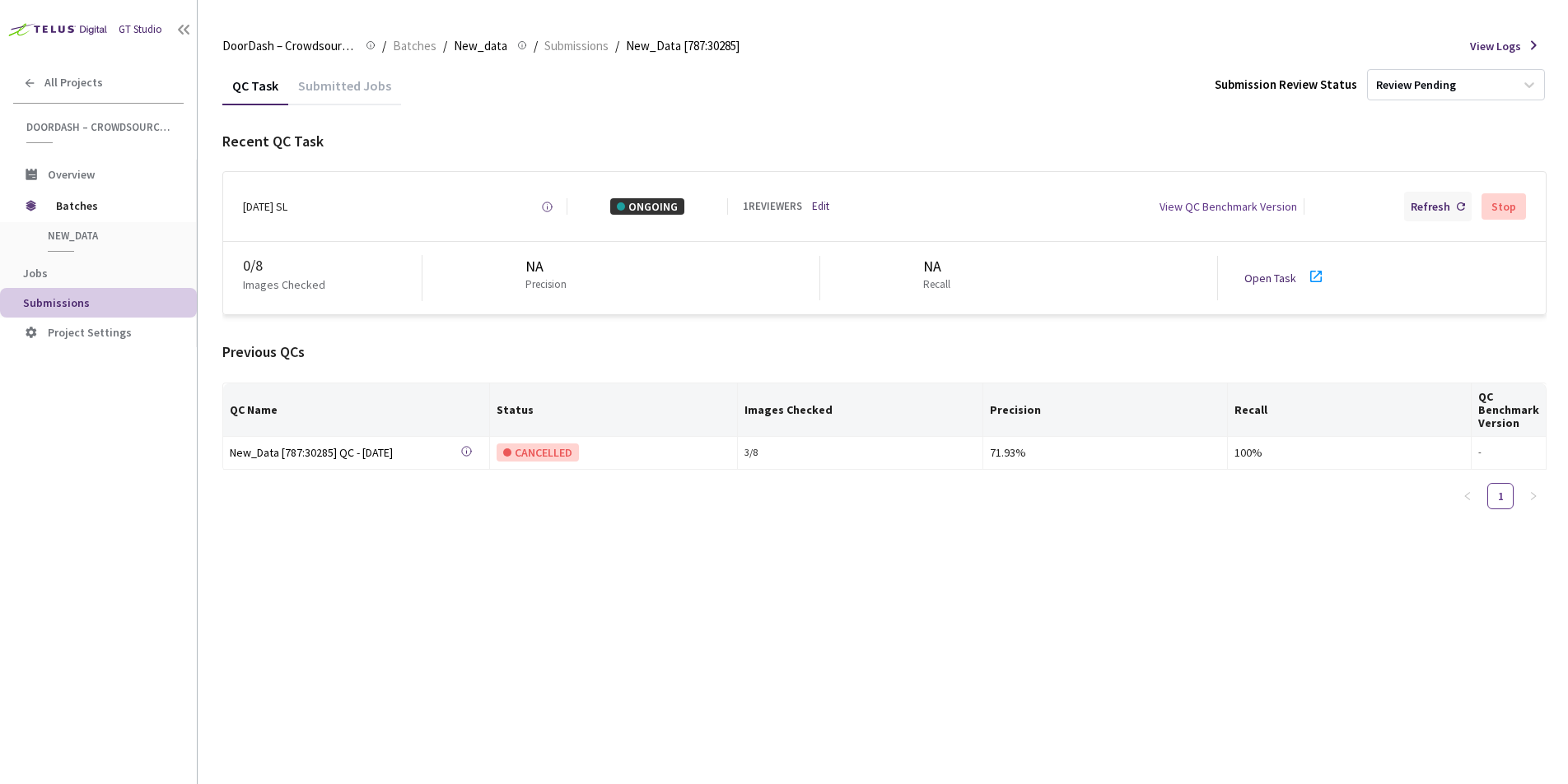
click at [1446, 203] on div "Refresh" at bounding box center [1431, 207] width 40 height 17
click at [264, 261] on div "0 / 8" at bounding box center [332, 265] width 179 height 22
click at [1310, 279] on icon at bounding box center [1316, 276] width 11 height 11
